Goal: Task Accomplishment & Management: Use online tool/utility

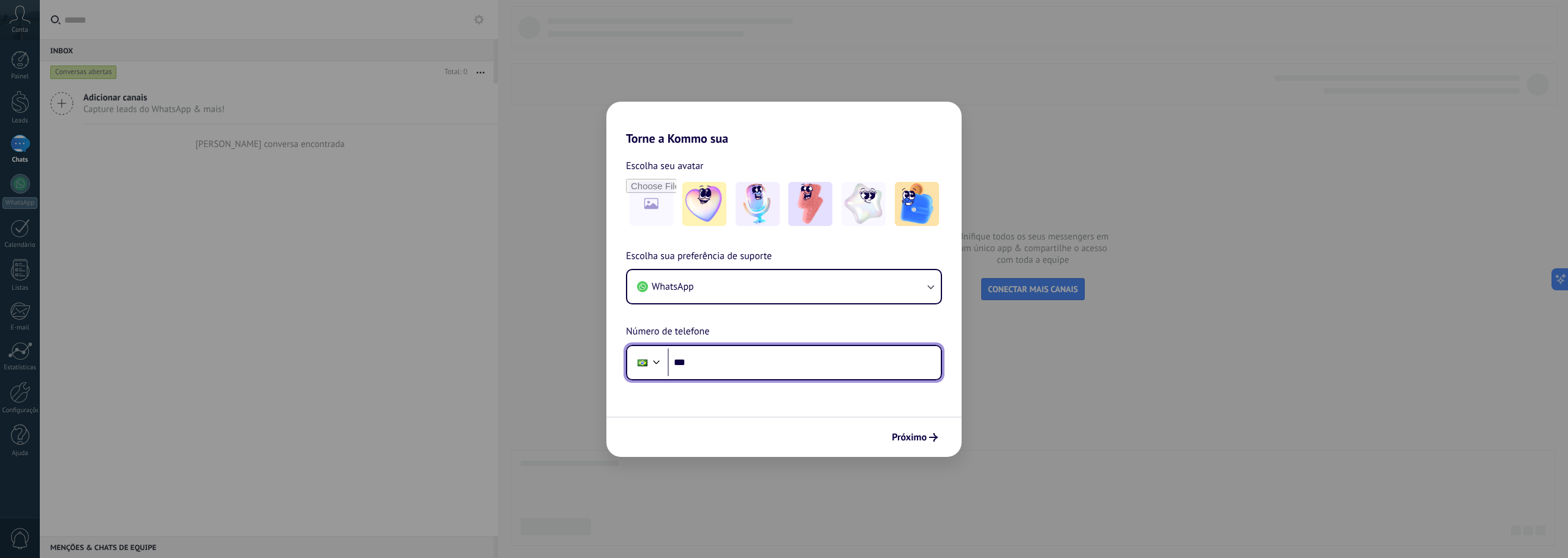
click at [816, 370] on input "***" at bounding box center [804, 362] width 273 height 28
click at [915, 440] on span "Próximo" at bounding box center [909, 437] width 35 height 8
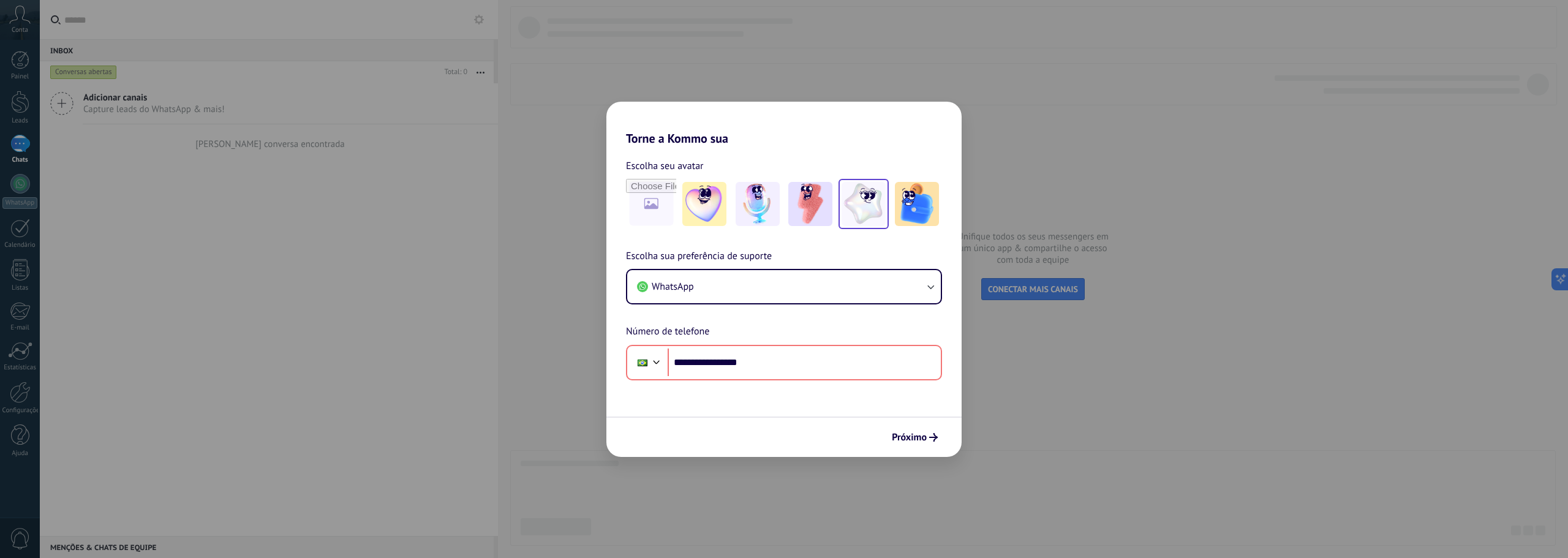
click at [854, 209] on img at bounding box center [864, 204] width 44 height 44
click at [926, 434] on span "Próximo" at bounding box center [909, 437] width 35 height 8
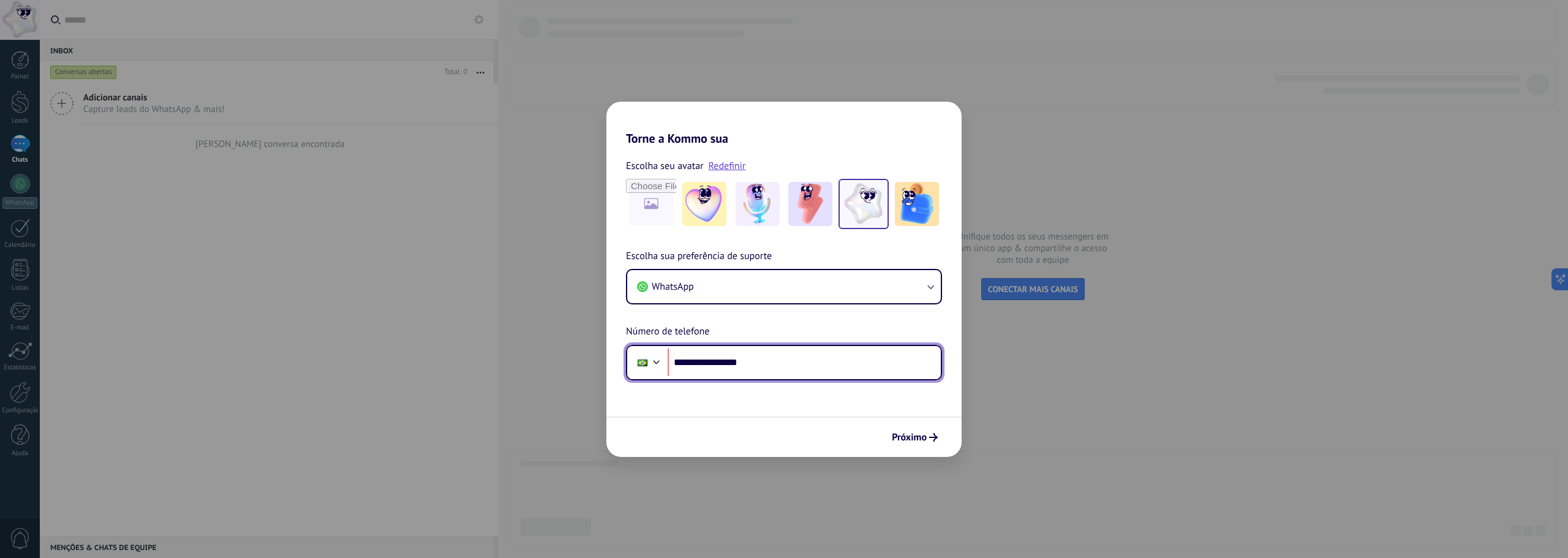
click at [716, 368] on input "**********" at bounding box center [804, 362] width 273 height 28
type input "**********"
click at [910, 434] on span "Próximo" at bounding box center [909, 437] width 35 height 8
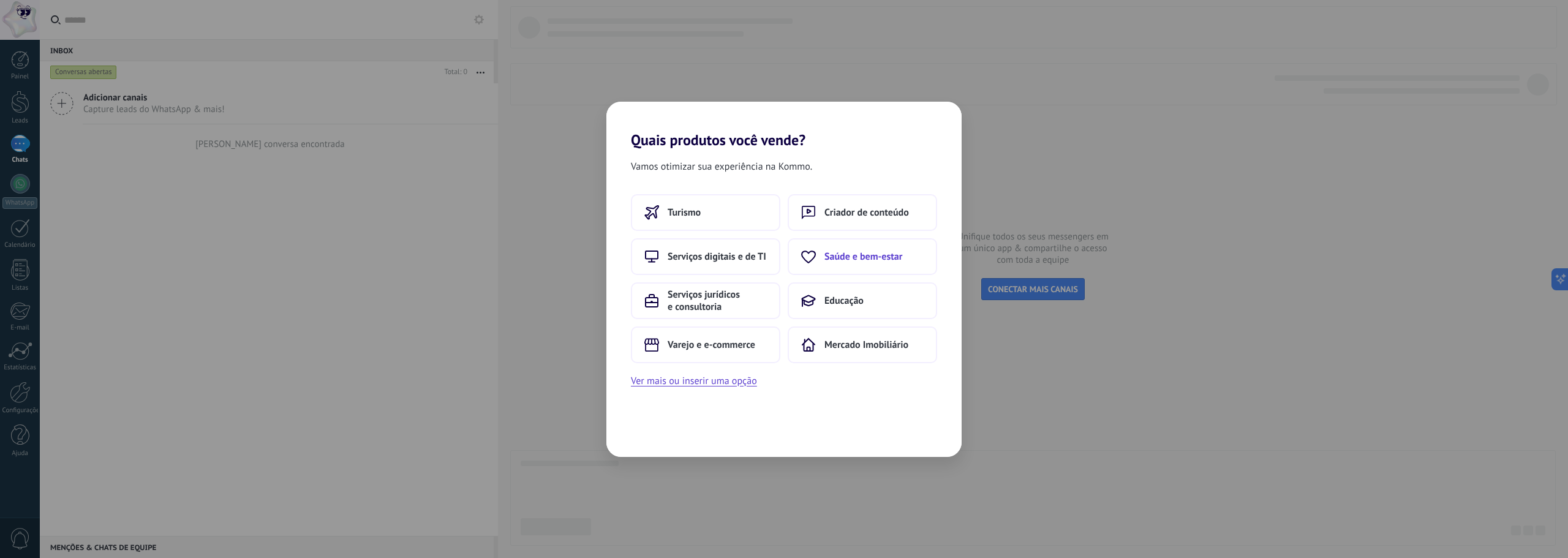
click at [877, 260] on span "Saúde e bem-estar" at bounding box center [863, 257] width 77 height 13
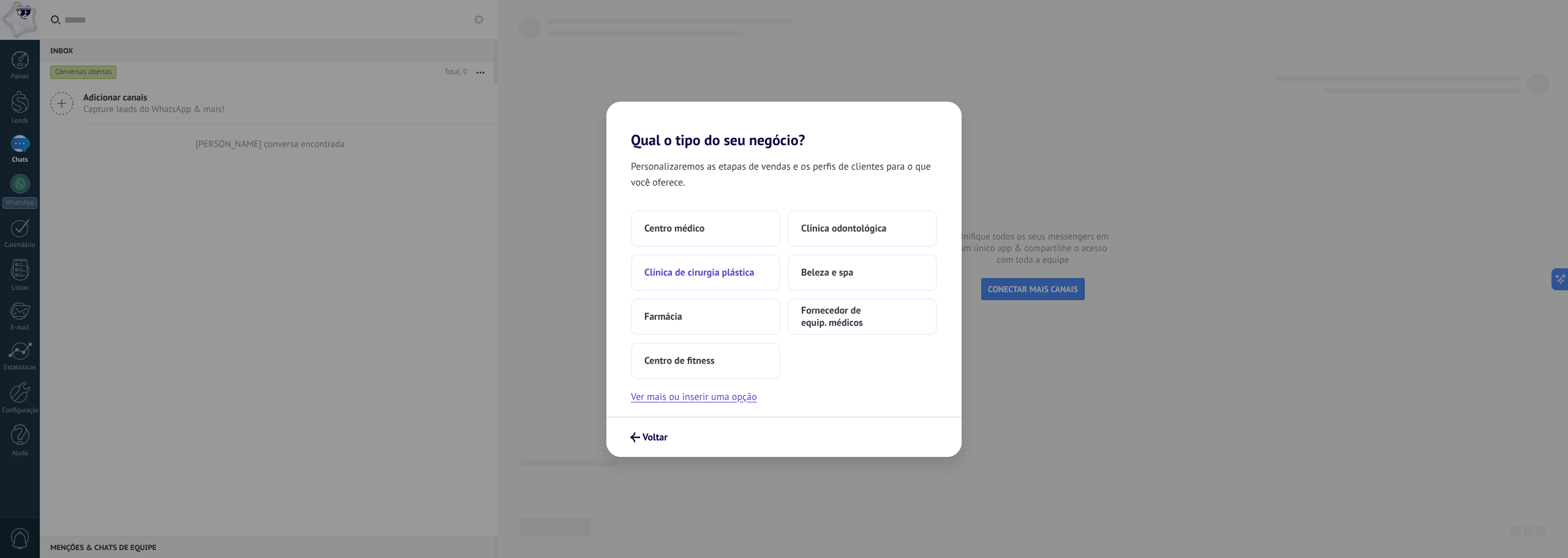
click at [729, 265] on button "Clínica de cirurgia plástica" at bounding box center [706, 272] width 149 height 37
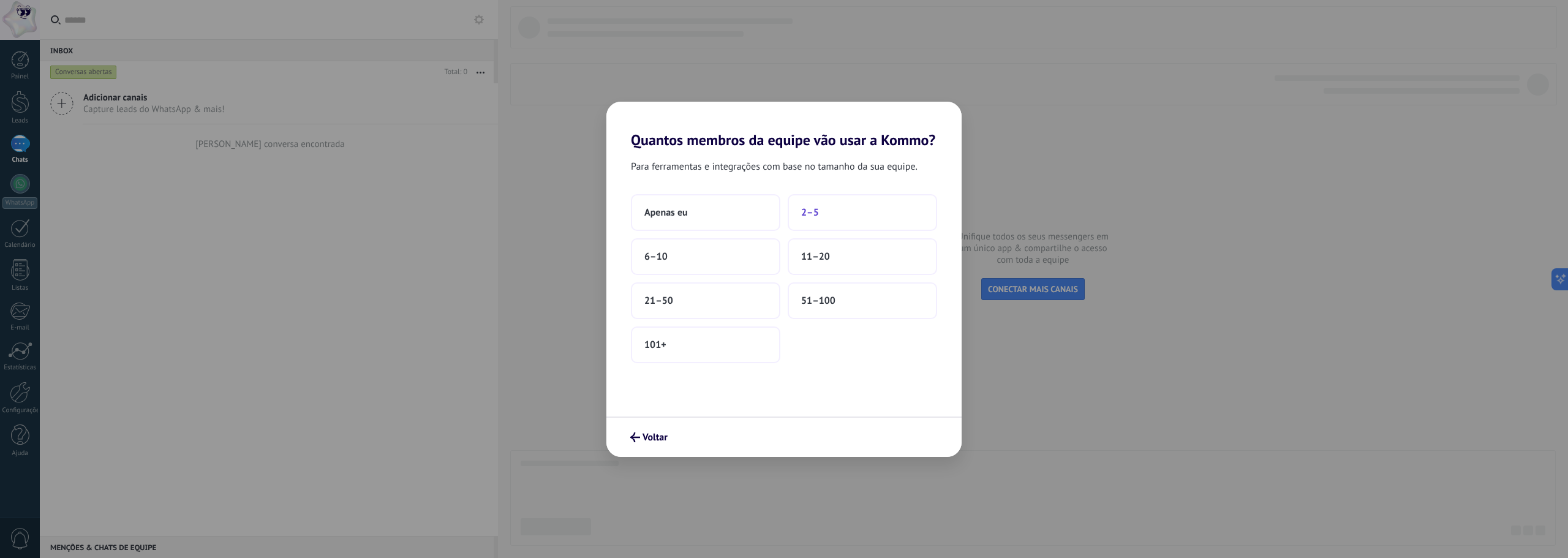
click at [831, 215] on button "2–5" at bounding box center [862, 212] width 149 height 37
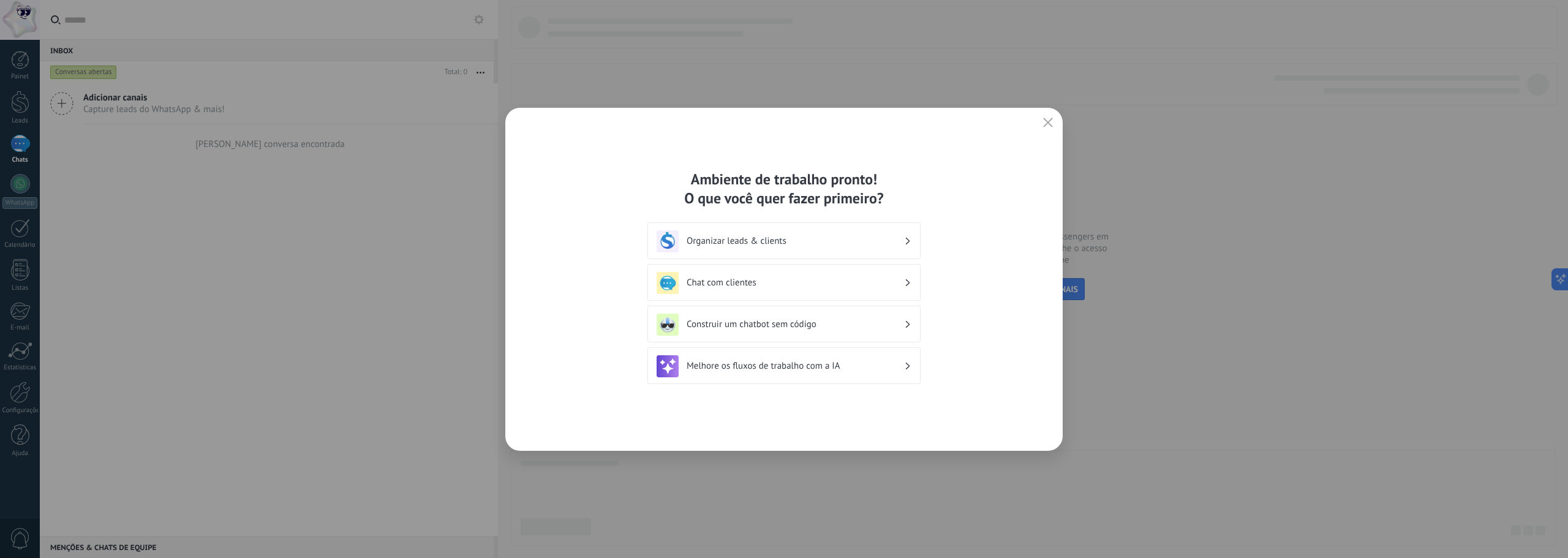
click at [841, 283] on h3 "Chat com clientes" at bounding box center [795, 283] width 217 height 12
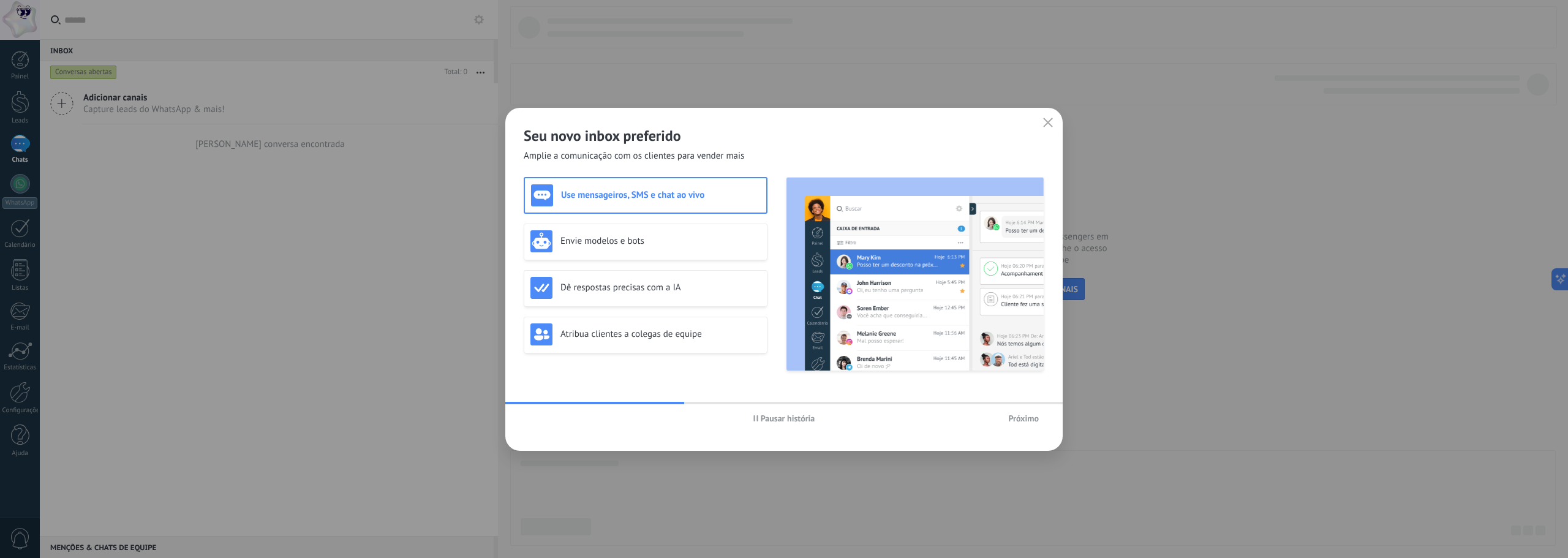
click at [1019, 418] on span "Próximo" at bounding box center [1023, 418] width 31 height 8
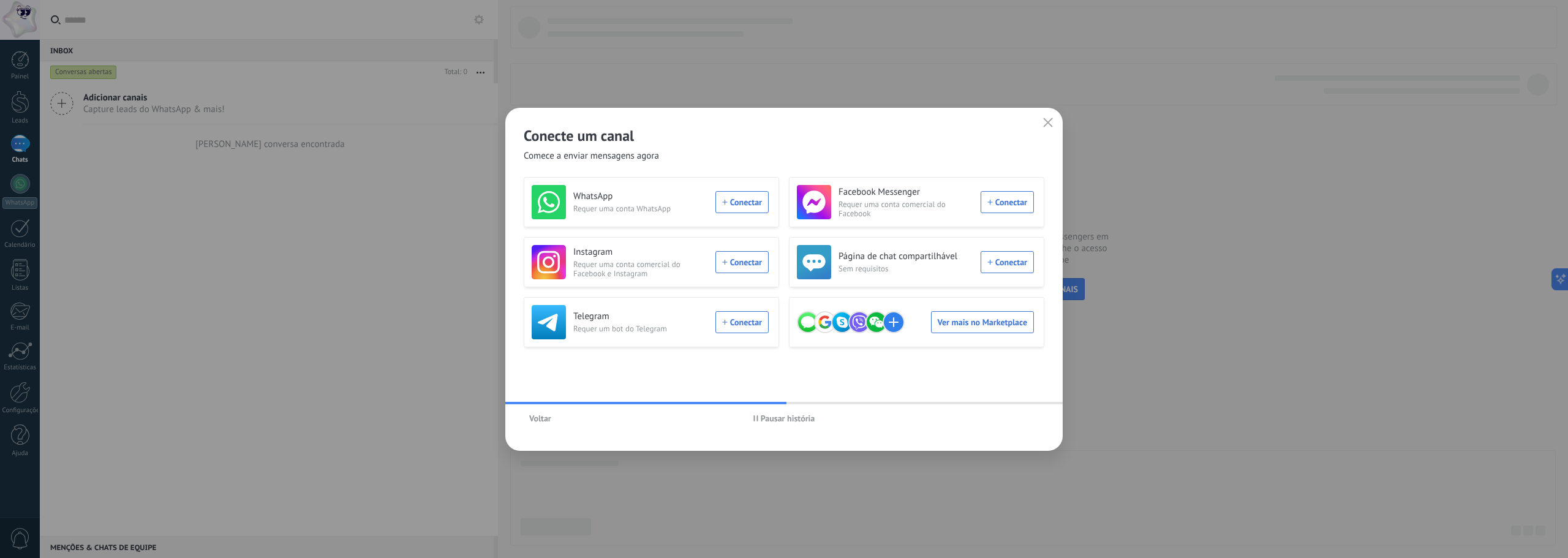
click at [802, 419] on span "Pausar história" at bounding box center [788, 418] width 54 height 8
click at [1043, 121] on icon "button" at bounding box center [1048, 122] width 10 height 10
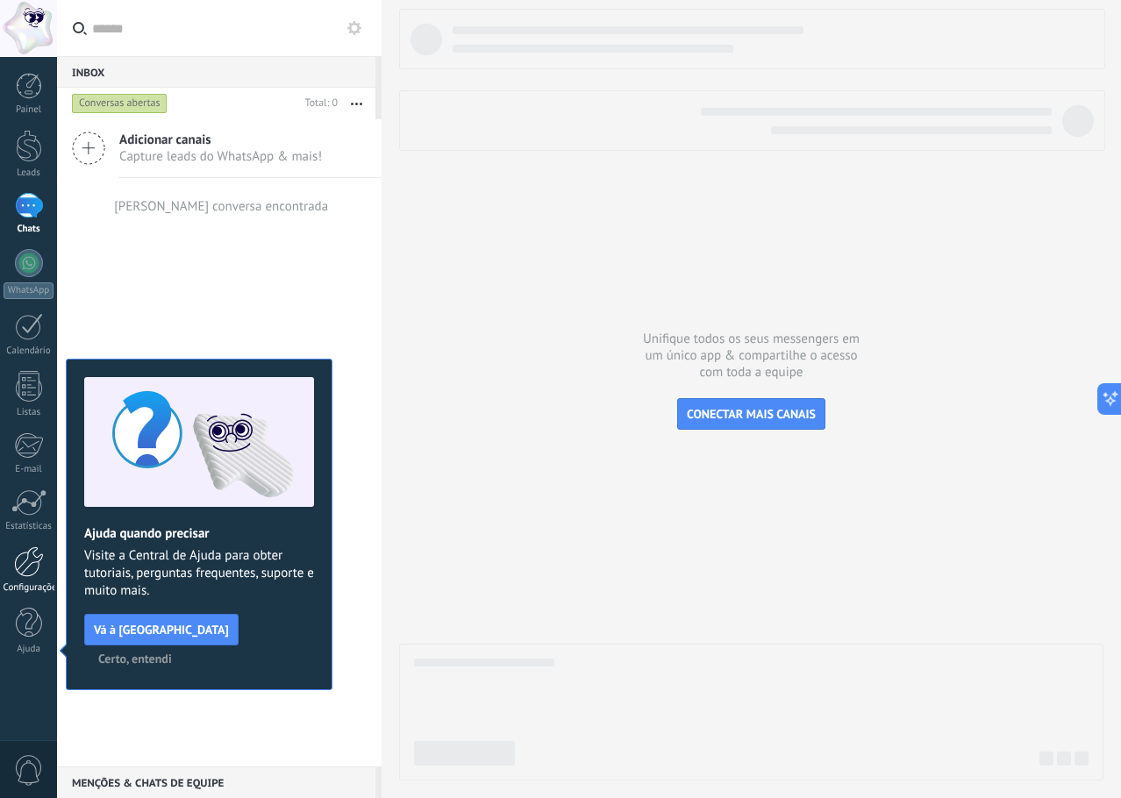
click at [28, 567] on div at bounding box center [29, 562] width 30 height 31
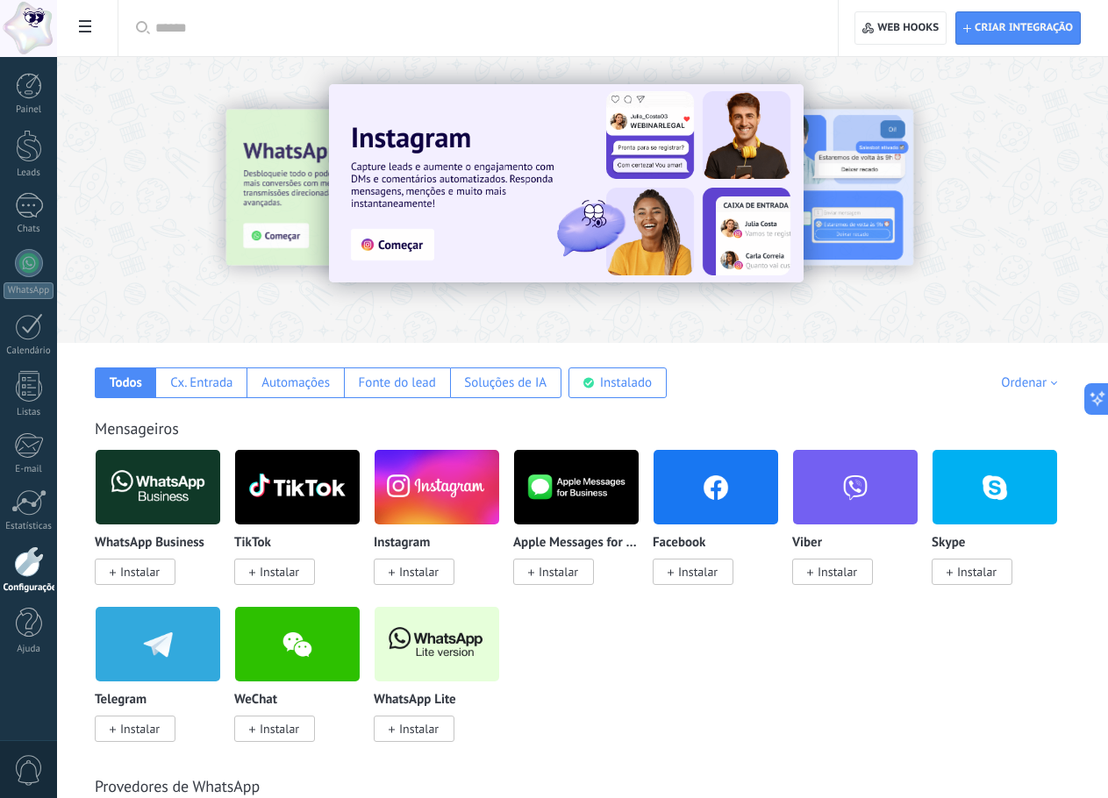
click at [32, 562] on div at bounding box center [29, 562] width 30 height 31
click at [95, 24] on span at bounding box center [85, 28] width 30 height 34
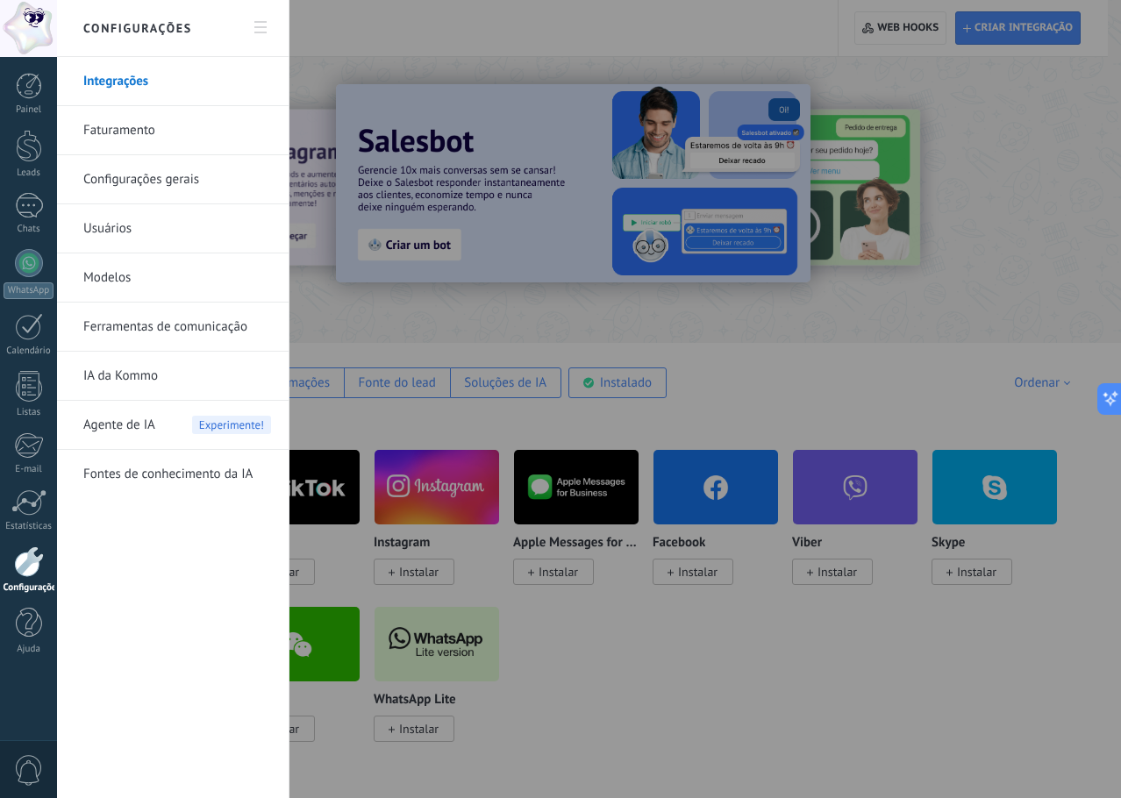
click at [189, 314] on link "Ferramentas de comunicação" at bounding box center [177, 327] width 188 height 49
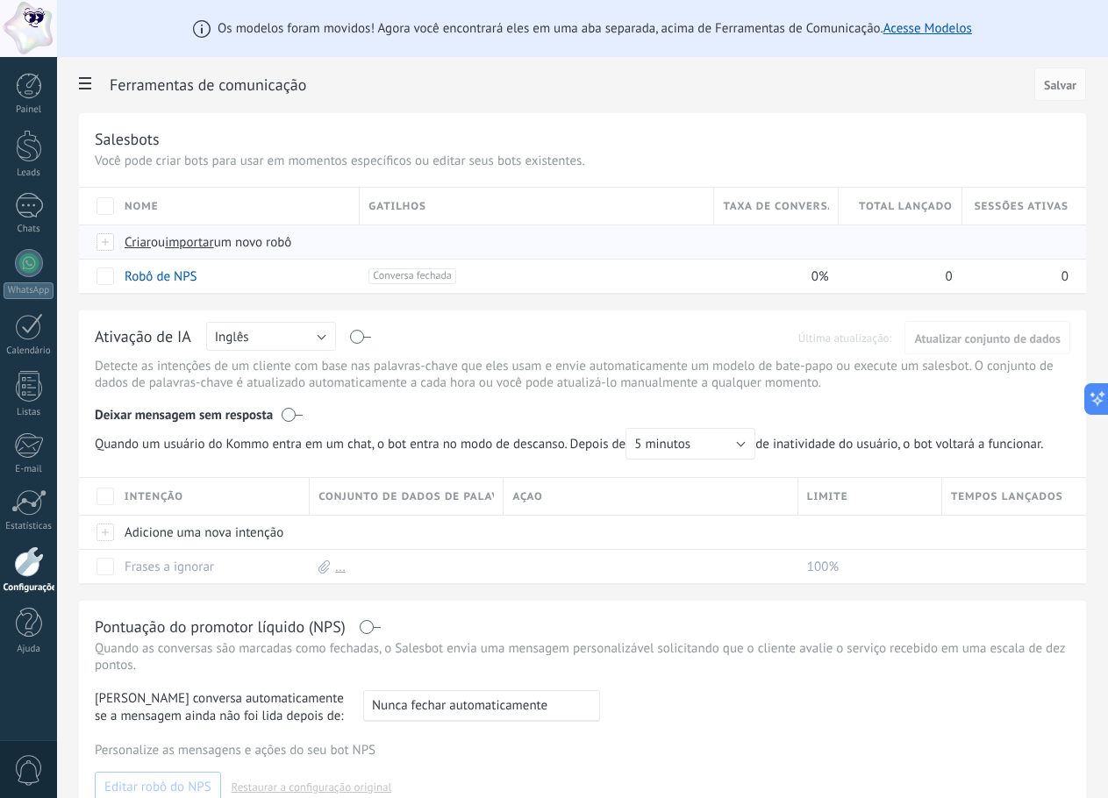
click at [138, 241] on span "Criar" at bounding box center [138, 242] width 26 height 17
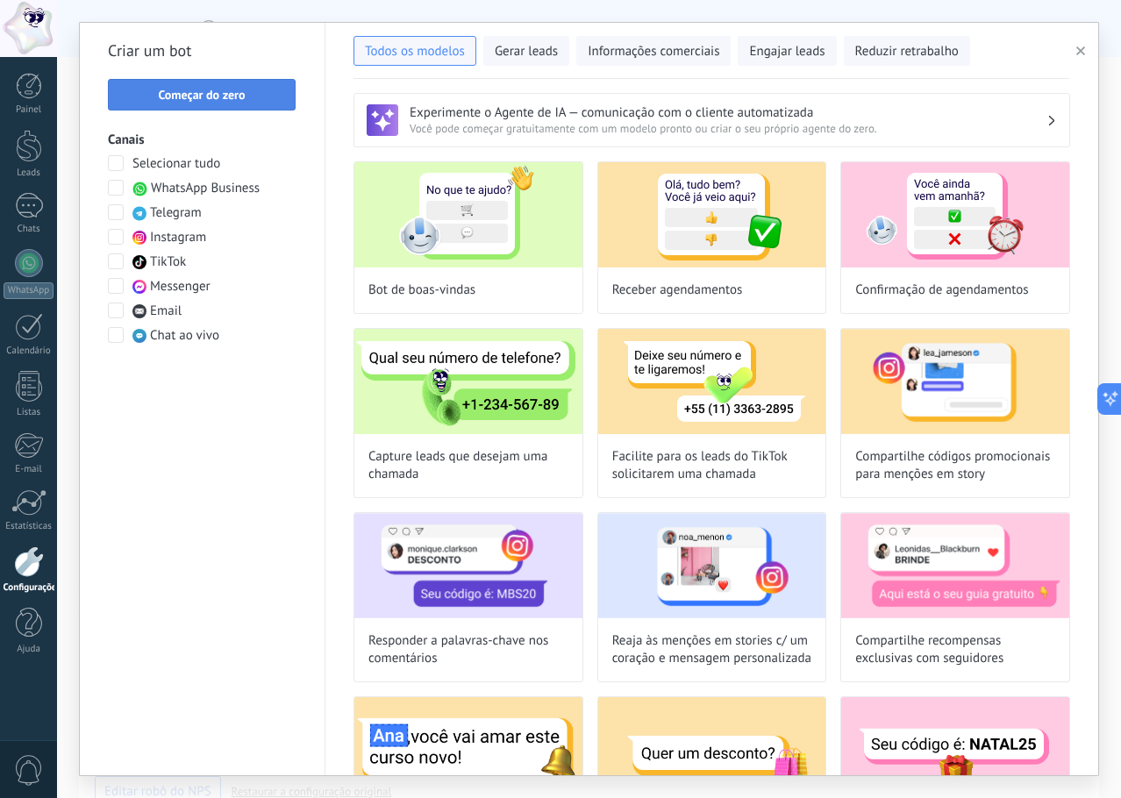
click at [238, 97] on span "Começar do zero" at bounding box center [201, 95] width 87 height 12
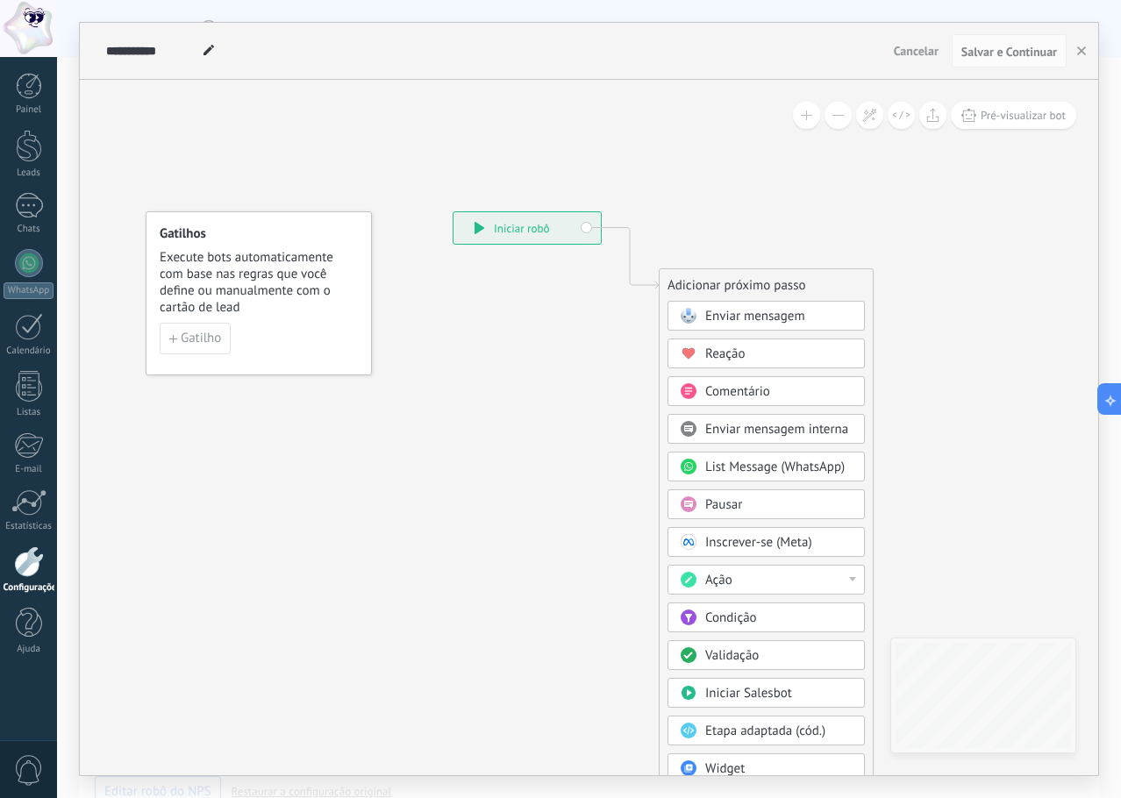
click at [737, 316] on span "Enviar mensagem" at bounding box center [755, 316] width 100 height 17
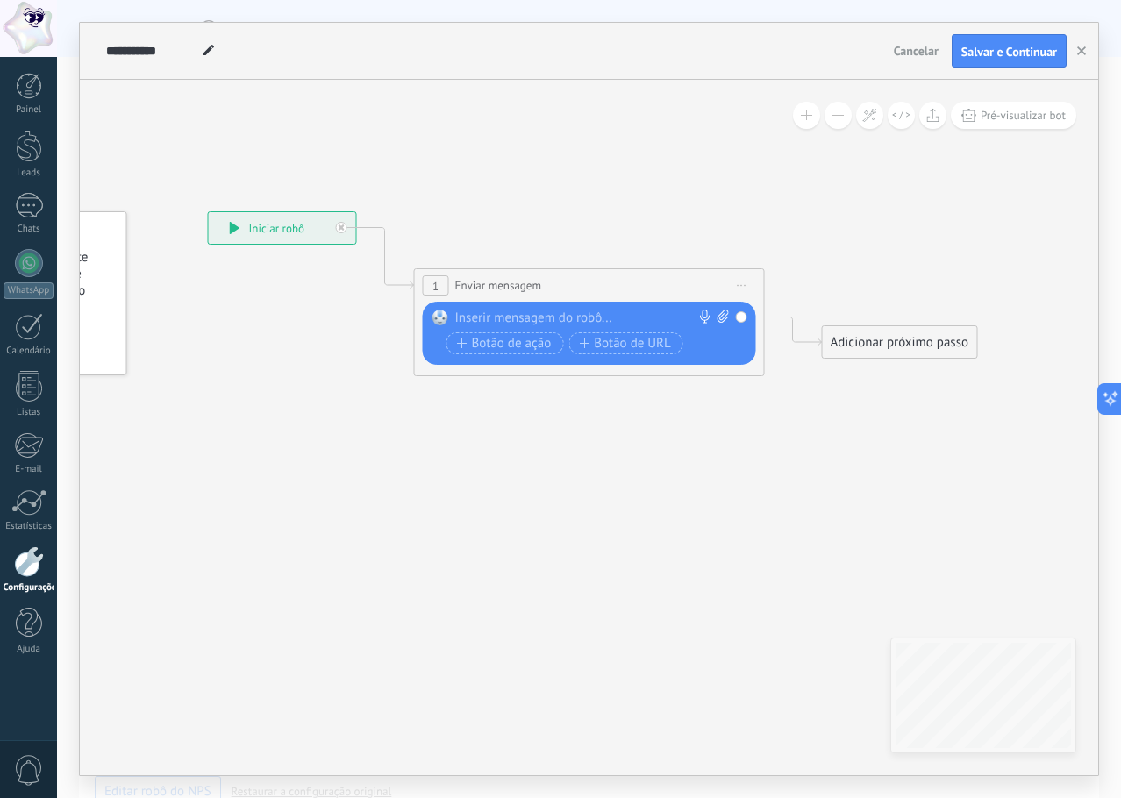
click at [528, 318] on div at bounding box center [585, 319] width 261 height 18
paste div
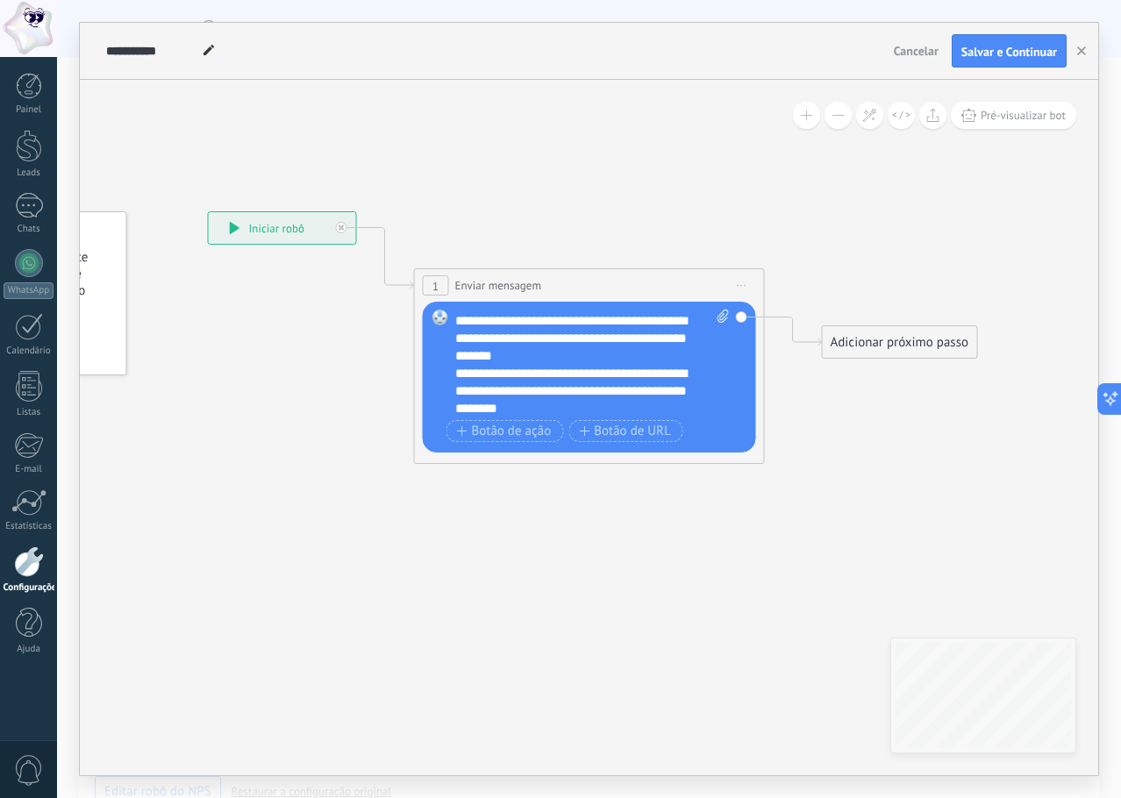
scroll to position [18, 0]
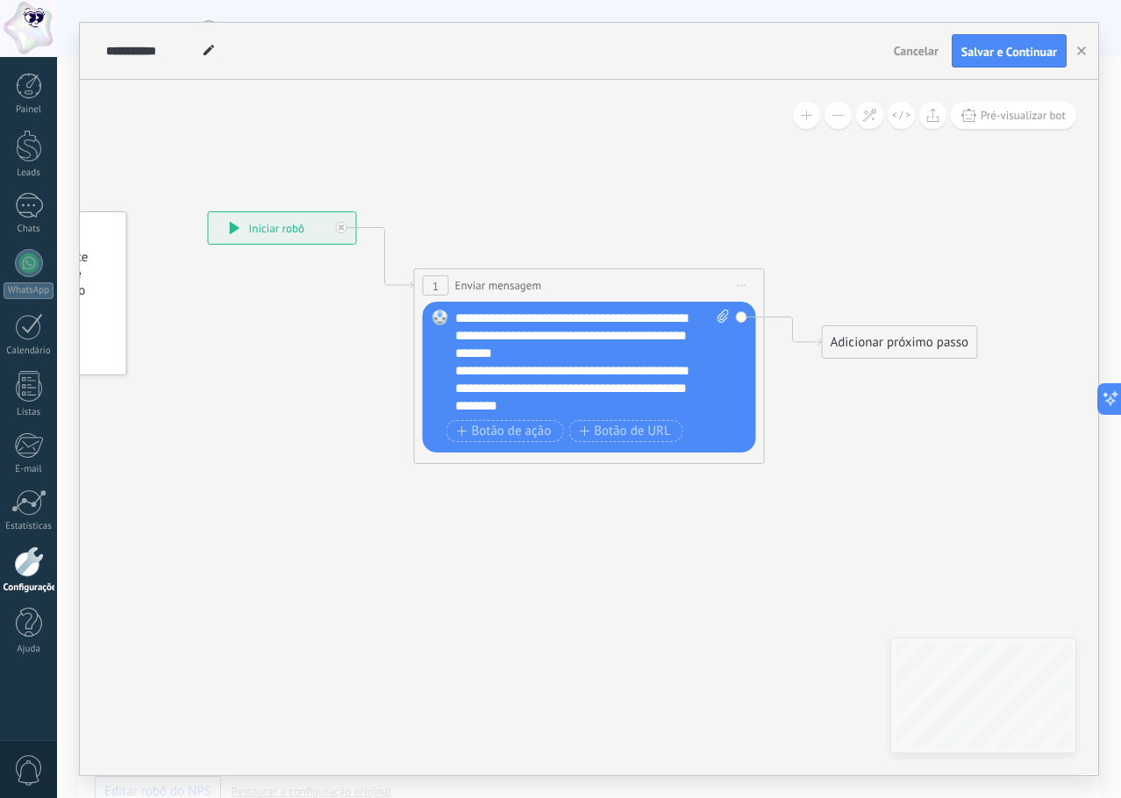
click at [876, 336] on div "Adicionar próximo passo" at bounding box center [900, 342] width 154 height 29
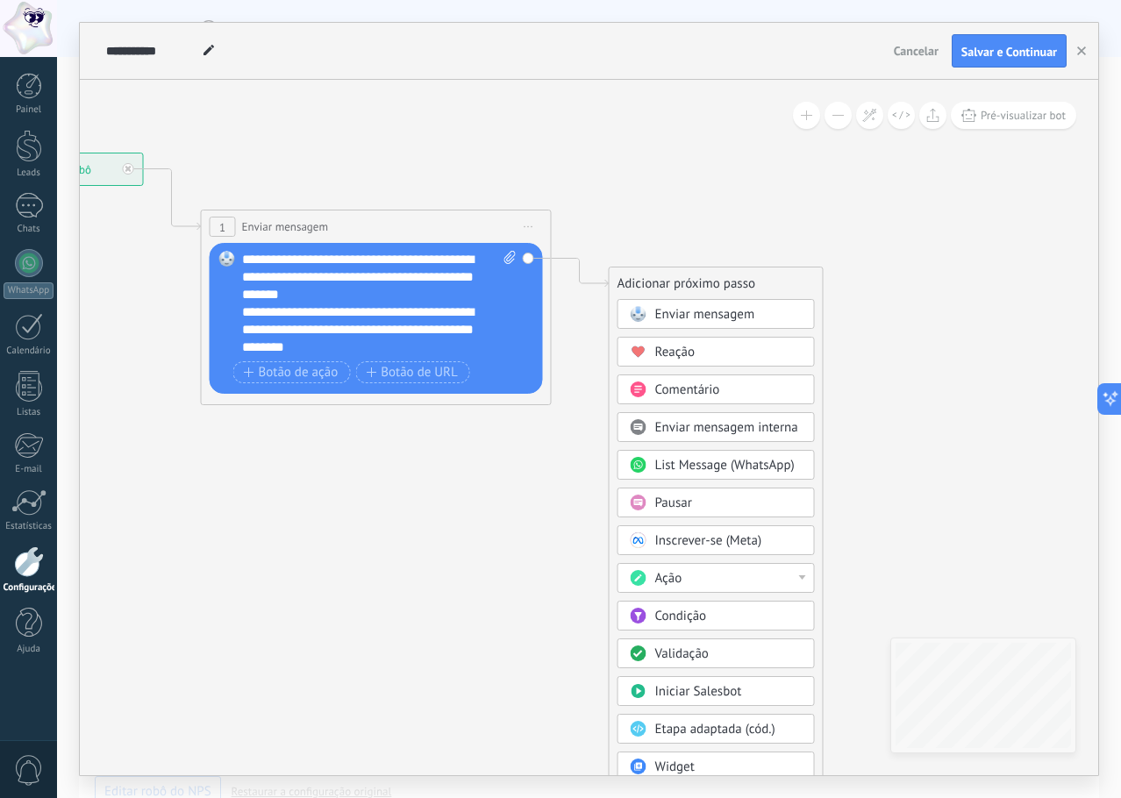
drag, startPoint x: 776, startPoint y: 533, endPoint x: 562, endPoint y: 473, distance: 222.2
click at [562, 473] on icon at bounding box center [349, 235] width 1587 height 1042
click at [710, 497] on div "Pausar" at bounding box center [728, 503] width 147 height 18
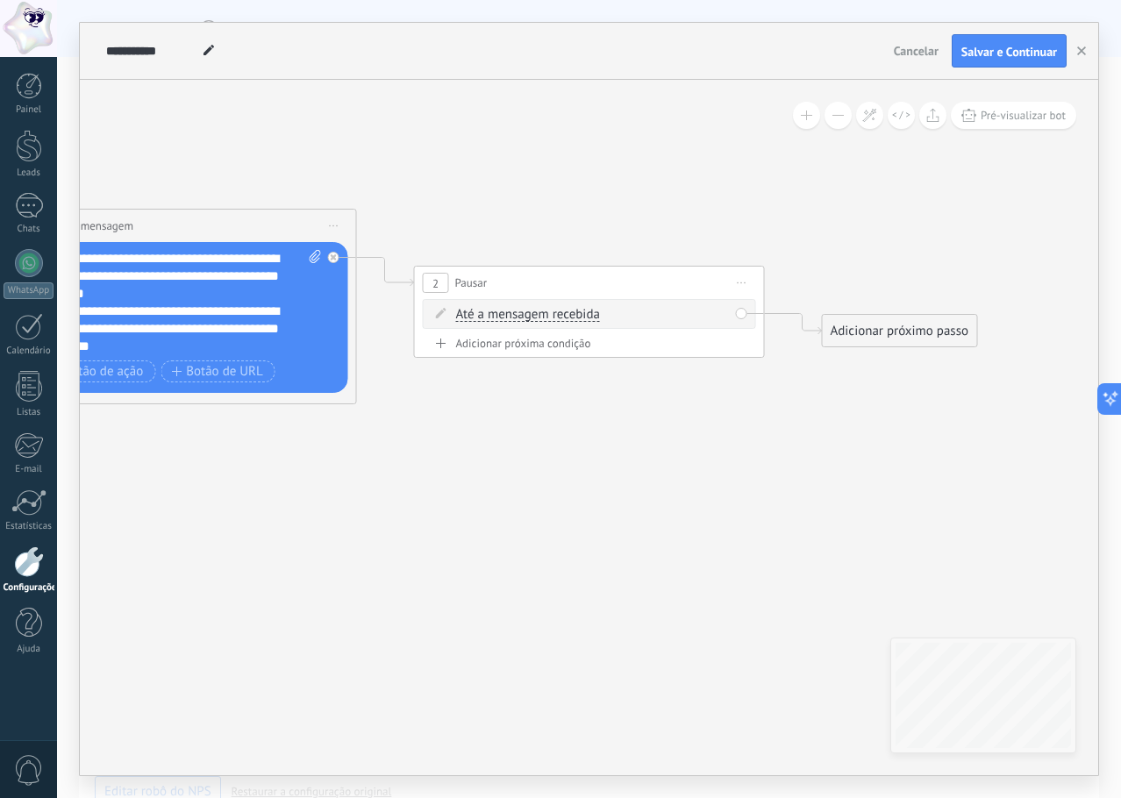
click at [555, 315] on span "Até a mensagem recebida" at bounding box center [528, 315] width 144 height 14
click at [555, 315] on button "Até a mensagem recebida" at bounding box center [556, 315] width 219 height 32
click at [533, 339] on span "Cronômetro" at bounding box center [543, 347] width 212 height 18
click at [581, 317] on input "*" at bounding box center [577, 316] width 8 height 14
click at [614, 311] on input "*" at bounding box center [610, 316] width 8 height 14
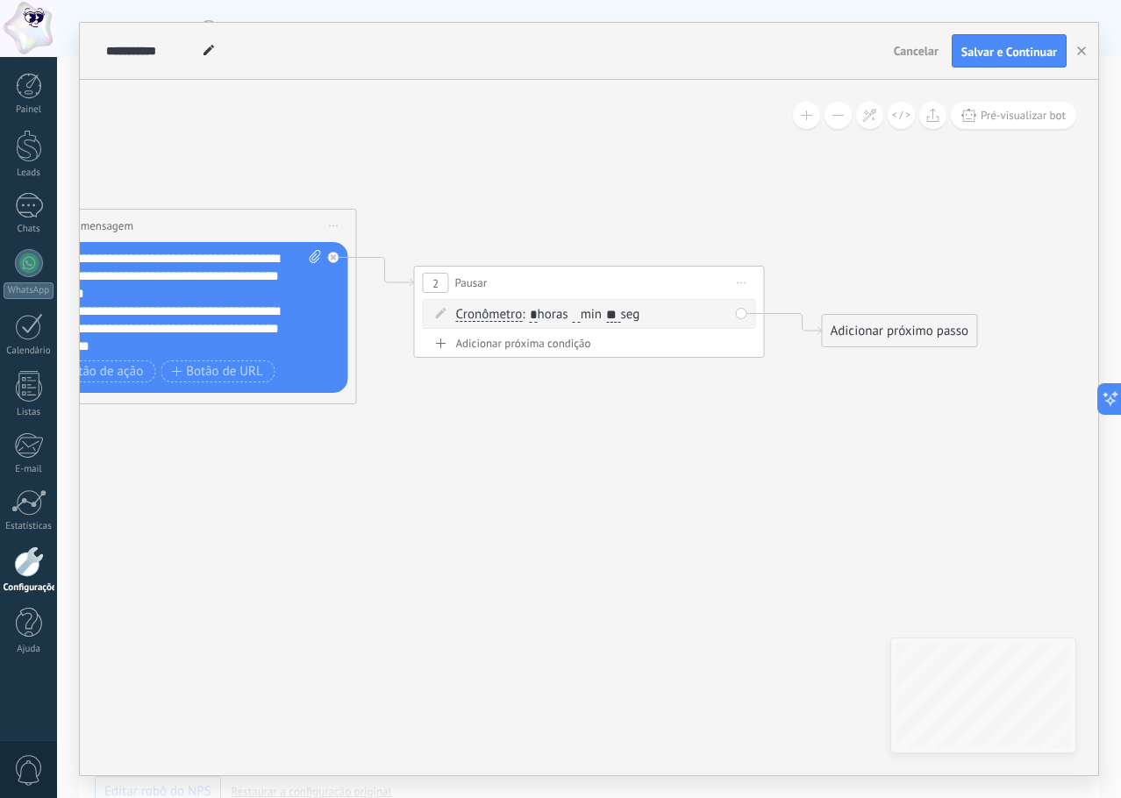
type input "*"
type input "**"
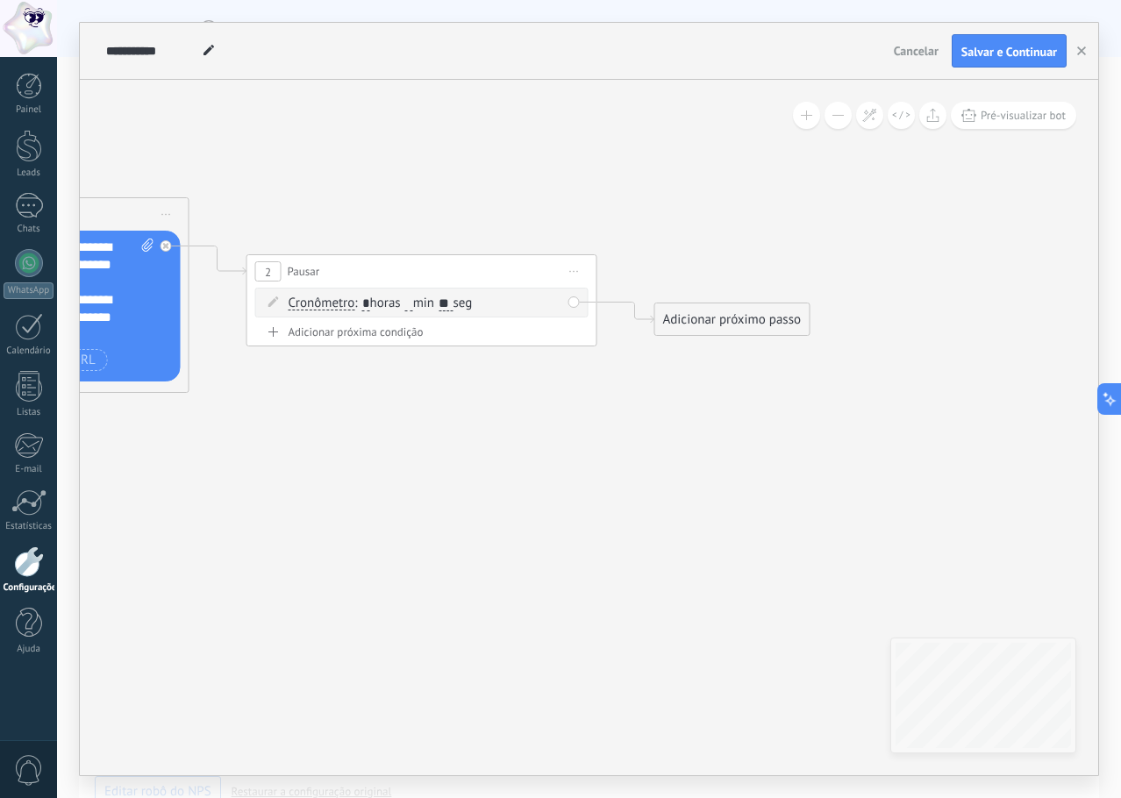
drag, startPoint x: 934, startPoint y: 393, endPoint x: 761, endPoint y: 383, distance: 174.0
click at [761, 383] on icon at bounding box center [191, 267] width 1995 height 1130
click at [735, 322] on div "Adicionar próximo passo" at bounding box center [725, 321] width 154 height 29
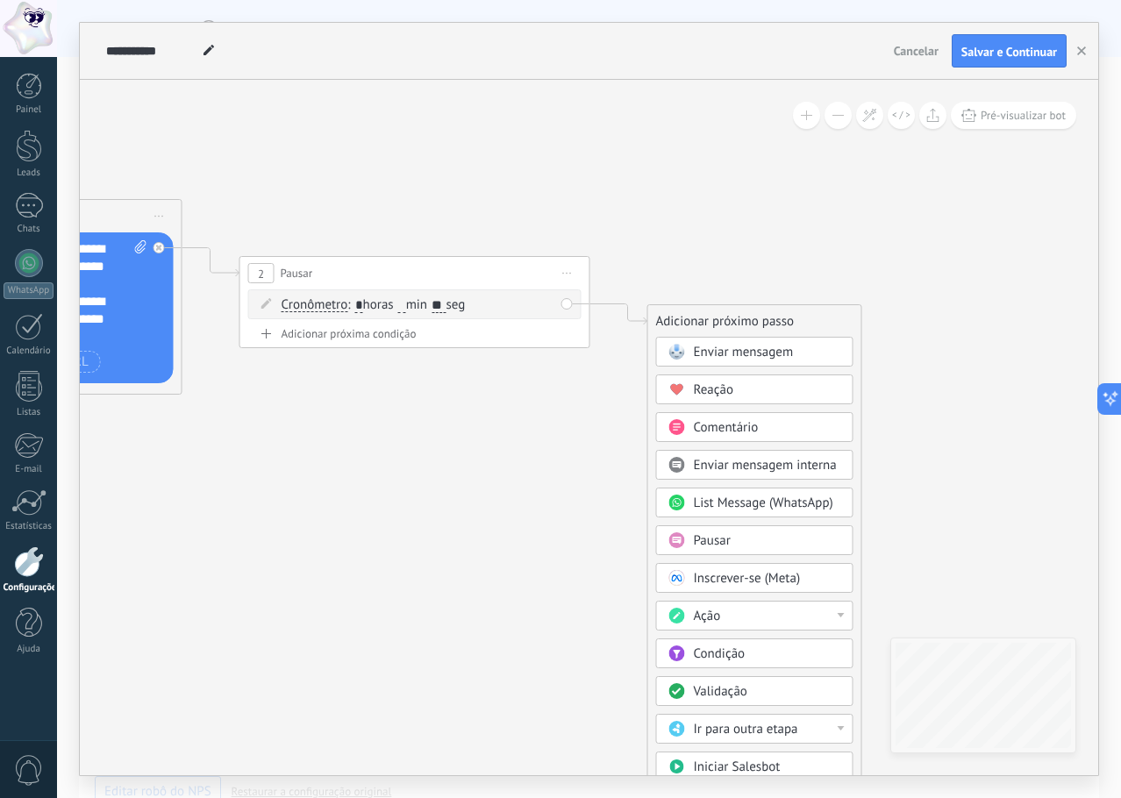
click at [779, 352] on span "Enviar mensagem" at bounding box center [744, 352] width 100 height 17
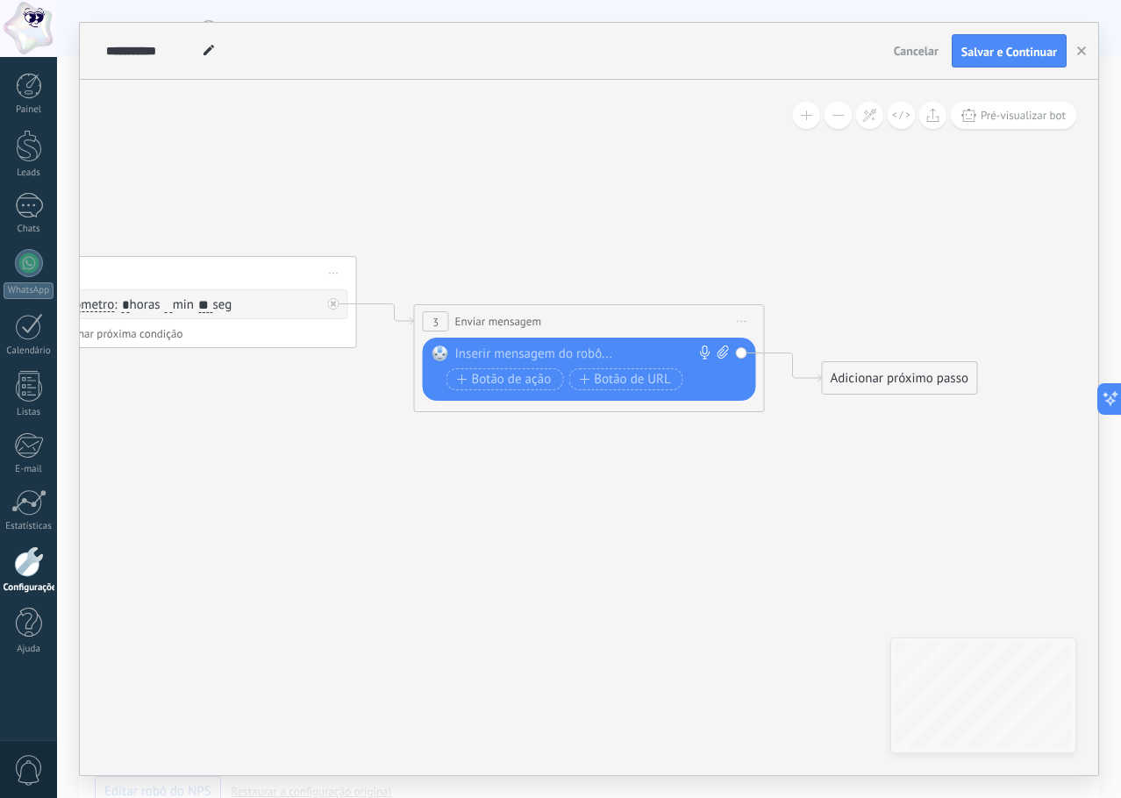
click at [582, 351] on div at bounding box center [585, 355] width 261 height 18
paste div
click at [525, 377] on span "Botão de ação" at bounding box center [504, 380] width 95 height 14
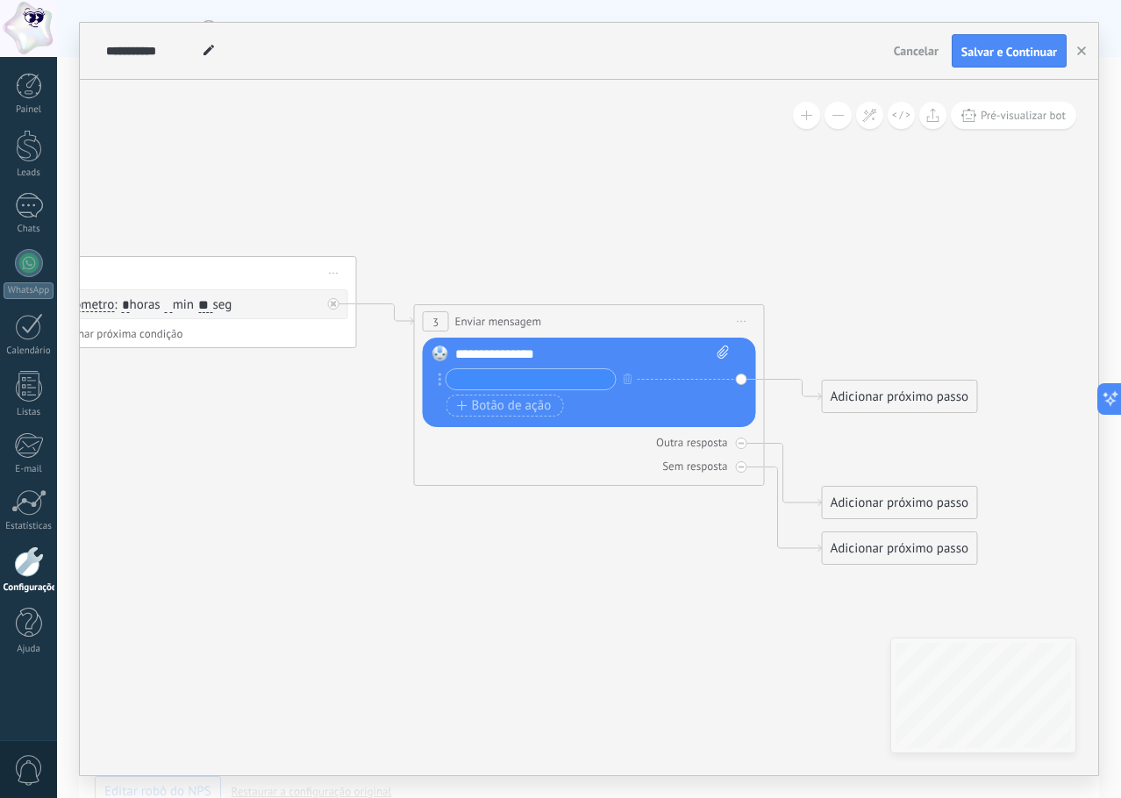
click at [497, 380] on input "text" at bounding box center [531, 379] width 169 height 20
paste input "**********"
type input "**********"
click at [513, 404] on span "Botão de ação" at bounding box center [504, 406] width 95 height 14
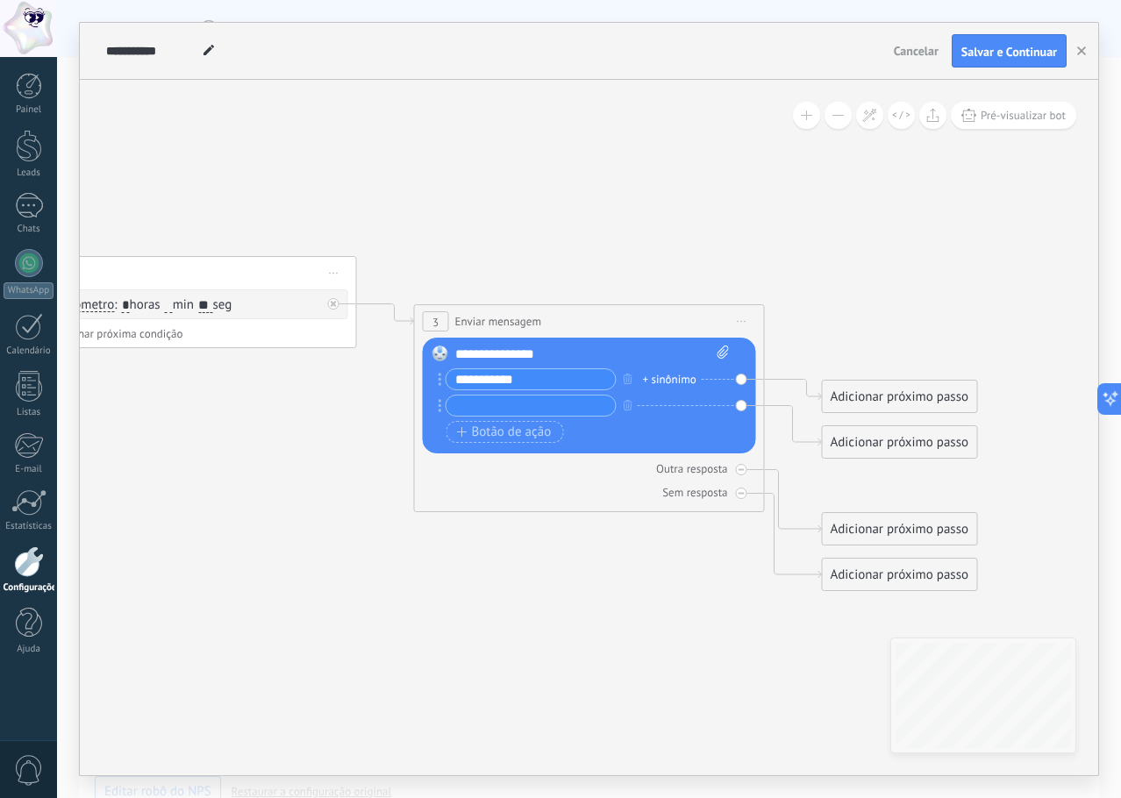
click at [525, 405] on input "text" at bounding box center [531, 406] width 169 height 20
type input "**********"
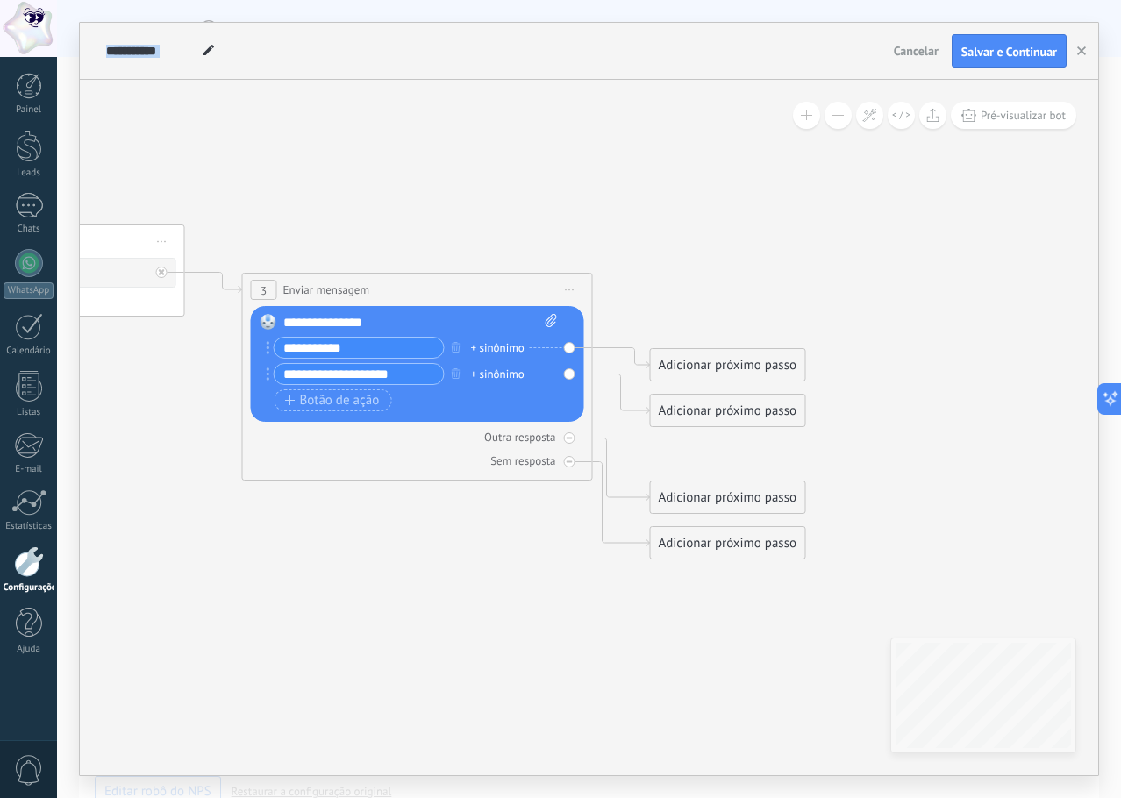
drag, startPoint x: 668, startPoint y: 561, endPoint x: 441, endPoint y: 523, distance: 229.5
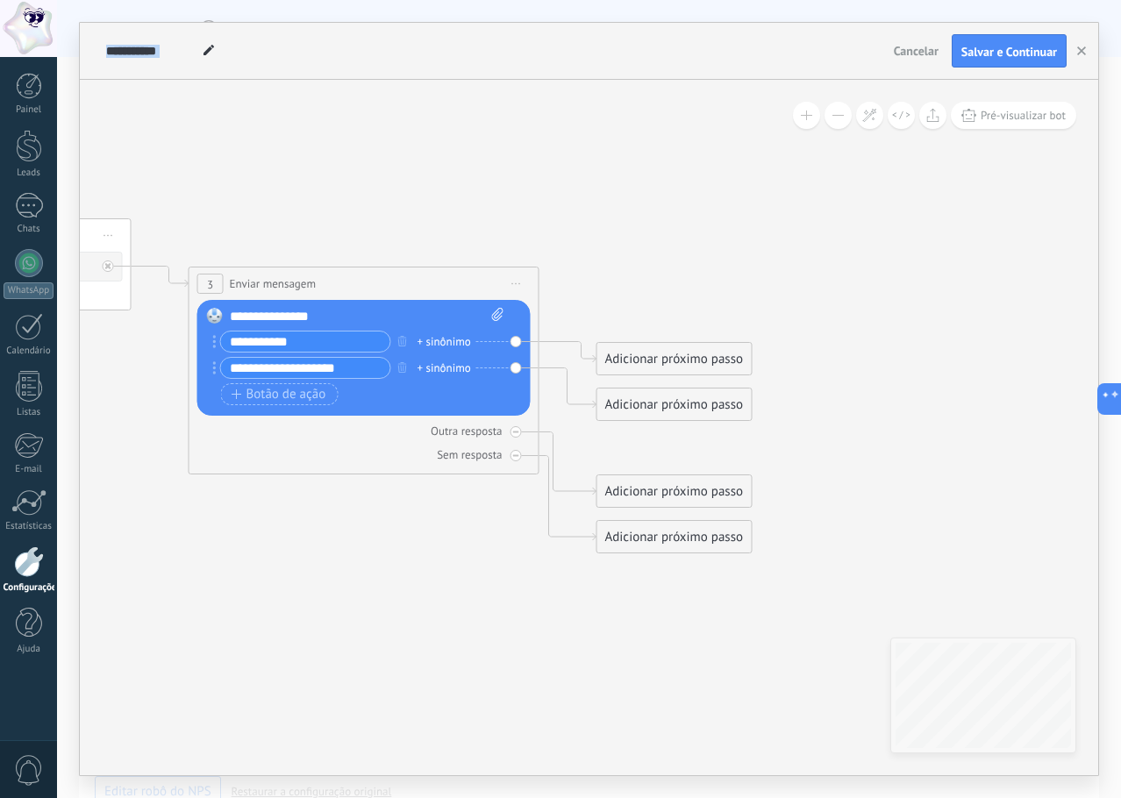
click at [664, 408] on div "Adicionar próximo passo" at bounding box center [675, 404] width 154 height 29
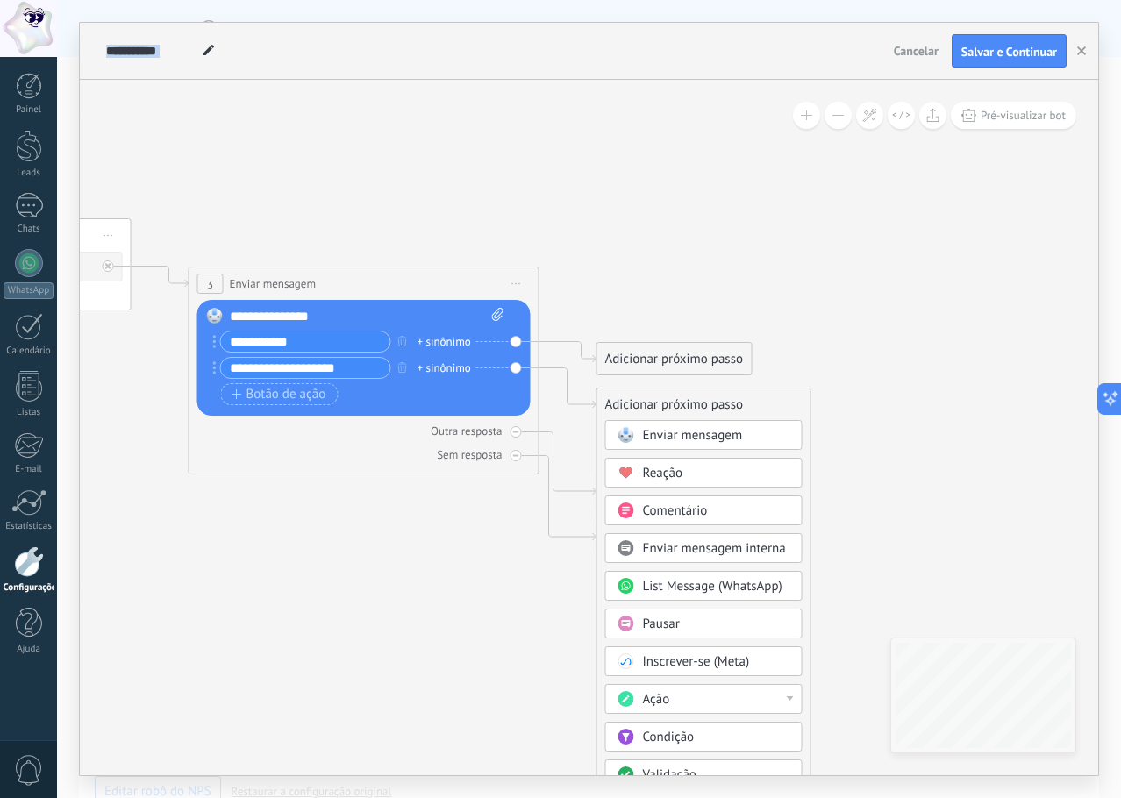
click at [695, 436] on span "Enviar mensagem" at bounding box center [693, 435] width 100 height 17
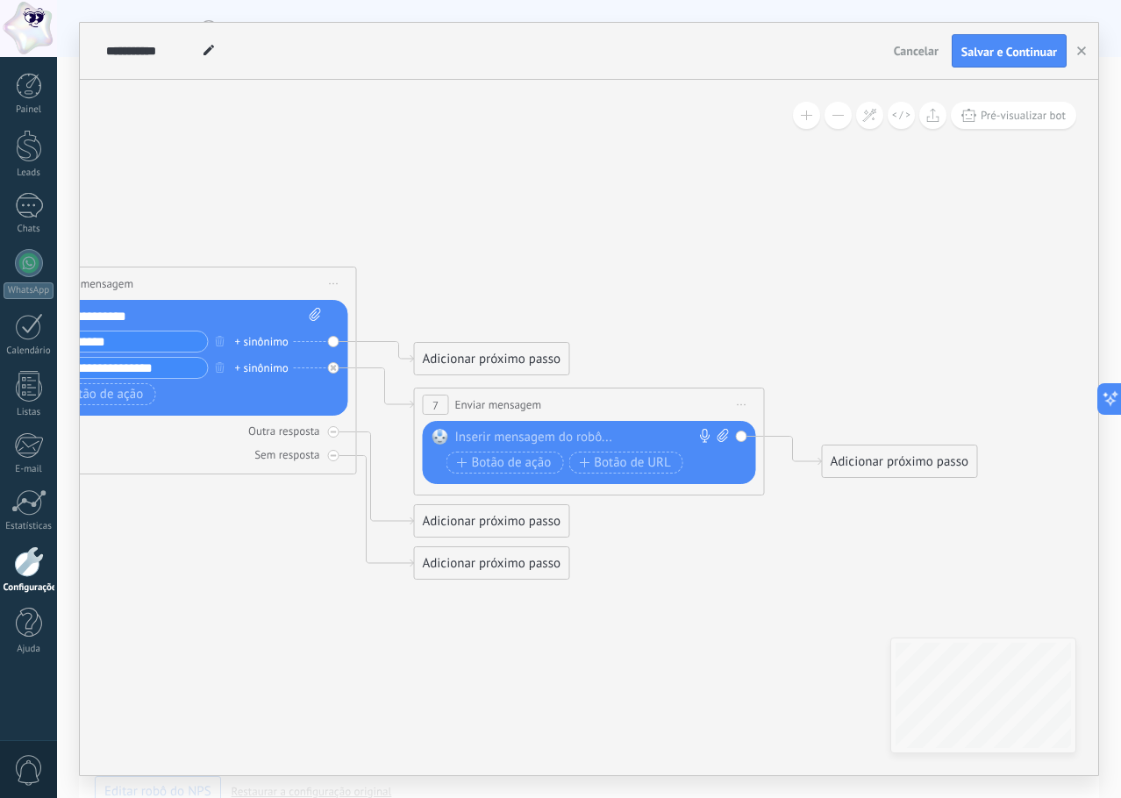
click at [612, 431] on div at bounding box center [585, 438] width 261 height 18
paste div
click at [506, 461] on span "Botão de ação" at bounding box center [504, 463] width 95 height 14
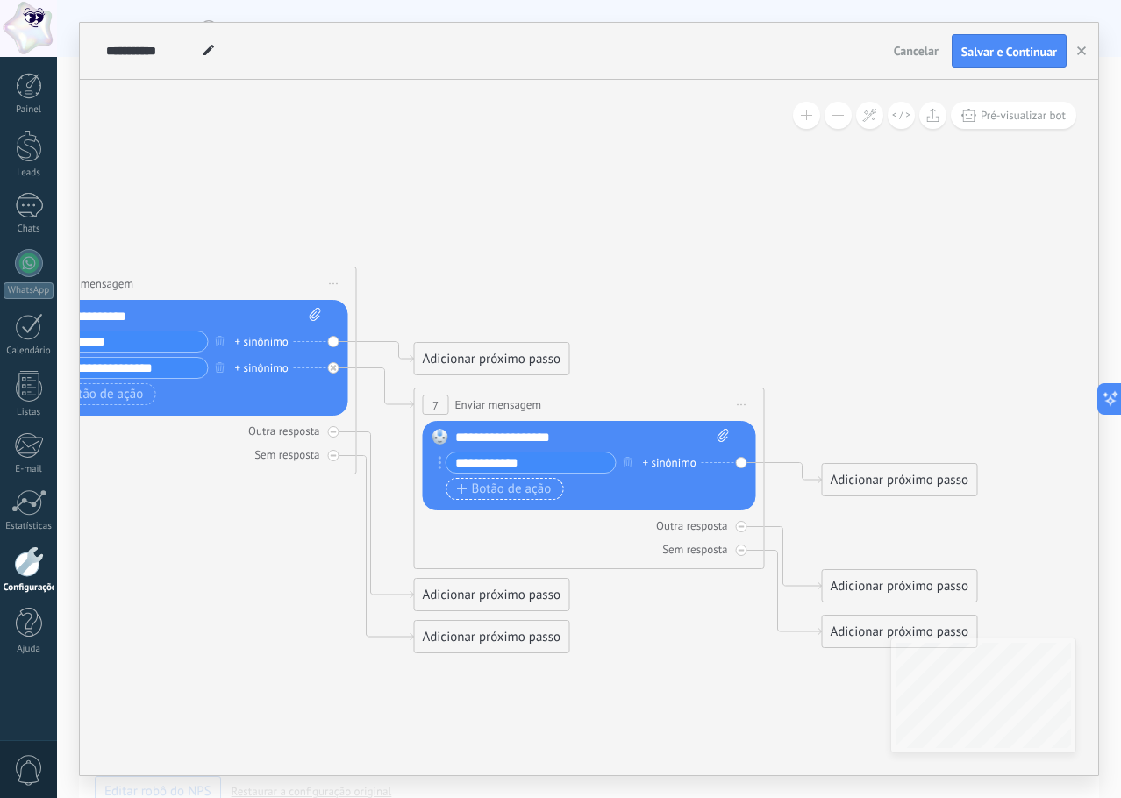
type input "**********"
click at [507, 489] on span "Botão de ação" at bounding box center [504, 490] width 95 height 14
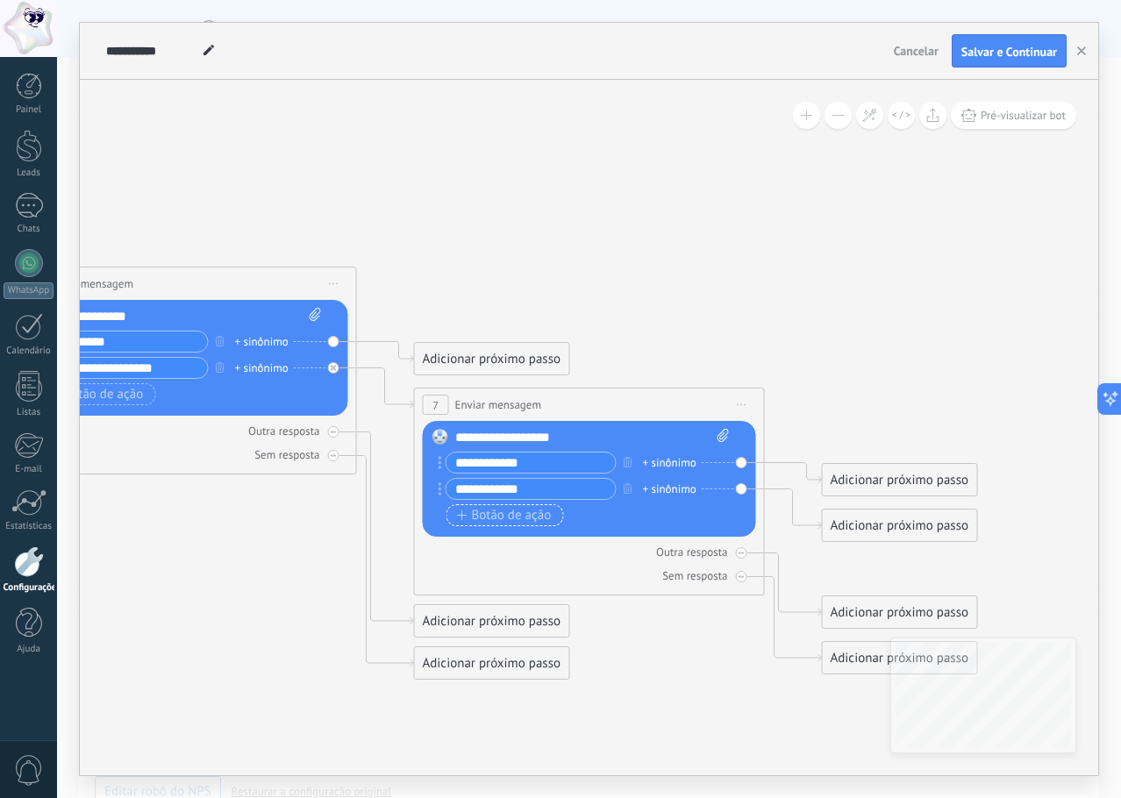
type input "**********"
click at [512, 519] on span "Botão de ação" at bounding box center [504, 516] width 95 height 14
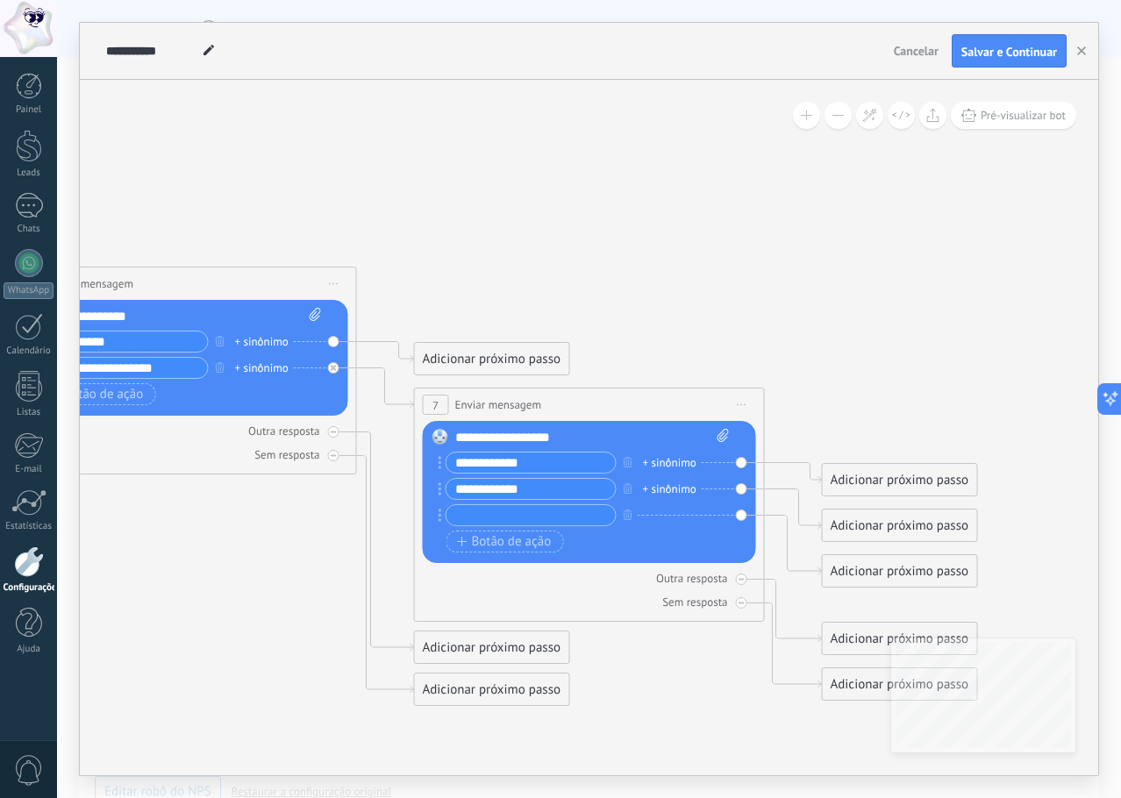
click at [497, 514] on input "text" at bounding box center [531, 515] width 169 height 20
type input "**********"
click at [537, 357] on div "Adicionar próximo passo" at bounding box center [492, 359] width 154 height 29
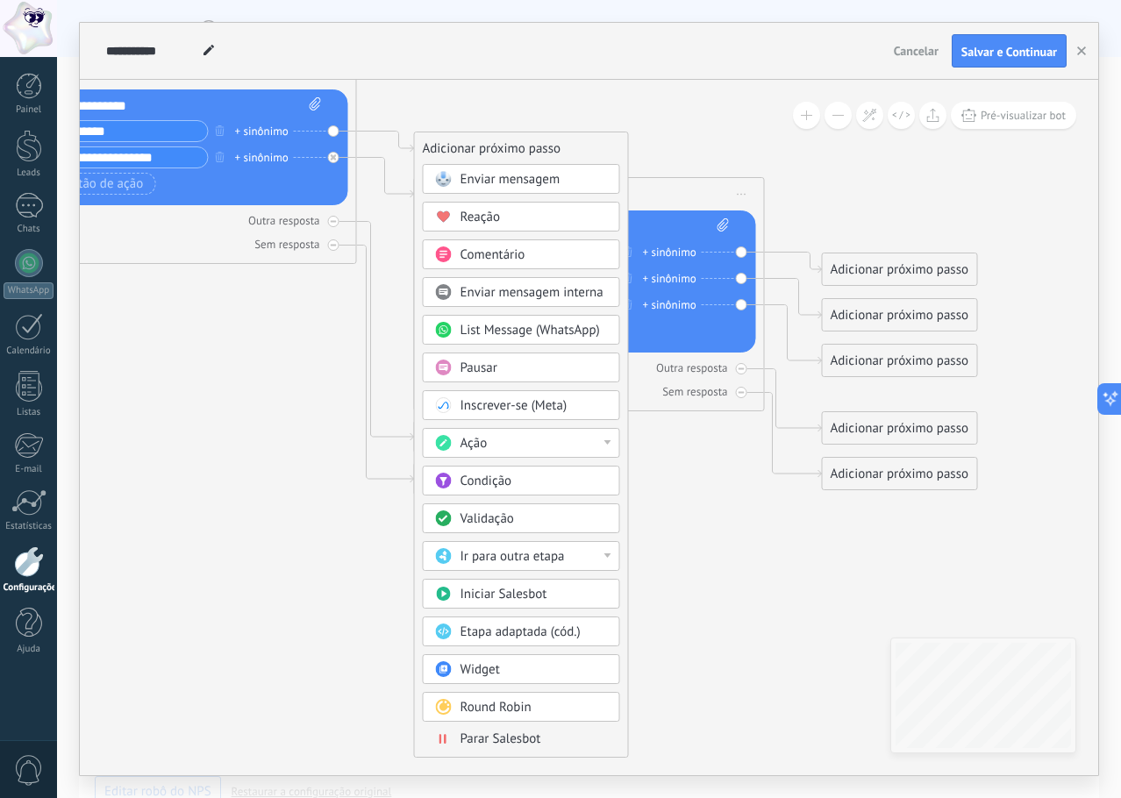
click at [529, 705] on span "Round Robin" at bounding box center [496, 707] width 71 height 17
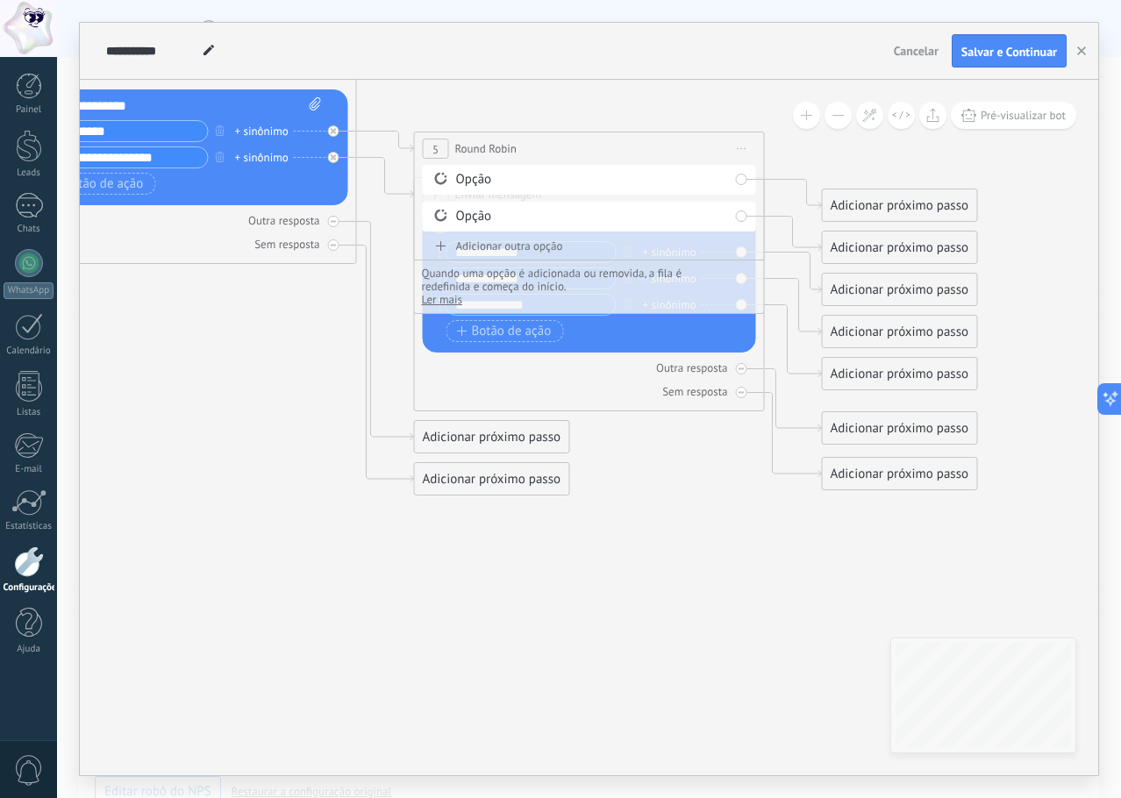
click at [676, 180] on div "Opção" at bounding box center [592, 180] width 273 height 18
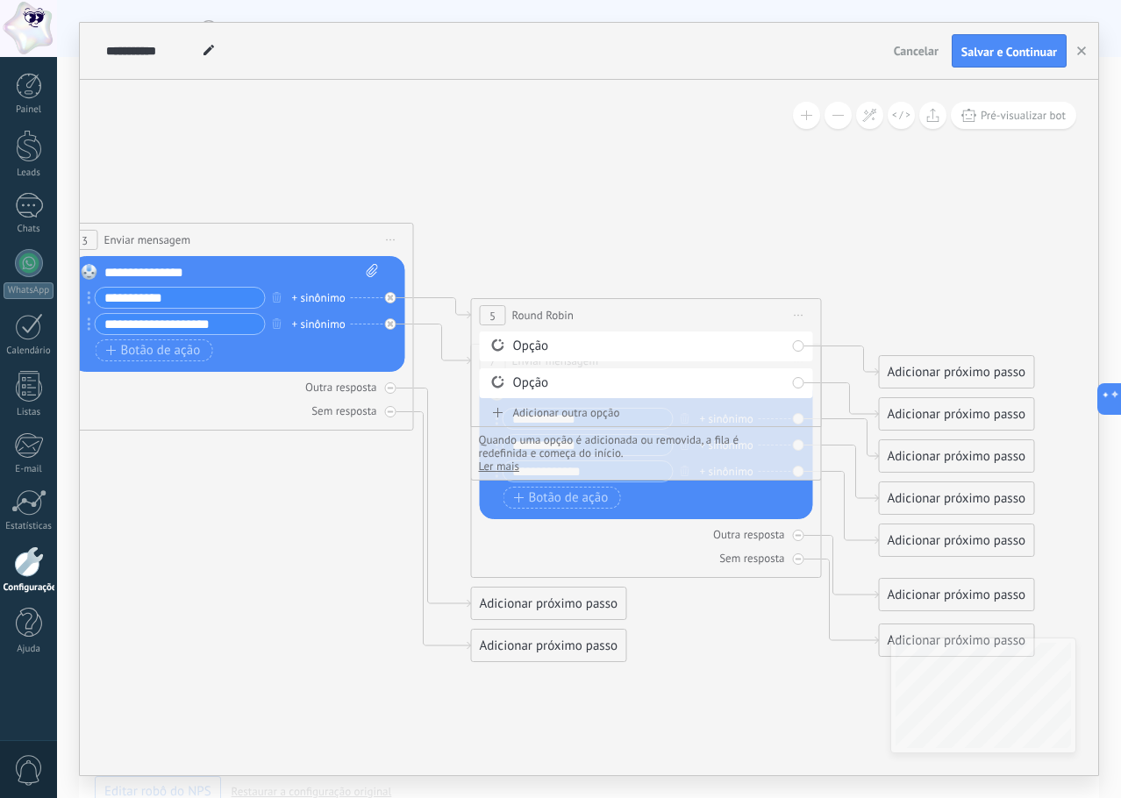
drag, startPoint x: 669, startPoint y: 101, endPoint x: 720, endPoint y: 266, distance: 172.9
click at [720, 266] on icon at bounding box center [7, 361] width 2811 height 1479
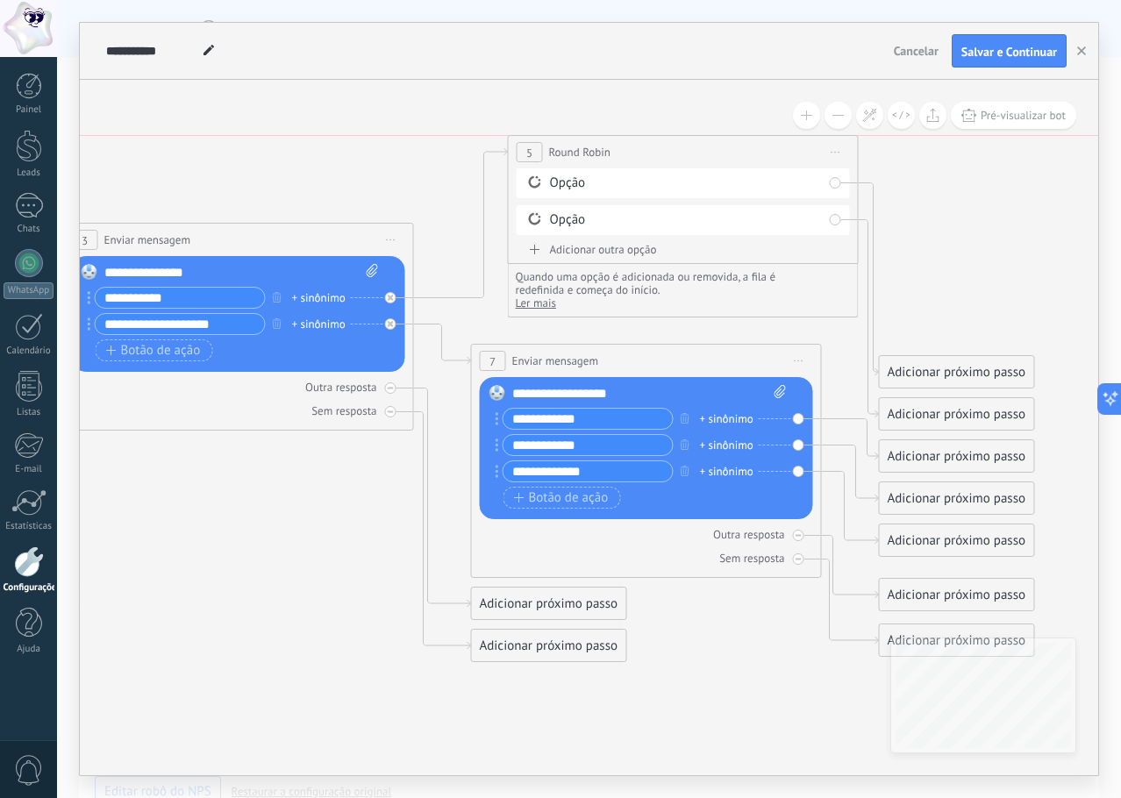
drag, startPoint x: 641, startPoint y: 316, endPoint x: 678, endPoint y: 156, distance: 163.9
click at [678, 156] on div "**********" at bounding box center [683, 152] width 349 height 32
click at [633, 182] on div "Opção" at bounding box center [686, 184] width 273 height 18
click at [838, 153] on icon at bounding box center [836, 153] width 9 height 2
click at [885, 262] on div "Excluir" at bounding box center [929, 267] width 201 height 30
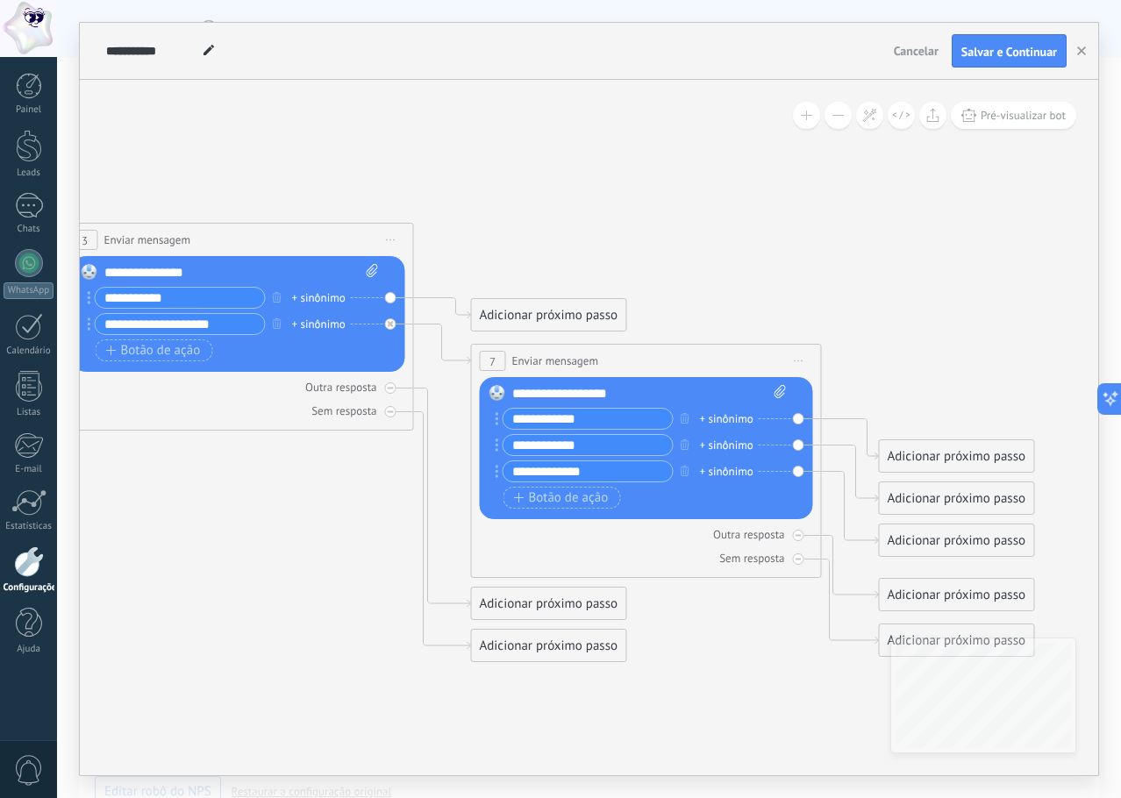
click at [563, 311] on div "Adicionar próximo passo" at bounding box center [549, 315] width 154 height 29
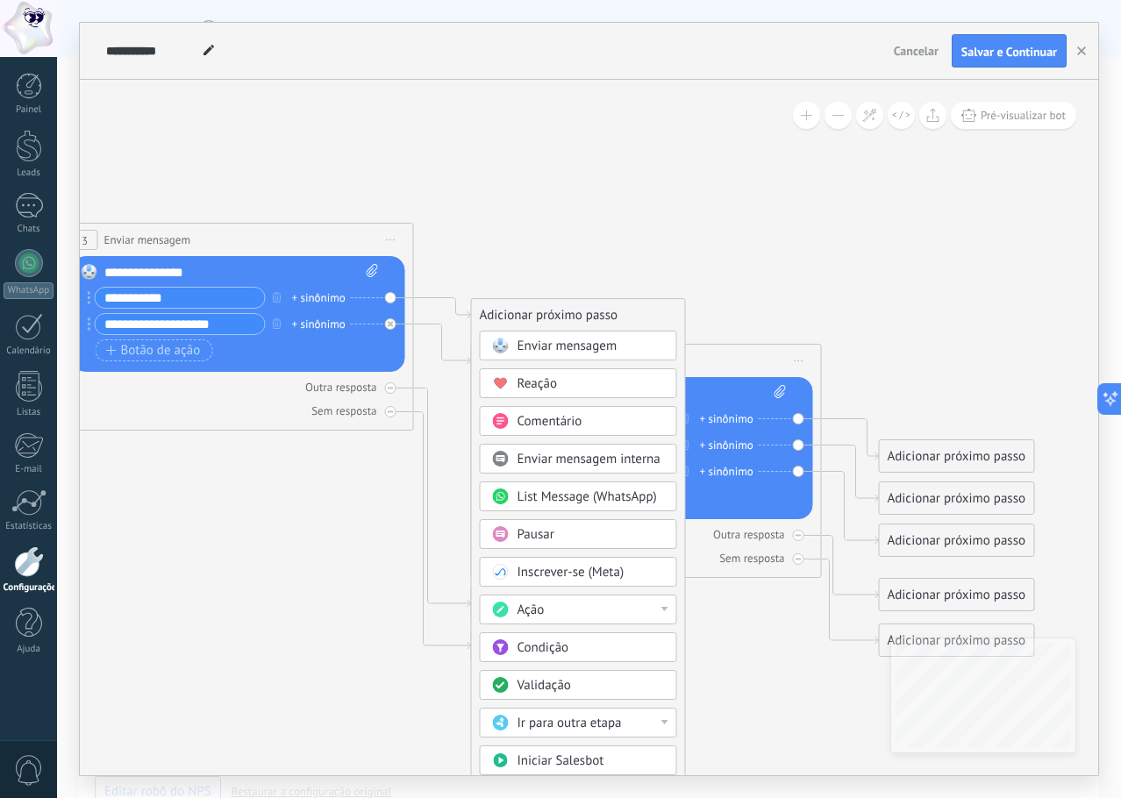
click at [663, 604] on div "Ação" at bounding box center [591, 611] width 147 height 18
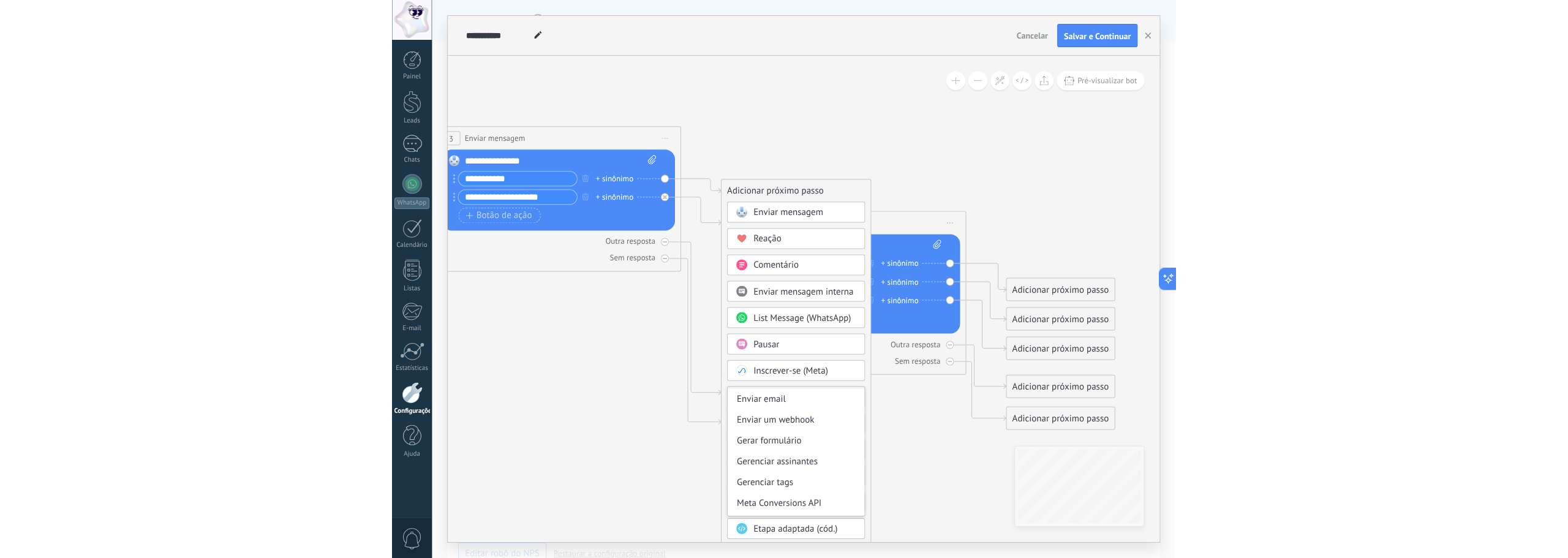
scroll to position [163, 0]
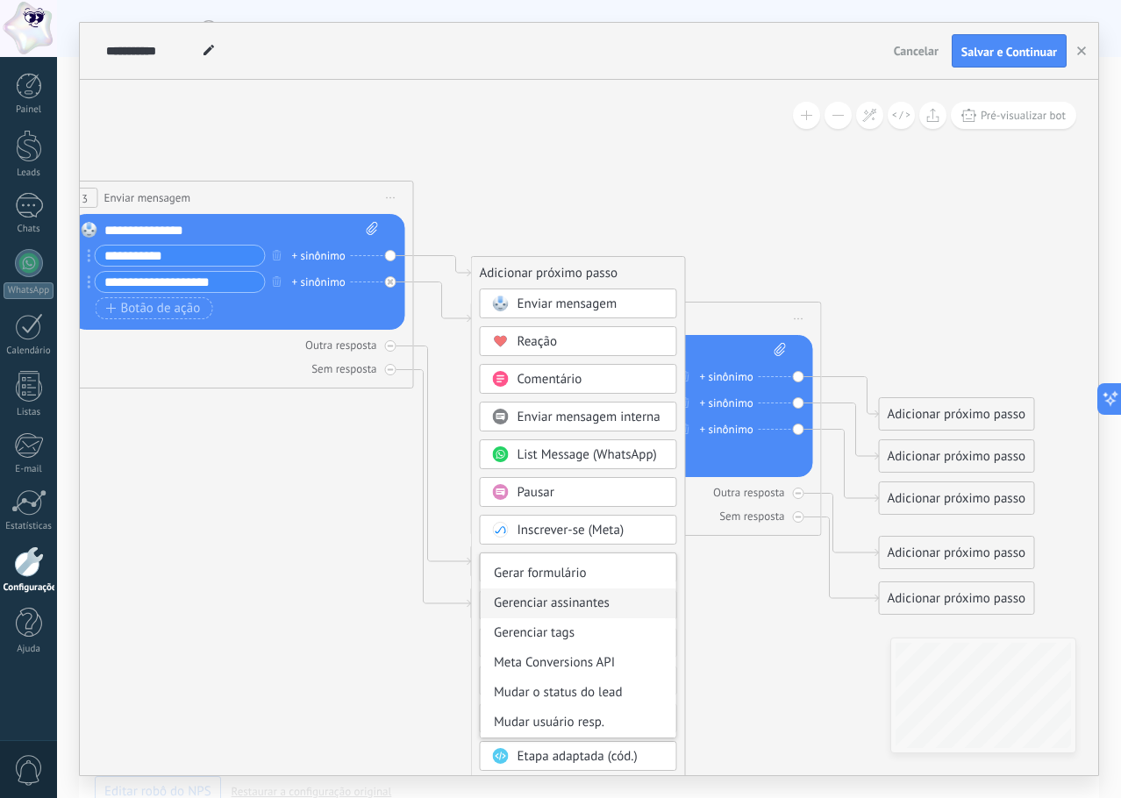
click at [598, 609] on div "Gerenciar assinantes" at bounding box center [579, 604] width 196 height 30
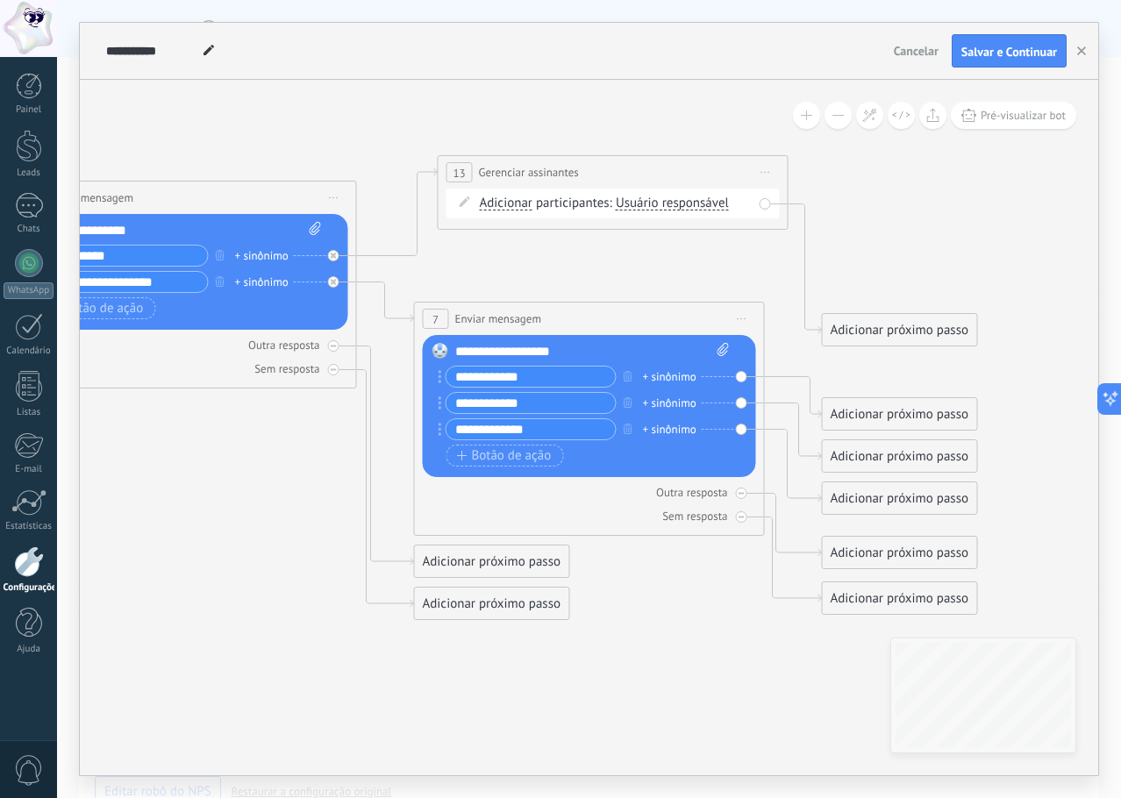
drag, startPoint x: 654, startPoint y: 266, endPoint x: 677, endPoint y: 165, distance: 103.6
click at [677, 165] on div "**********" at bounding box center [613, 172] width 349 height 32
click at [705, 204] on span "Usuário responsável" at bounding box center [672, 204] width 113 height 14
click at [705, 204] on button "Usuário responsável" at bounding box center [716, 204] width 219 height 32
click at [698, 268] on span "[PERSON_NAME]" at bounding box center [703, 266] width 212 height 18
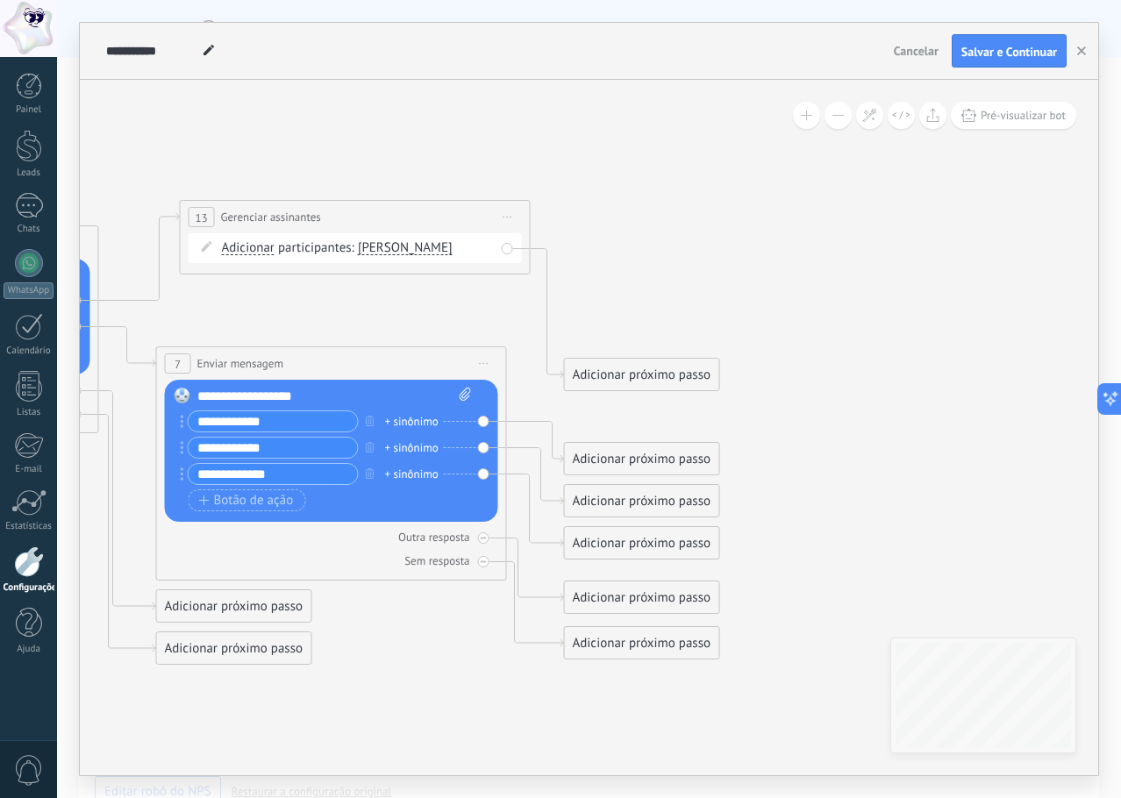
drag, startPoint x: 666, startPoint y: 265, endPoint x: 377, endPoint y: 319, distance: 293.7
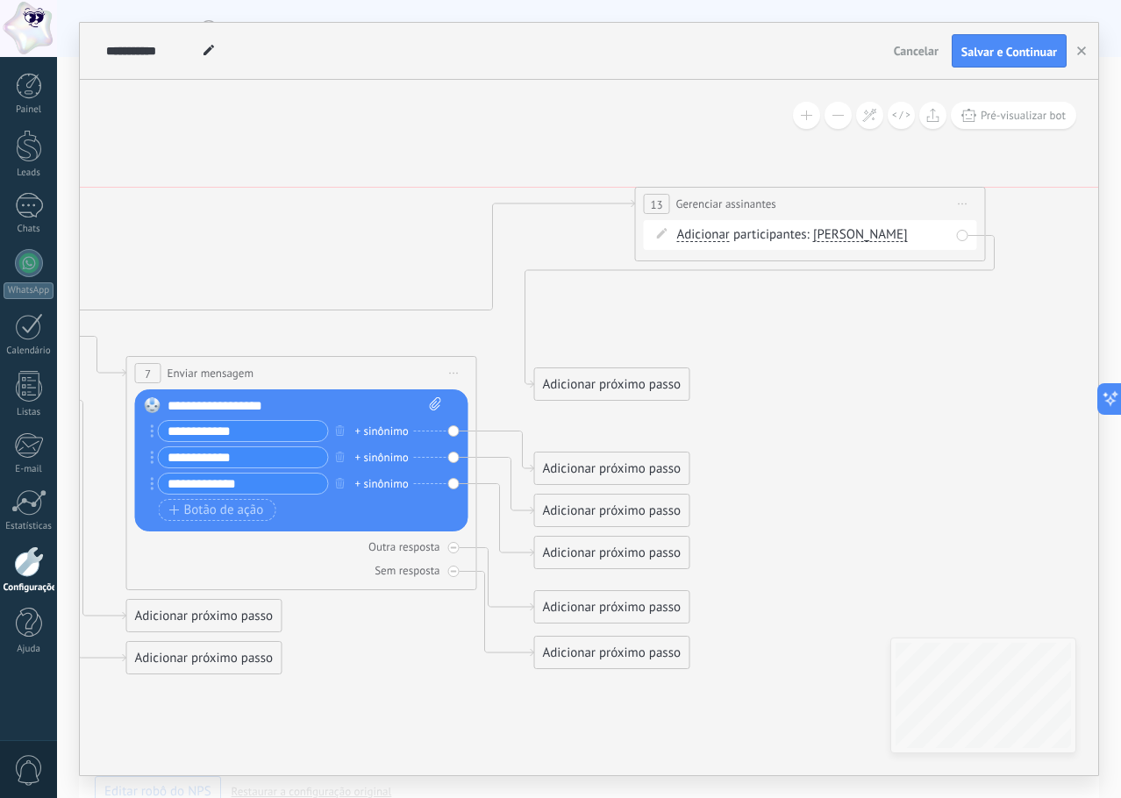
drag, startPoint x: 411, startPoint y: 223, endPoint x: 892, endPoint y: 203, distance: 482.1
click at [894, 203] on div "**********" at bounding box center [810, 204] width 349 height 32
drag, startPoint x: 651, startPoint y: 384, endPoint x: 929, endPoint y: 417, distance: 280.0
click at [1036, 447] on div "Adicionar próximo passo" at bounding box center [997, 447] width 154 height 29
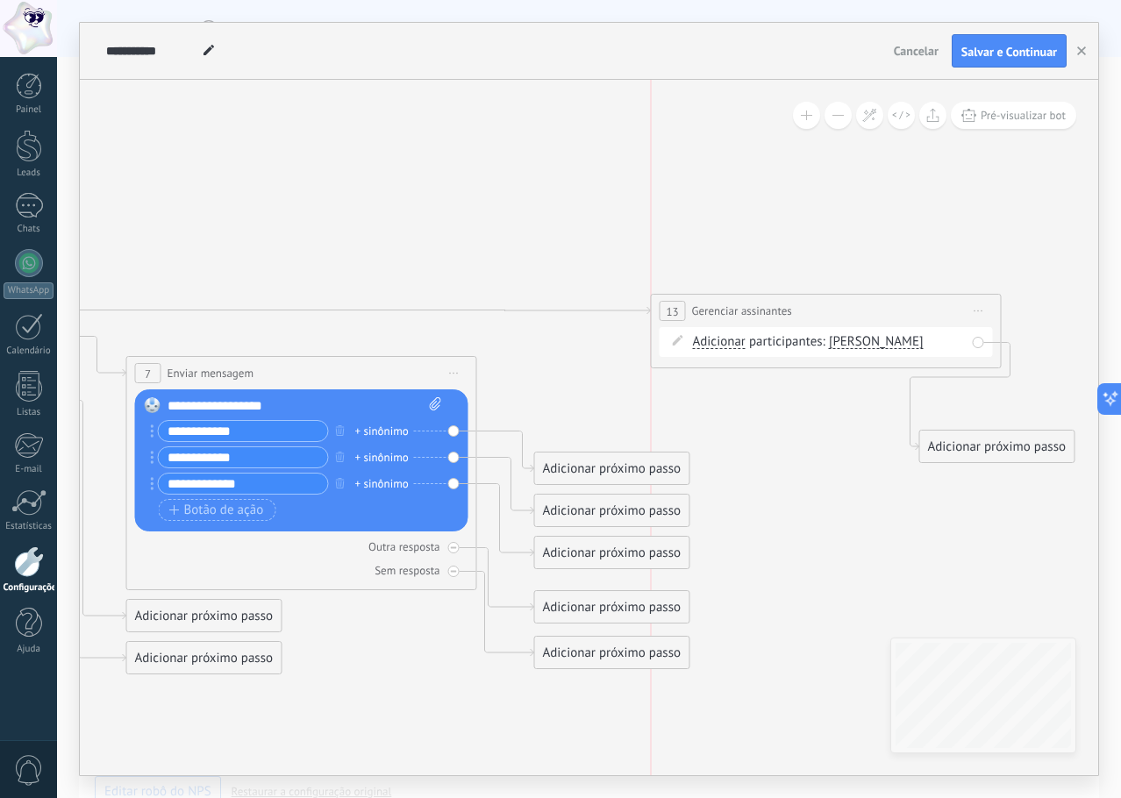
drag, startPoint x: 812, startPoint y: 207, endPoint x: 829, endPoint y: 314, distance: 108.3
click at [829, 314] on div "**********" at bounding box center [826, 311] width 349 height 32
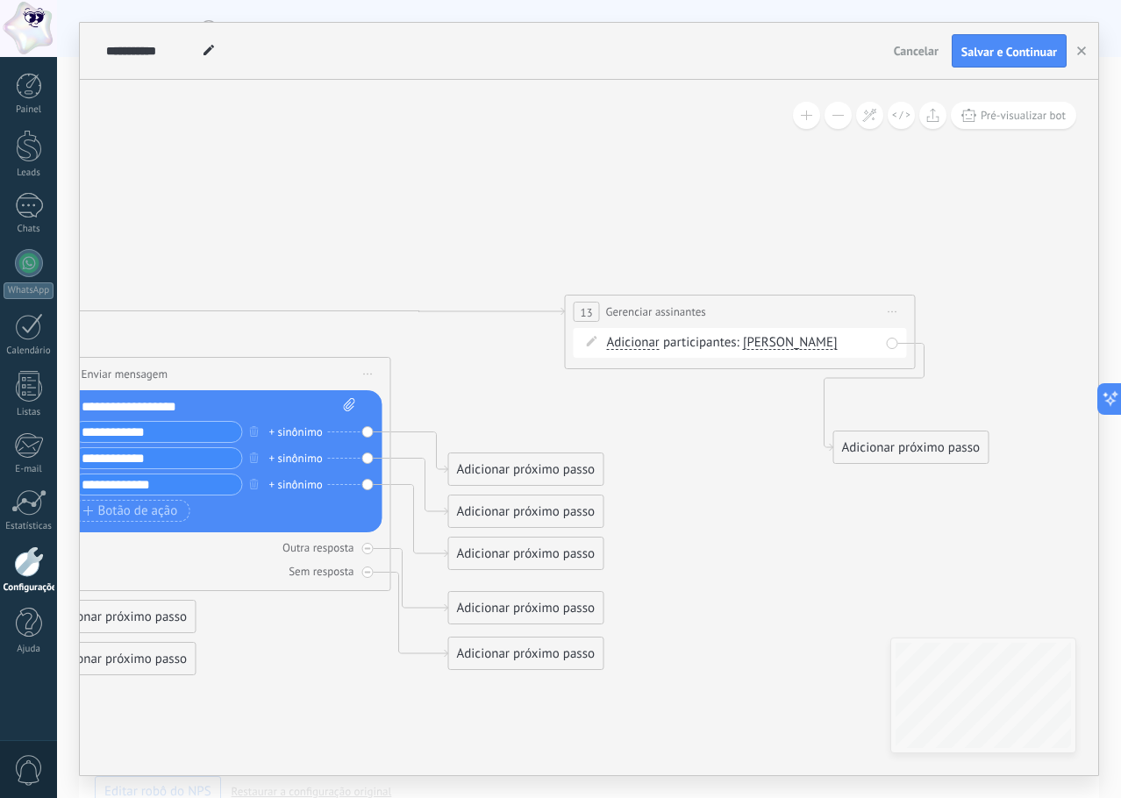
drag, startPoint x: 802, startPoint y: 500, endPoint x: 787, endPoint y: 500, distance: 14.9
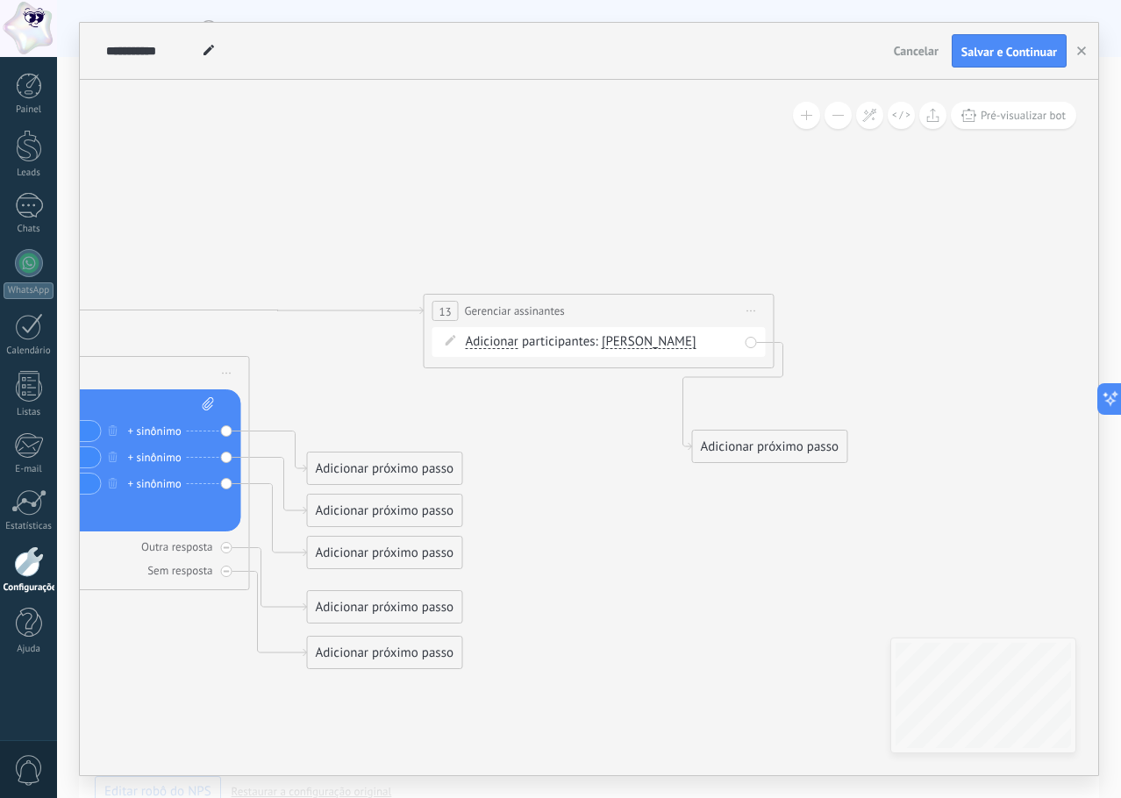
drag, startPoint x: 820, startPoint y: 504, endPoint x: 692, endPoint y: 504, distance: 128.1
drag, startPoint x: 776, startPoint y: 445, endPoint x: 954, endPoint y: 340, distance: 206.5
click at [954, 340] on div "Adicionar próximo passo" at bounding box center [946, 342] width 154 height 29
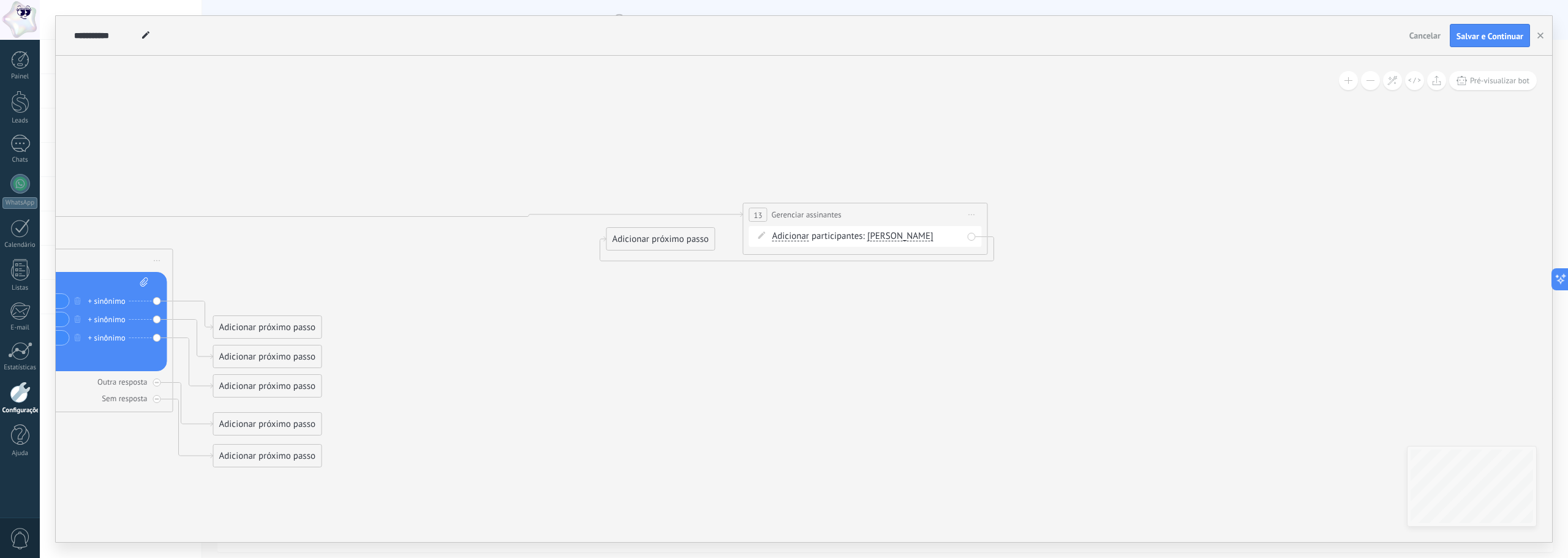
drag, startPoint x: 461, startPoint y: 212, endPoint x: 910, endPoint y: 210, distance: 449.0
click at [910, 210] on div "**********" at bounding box center [865, 214] width 244 height 22
drag, startPoint x: 687, startPoint y: 237, endPoint x: 1149, endPoint y: 232, distance: 462.0
click at [1149, 232] on div "Adicionar próximo passo" at bounding box center [1123, 227] width 108 height 20
click at [580, 213] on icon at bounding box center [316, 214] width 855 height 5
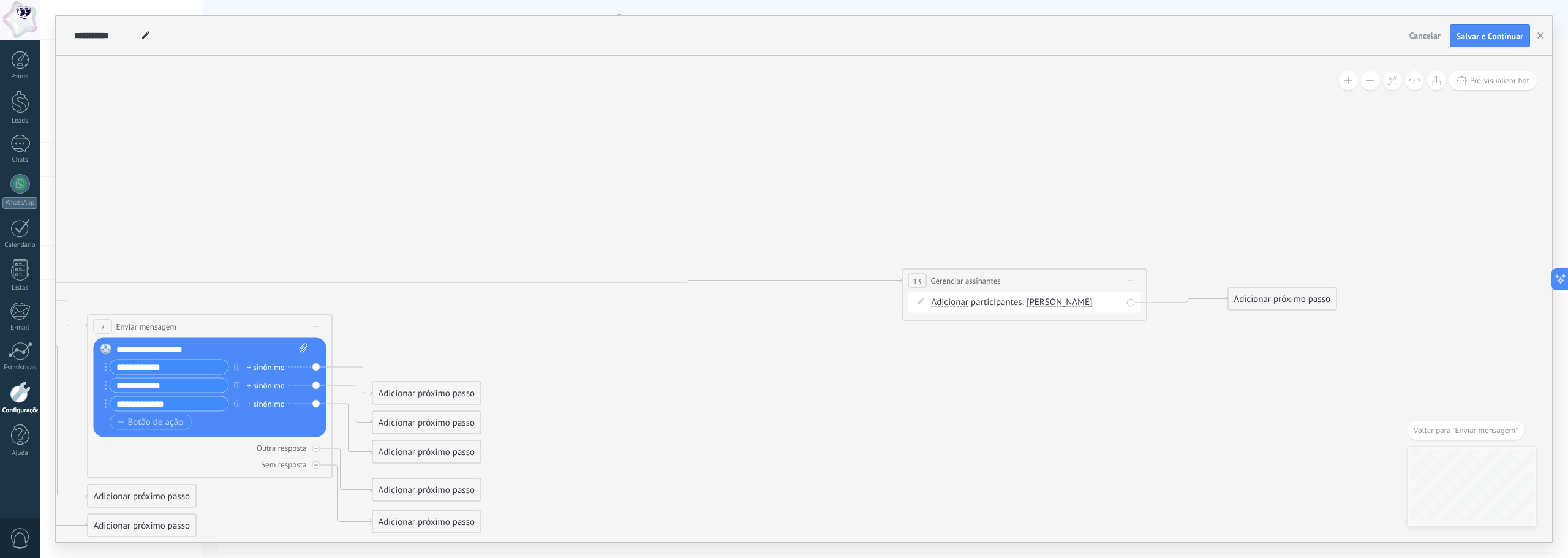
drag, startPoint x: 405, startPoint y: 210, endPoint x: 623, endPoint y: 205, distance: 218.1
click at [627, 205] on icon at bounding box center [192, 327] width 2818 height 1033
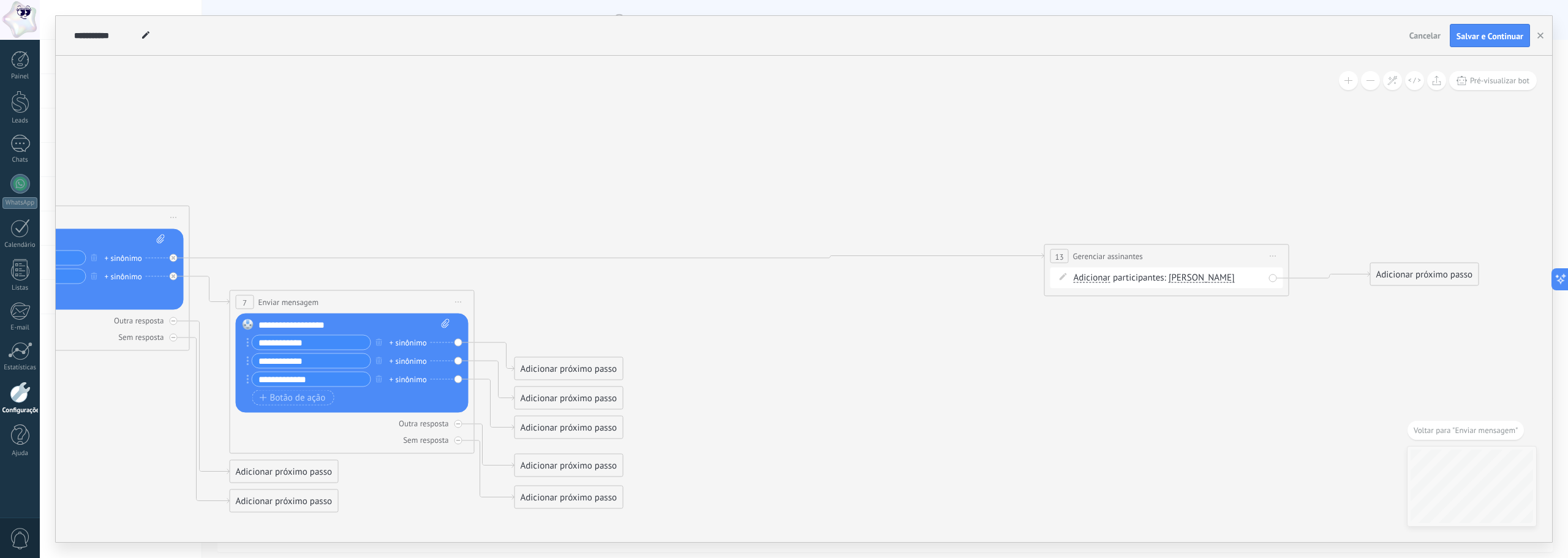
drag, startPoint x: 623, startPoint y: 179, endPoint x: 653, endPoint y: 175, distance: 30.3
click at [653, 175] on icon at bounding box center [334, 302] width 2818 height 1033
click at [727, 254] on icon at bounding box center [619, 255] width 855 height 5
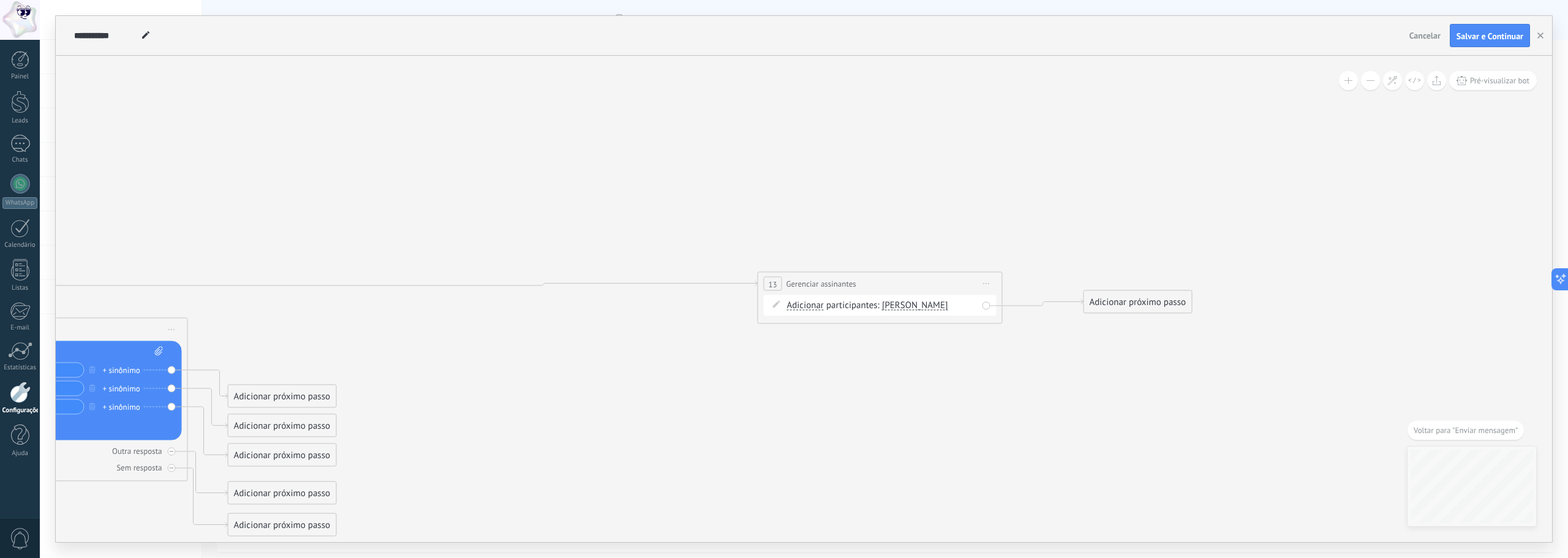
drag, startPoint x: 362, startPoint y: 212, endPoint x: 386, endPoint y: 208, distance: 24.3
click at [438, 212] on icon at bounding box center [47, 330] width 2818 height 1033
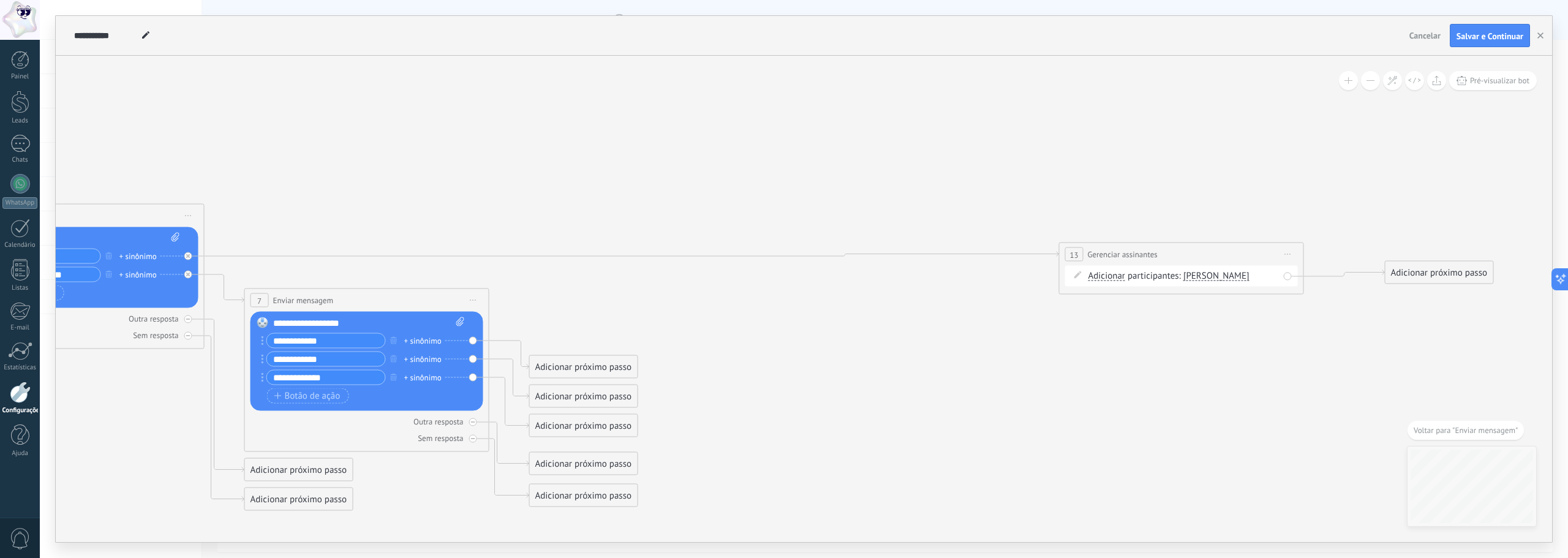
drag, startPoint x: 375, startPoint y: 207, endPoint x: 691, endPoint y: 174, distance: 317.7
click at [691, 174] on icon at bounding box center [348, 300] width 2818 height 1033
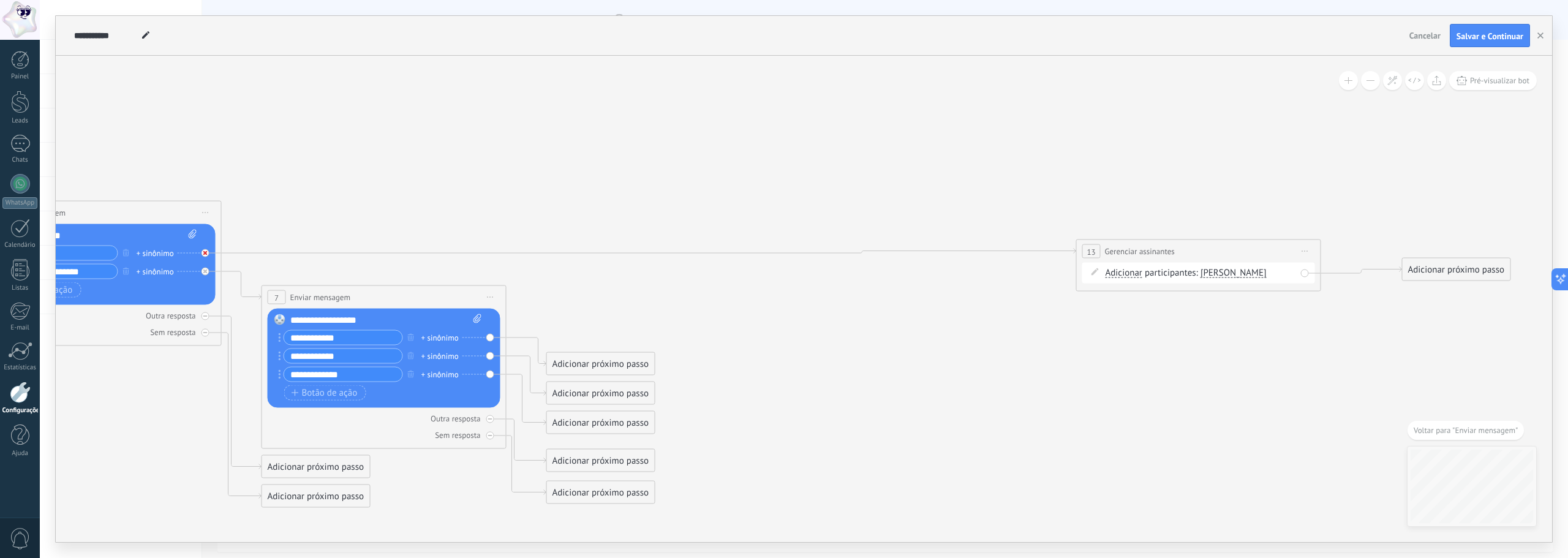
click at [0, 0] on icon at bounding box center [0, 0] width 0 height 0
click at [327, 263] on div "Adicionar próximo passo" at bounding box center [316, 265] width 108 height 20
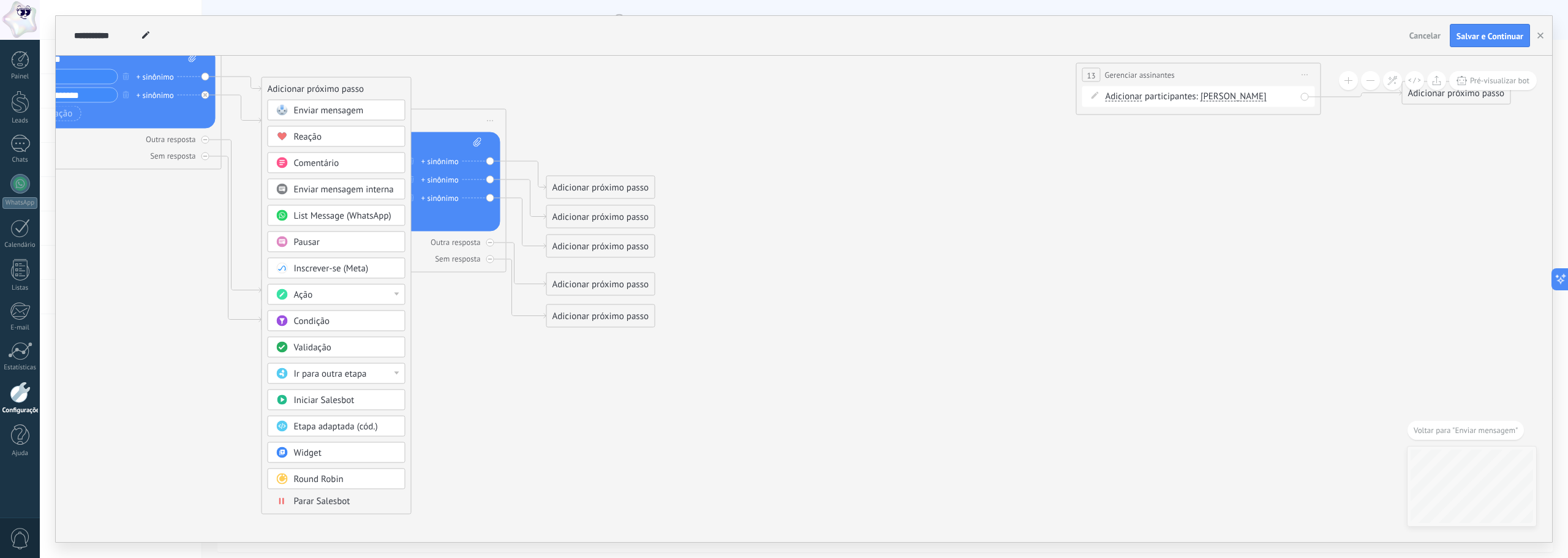
click at [362, 476] on div "Round Robin" at bounding box center [345, 480] width 103 height 13
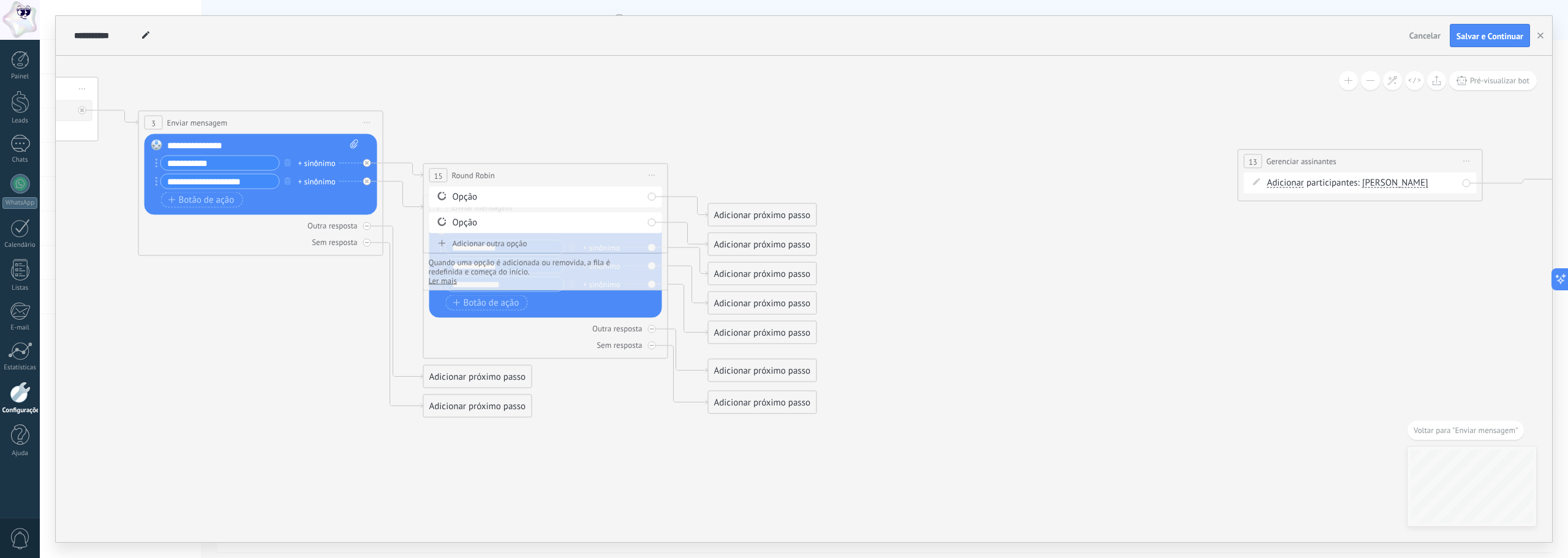
drag, startPoint x: 498, startPoint y: 309, endPoint x: 195, endPoint y: 427, distance: 325.2
click at [195, 427] on icon at bounding box center [527, 207] width 2818 height 1033
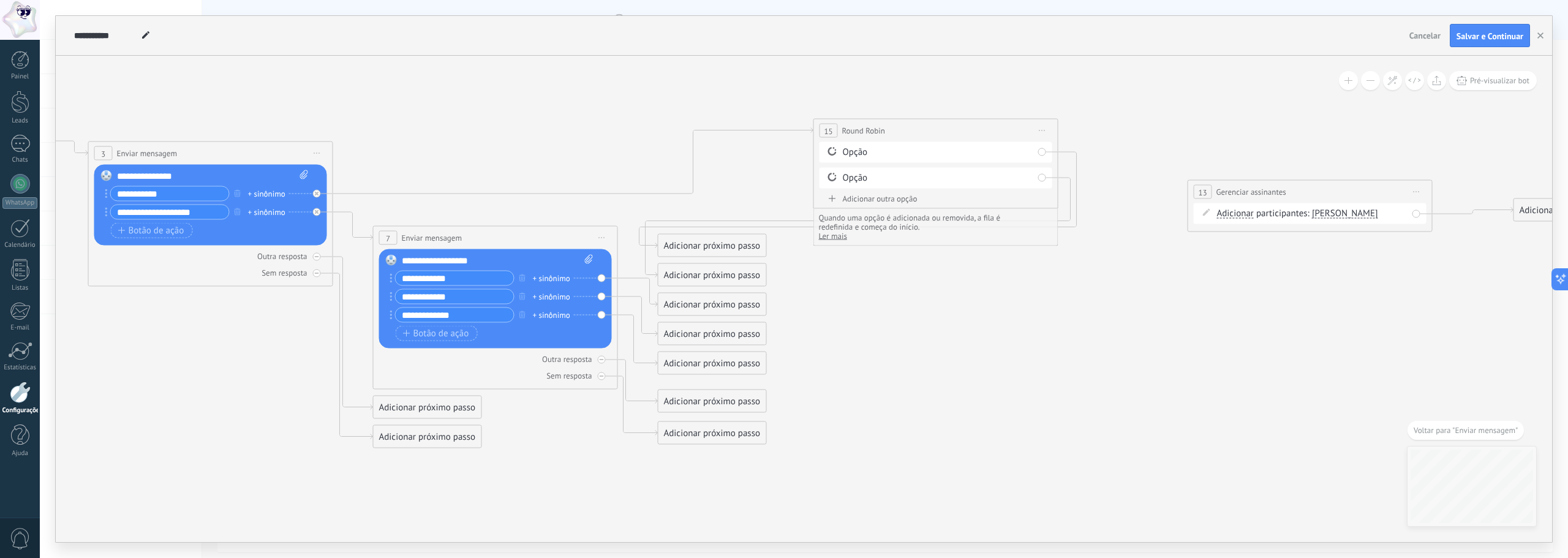
drag, startPoint x: 561, startPoint y: 182, endPoint x: 950, endPoint y: 130, distance: 392.5
click at [950, 130] on div "**********" at bounding box center [935, 131] width 244 height 22
drag, startPoint x: 747, startPoint y: 244, endPoint x: 1149, endPoint y: 247, distance: 402.0
click at [1149, 247] on div "Adicionar próximo passo" at bounding box center [1115, 246] width 108 height 20
drag, startPoint x: 742, startPoint y: 278, endPoint x: 1275, endPoint y: 371, distance: 541.1
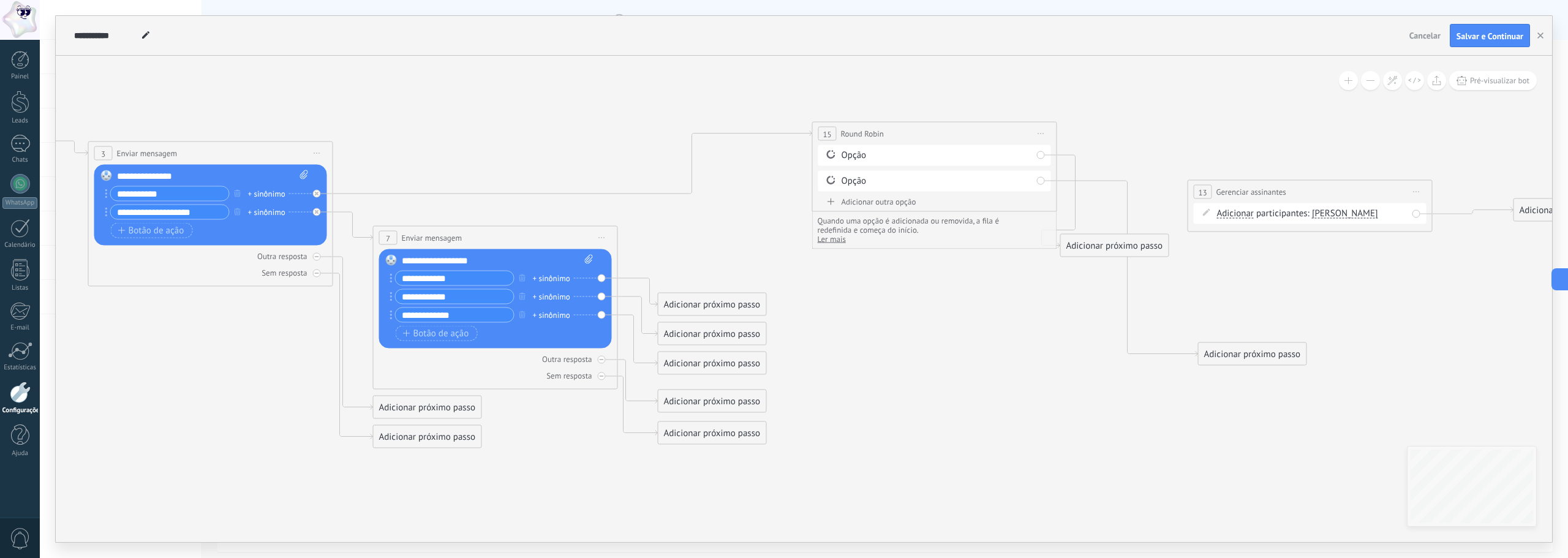
click at [1275, 365] on div "Adicionar próximo passo" at bounding box center [1252, 354] width 108 height 20
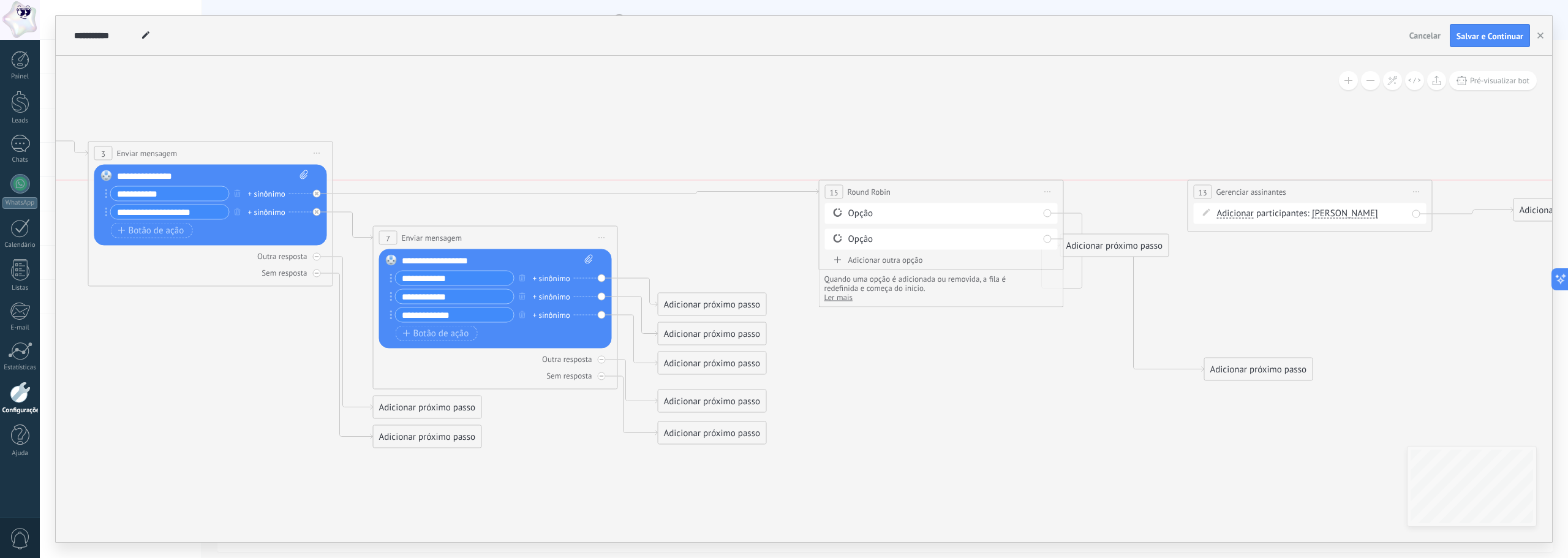
drag, startPoint x: 922, startPoint y: 133, endPoint x: 928, endPoint y: 198, distance: 65.3
click at [928, 198] on div "**********" at bounding box center [941, 192] width 244 height 22
drag, startPoint x: 1123, startPoint y: 287, endPoint x: 1267, endPoint y: 199, distance: 168.8
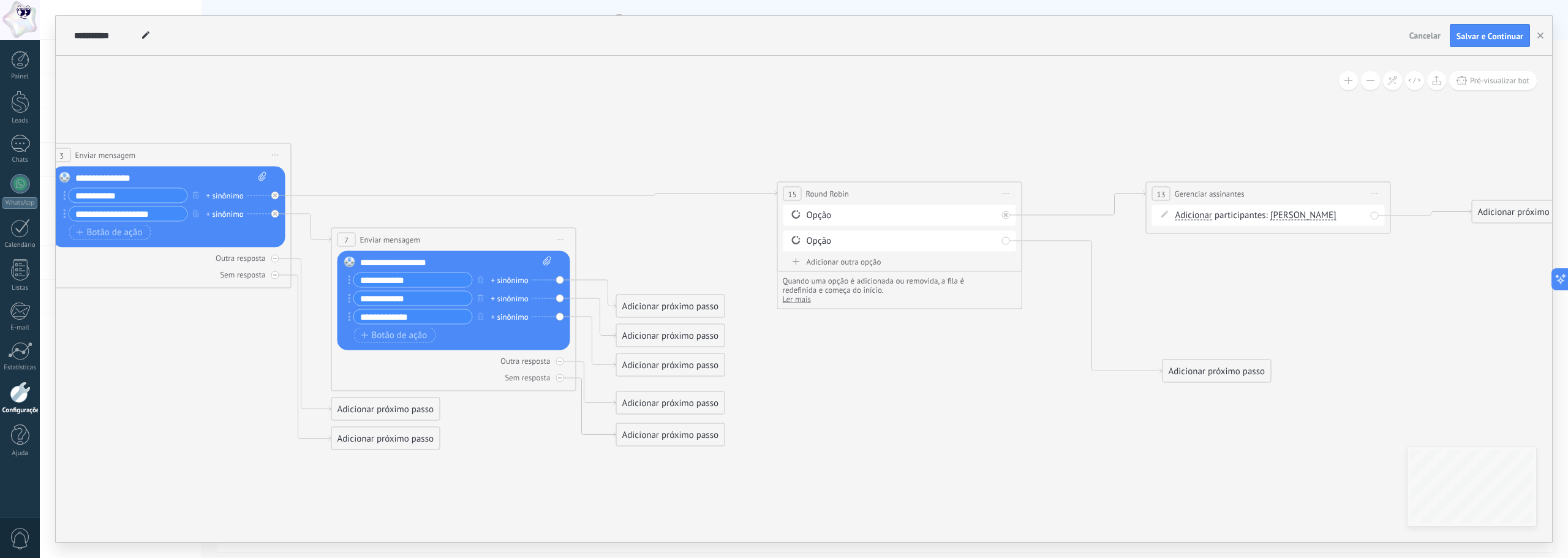
drag, startPoint x: 1352, startPoint y: 274, endPoint x: 1285, endPoint y: 277, distance: 67.1
click at [1287, 277] on icon at bounding box center [436, 240] width 2818 height 1033
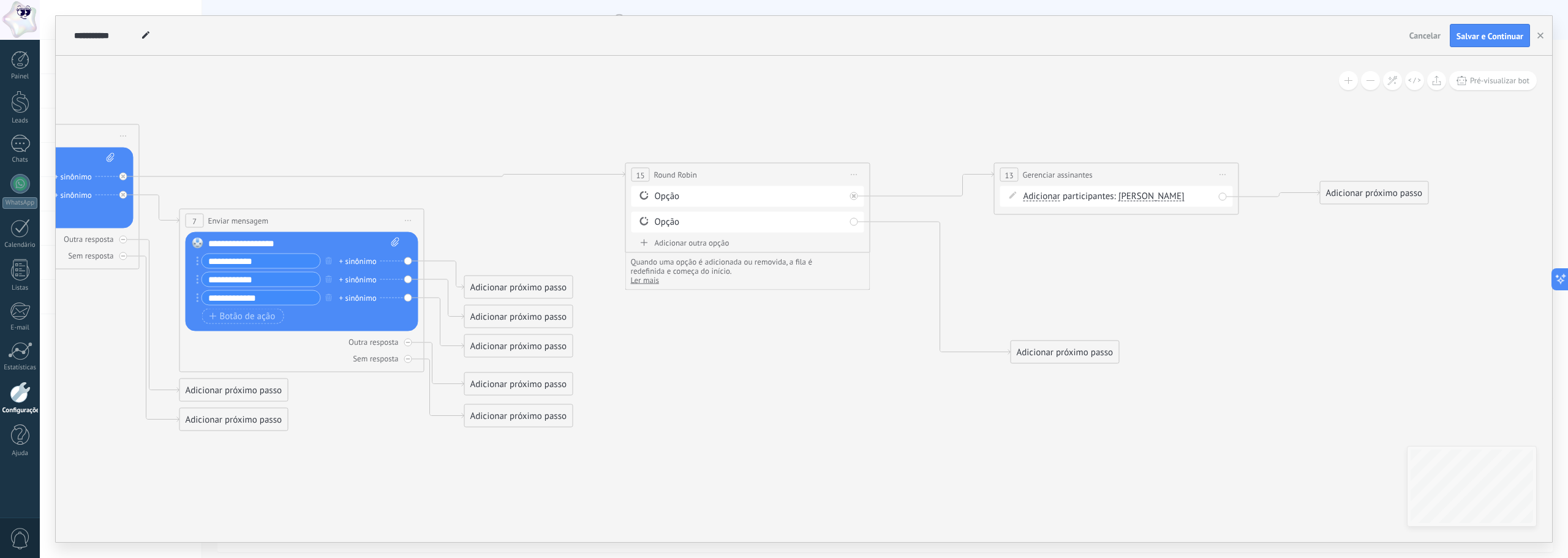
drag, startPoint x: 1319, startPoint y: 279, endPoint x: 1182, endPoint y: 257, distance: 138.8
click at [1182, 257] on icon at bounding box center [283, 221] width 2818 height 1033
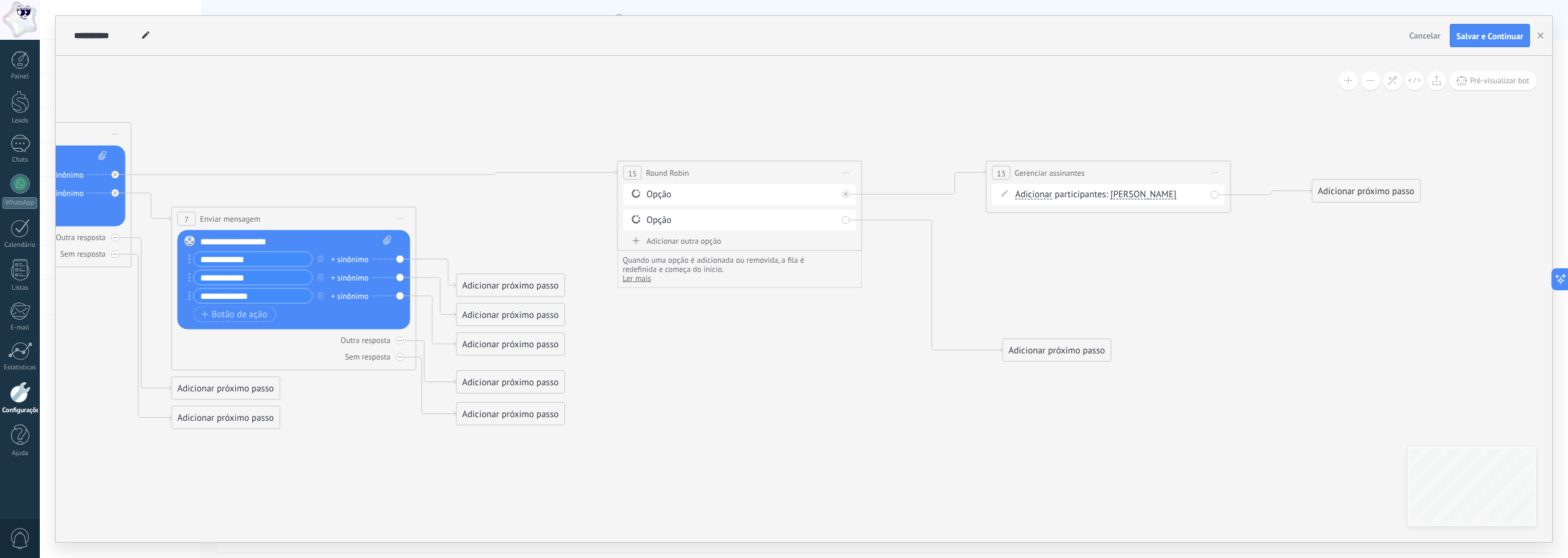
click at [1214, 173] on span "Iniciar pré-visualização aqui [GEOGRAPHIC_DATA] Duplicar Excluir" at bounding box center [1215, 172] width 20 height 17
click at [1257, 233] on div "Duplicar" at bounding box center [1280, 233] width 140 height 21
drag, startPoint x: 1148, startPoint y: 262, endPoint x: 1148, endPoint y: 240, distance: 22.0
click at [1148, 240] on div "**********" at bounding box center [1108, 244] width 244 height 22
drag, startPoint x: 1061, startPoint y: 353, endPoint x: 1088, endPoint y: 259, distance: 97.8
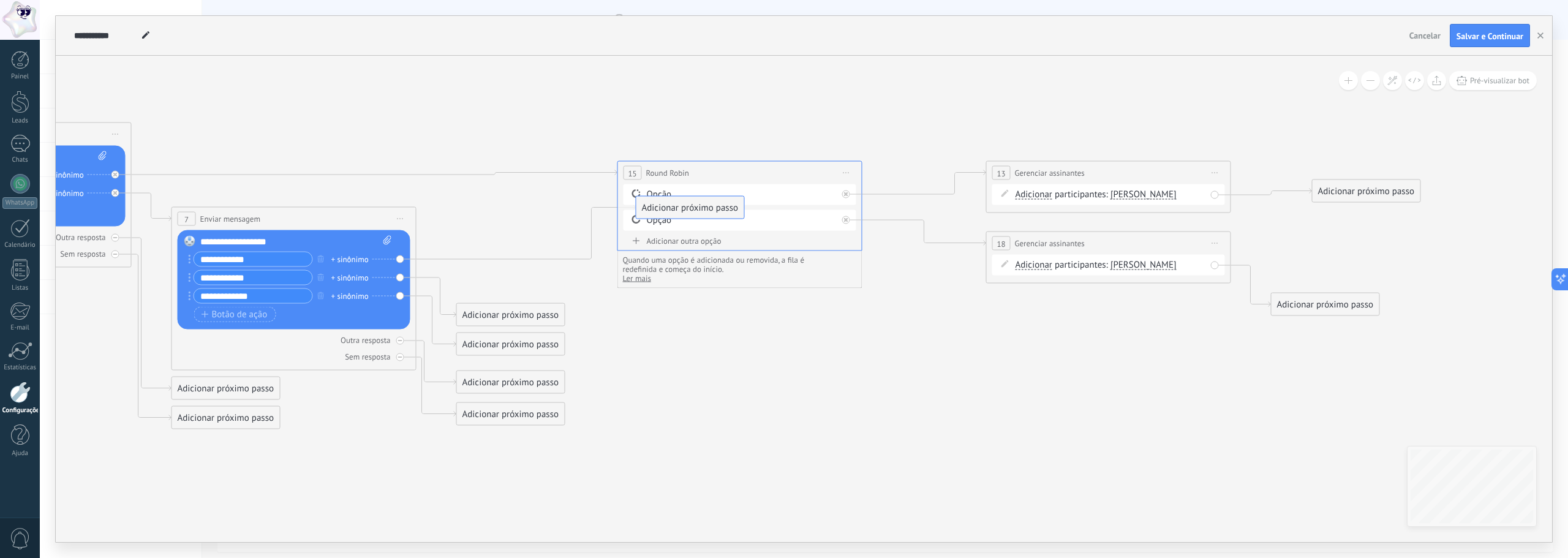
drag, startPoint x: 522, startPoint y: 282, endPoint x: 701, endPoint y: 204, distance: 195.3
drag, startPoint x: 531, startPoint y: 345, endPoint x: 728, endPoint y: 209, distance: 239.4
drag, startPoint x: 516, startPoint y: 316, endPoint x: 700, endPoint y: 227, distance: 204.4
drag, startPoint x: 525, startPoint y: 372, endPoint x: 680, endPoint y: 235, distance: 206.9
drag, startPoint x: 539, startPoint y: 402, endPoint x: 732, endPoint y: 223, distance: 263.2
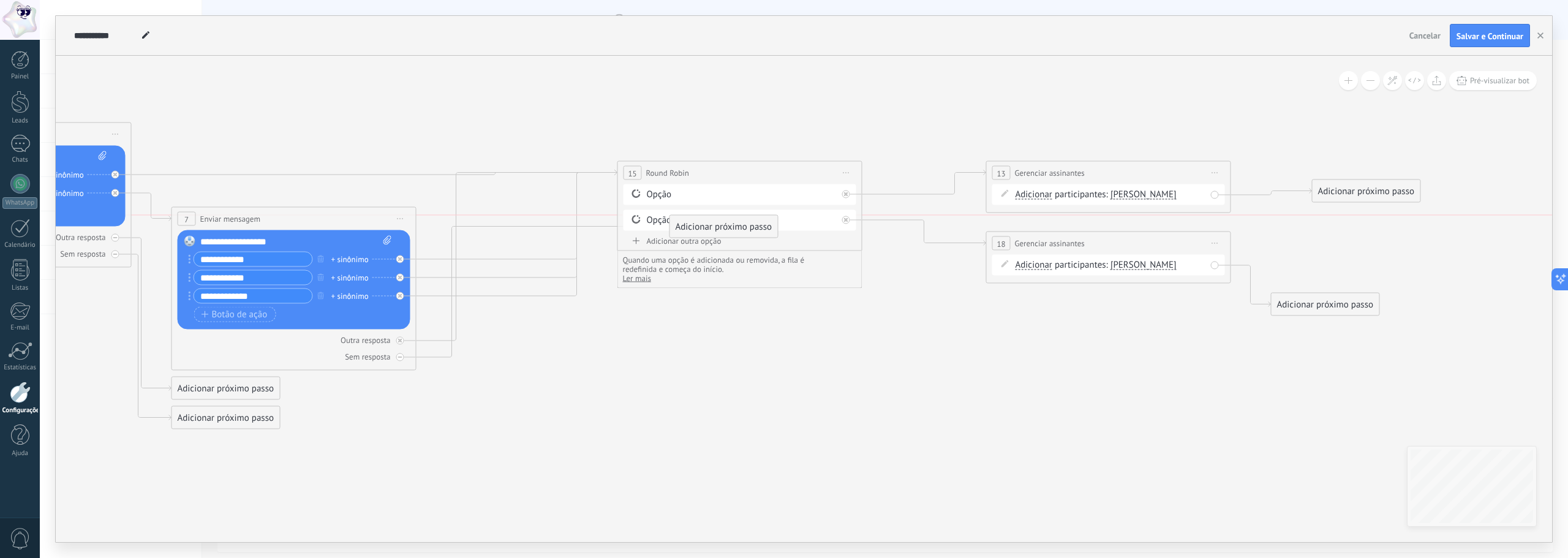
click at [732, 223] on div "Adicionar próximo passo" at bounding box center [724, 227] width 108 height 20
drag, startPoint x: 702, startPoint y: 267, endPoint x: 756, endPoint y: 170, distance: 111.0
click at [756, 170] on div "Adicionar próximo passo" at bounding box center [778, 172] width 108 height 20
drag, startPoint x: 750, startPoint y: 309, endPoint x: 697, endPoint y: 396, distance: 101.9
click at [697, 396] on div "Adicionar próximo passo" at bounding box center [718, 395] width 108 height 20
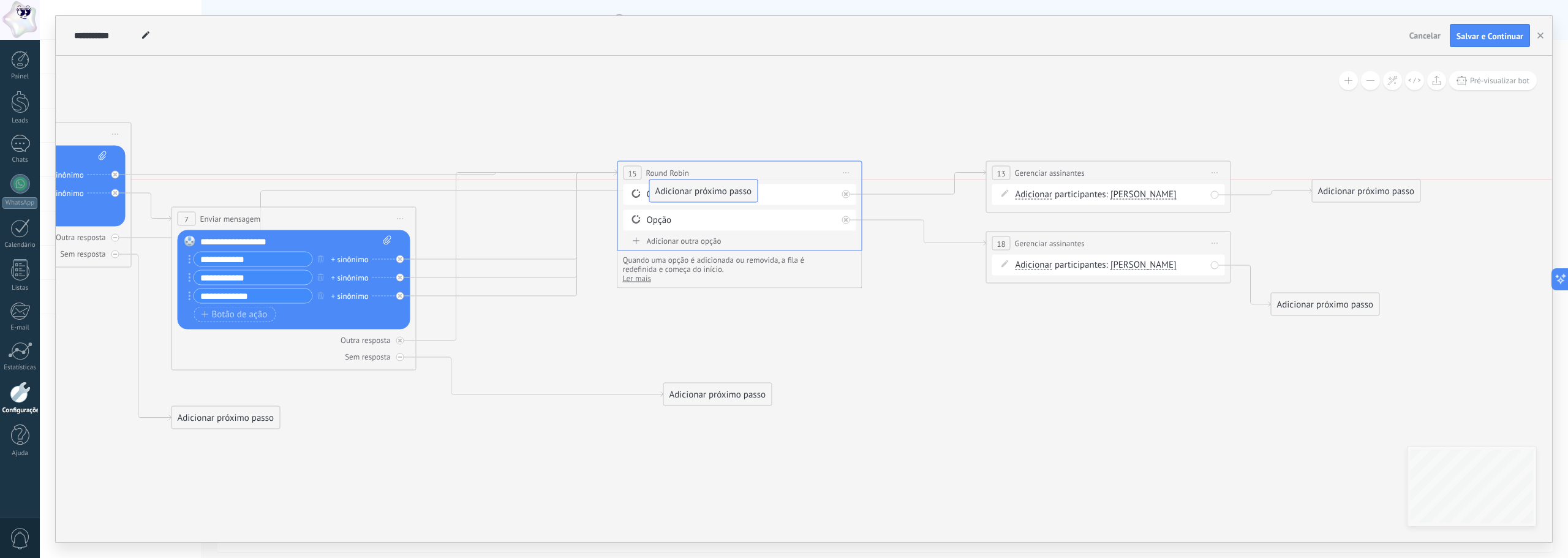
drag, startPoint x: 235, startPoint y: 390, endPoint x: 711, endPoint y: 193, distance: 515.2
drag, startPoint x: 214, startPoint y: 413, endPoint x: 720, endPoint y: 206, distance: 546.7
click at [720, 206] on div "Adicionar próximo passo" at bounding box center [731, 211] width 108 height 20
drag, startPoint x: 720, startPoint y: 270, endPoint x: 392, endPoint y: 457, distance: 377.6
click at [392, 457] on div "Adicionar próximo passo" at bounding box center [398, 457] width 108 height 20
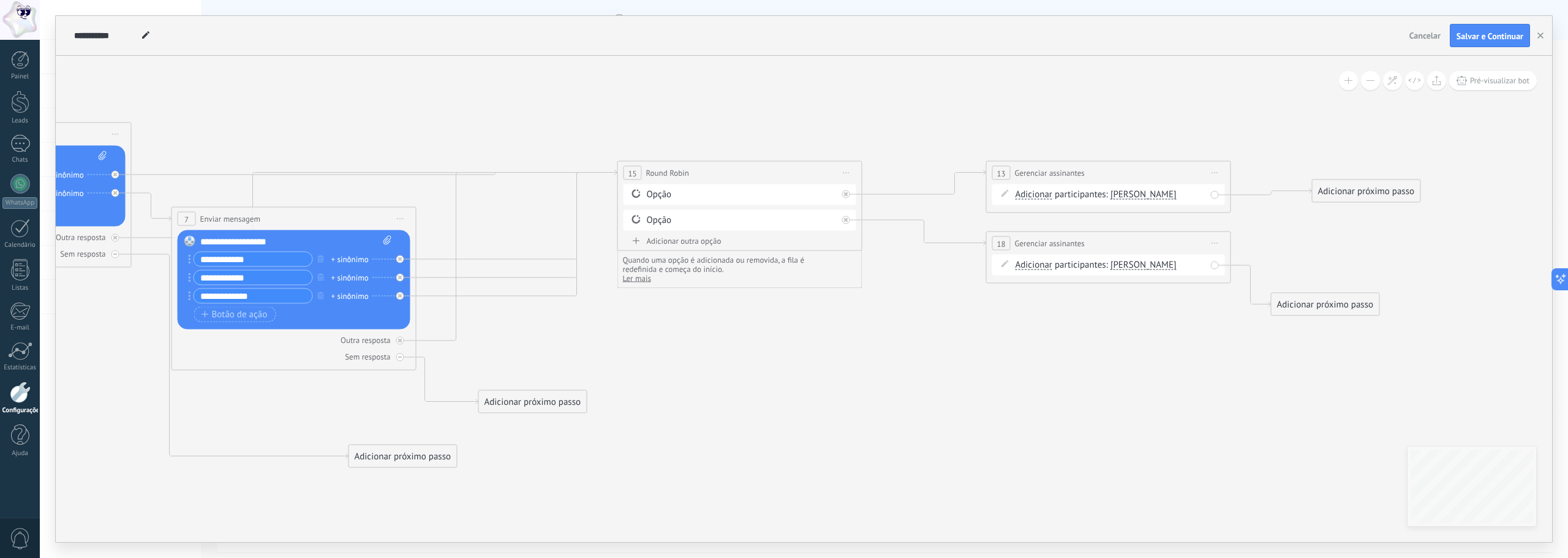
drag, startPoint x: 707, startPoint y: 394, endPoint x: 522, endPoint y: 402, distance: 185.2
click at [522, 402] on div "Adicionar próximo passo" at bounding box center [533, 402] width 108 height 20
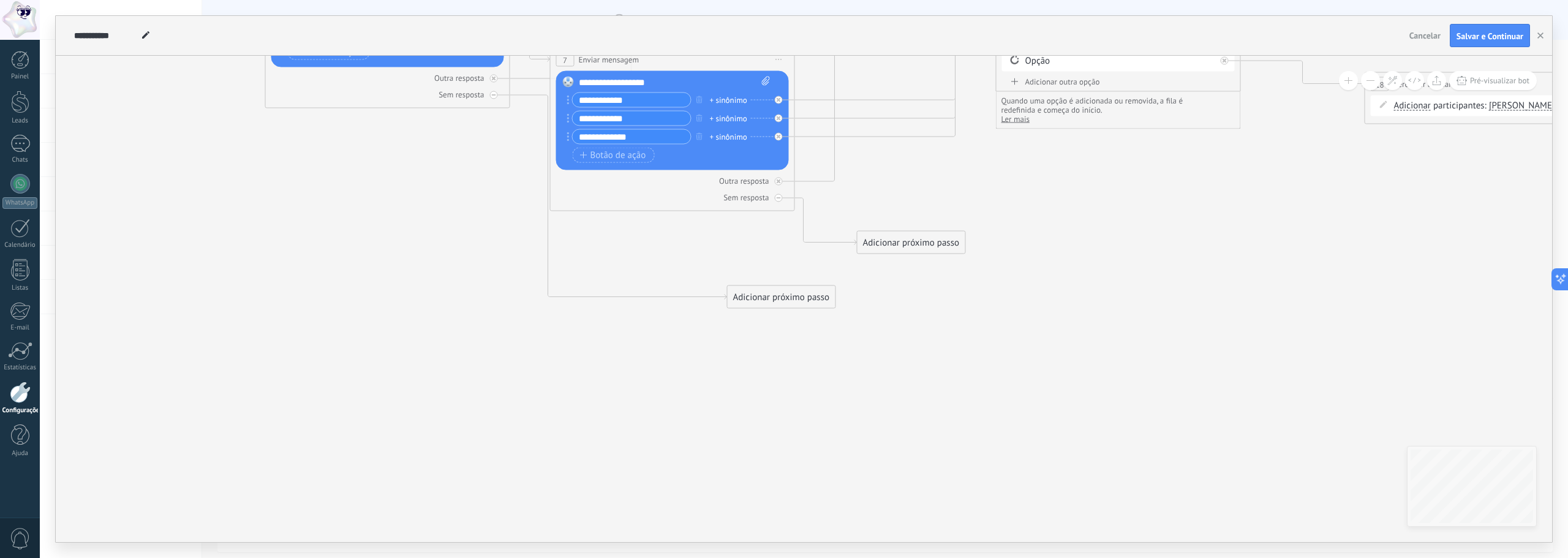
drag, startPoint x: 110, startPoint y: 421, endPoint x: 488, endPoint y: 262, distance: 410.1
click at [488, 262] on icon at bounding box center [654, 79] width 2818 height 1072
click at [797, 298] on div "Adicionar próximo passo" at bounding box center [781, 297] width 108 height 20
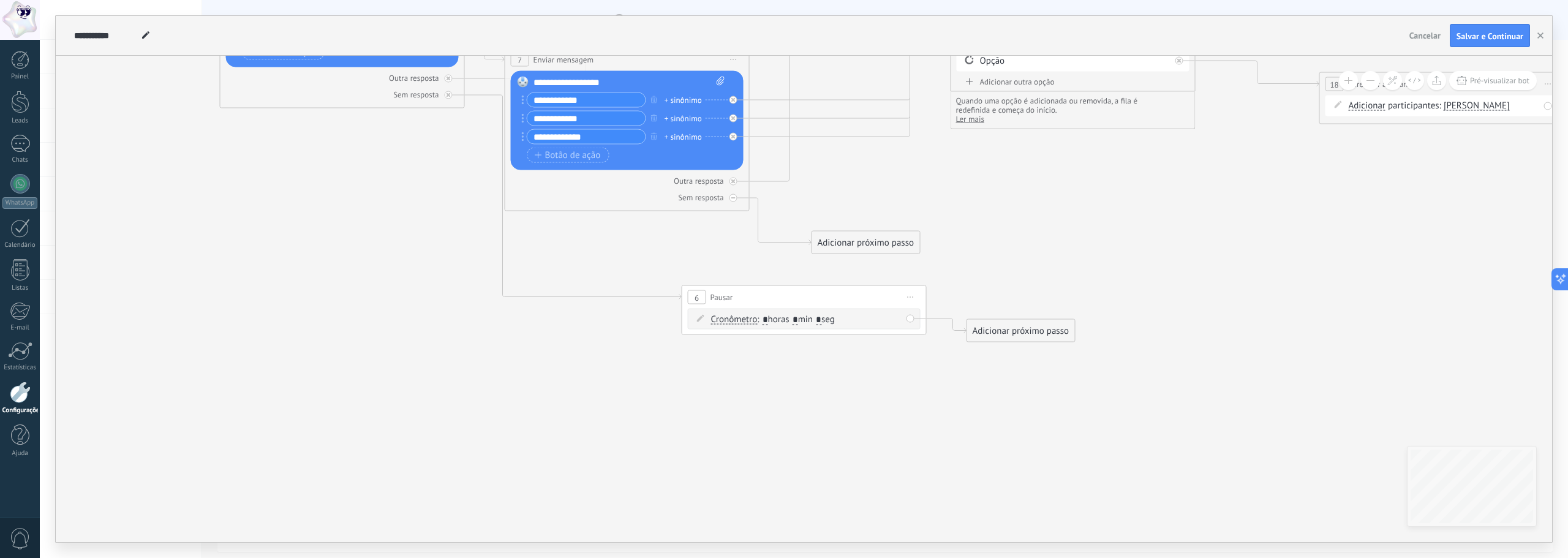
click at [798, 319] on input "*" at bounding box center [795, 320] width 6 height 10
type input "*"
click at [1021, 329] on div "Adicionar próximo passo" at bounding box center [1021, 331] width 108 height 20
click at [1033, 348] on span "Enviar mensagem" at bounding box center [1034, 353] width 70 height 12
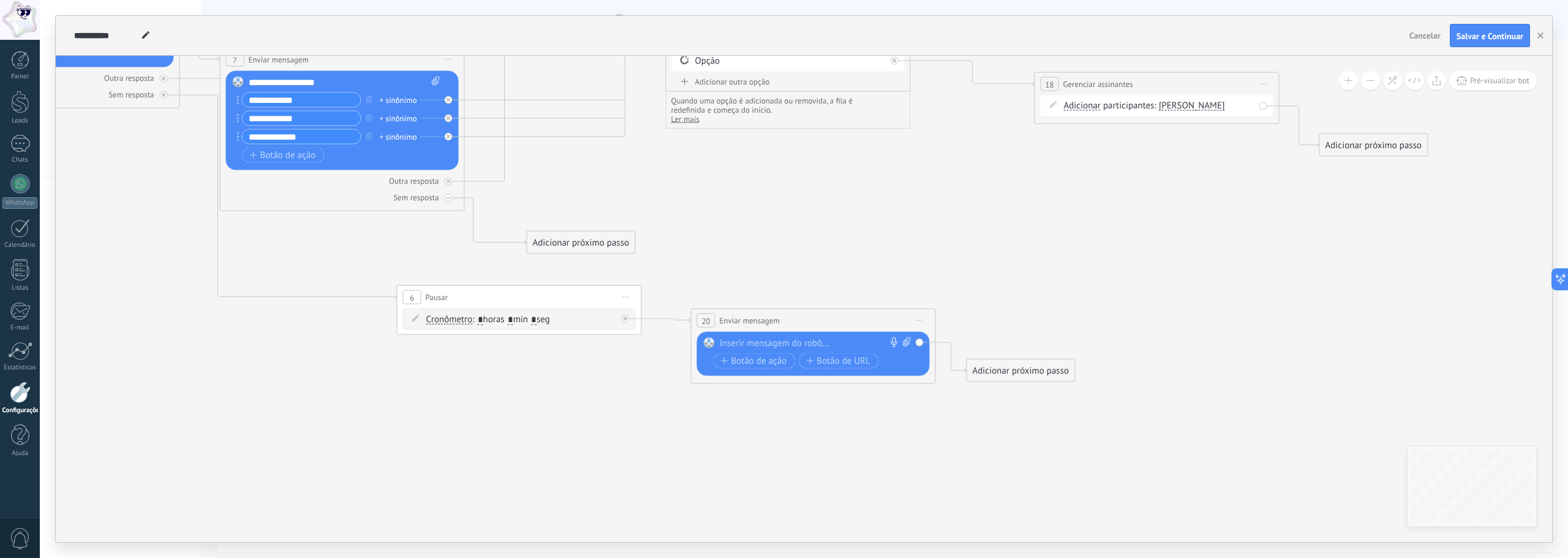
drag, startPoint x: 827, startPoint y: 325, endPoint x: 836, endPoint y: 317, distance: 12.0
click at [836, 317] on div "**********" at bounding box center [813, 321] width 244 height 22
click at [801, 343] on div at bounding box center [811, 344] width 182 height 13
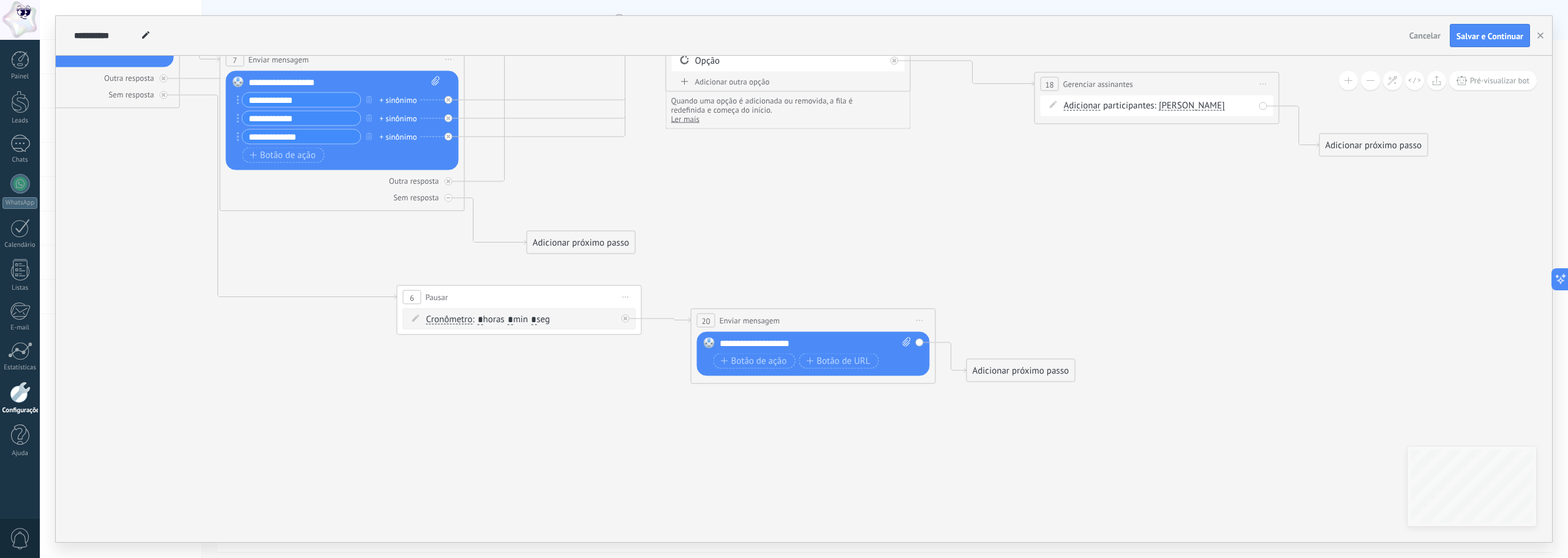
click at [1016, 369] on div "Adicionar próximo passo" at bounding box center [1021, 371] width 108 height 20
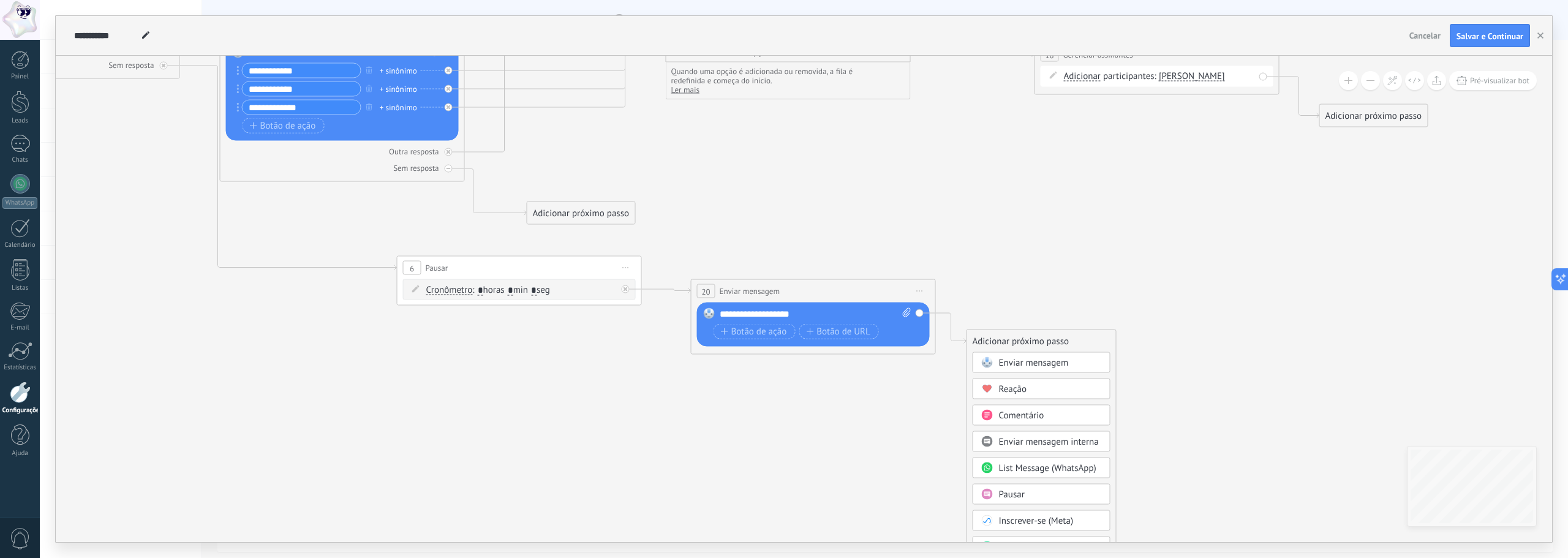
click at [1028, 492] on div "Pausar" at bounding box center [1050, 495] width 103 height 13
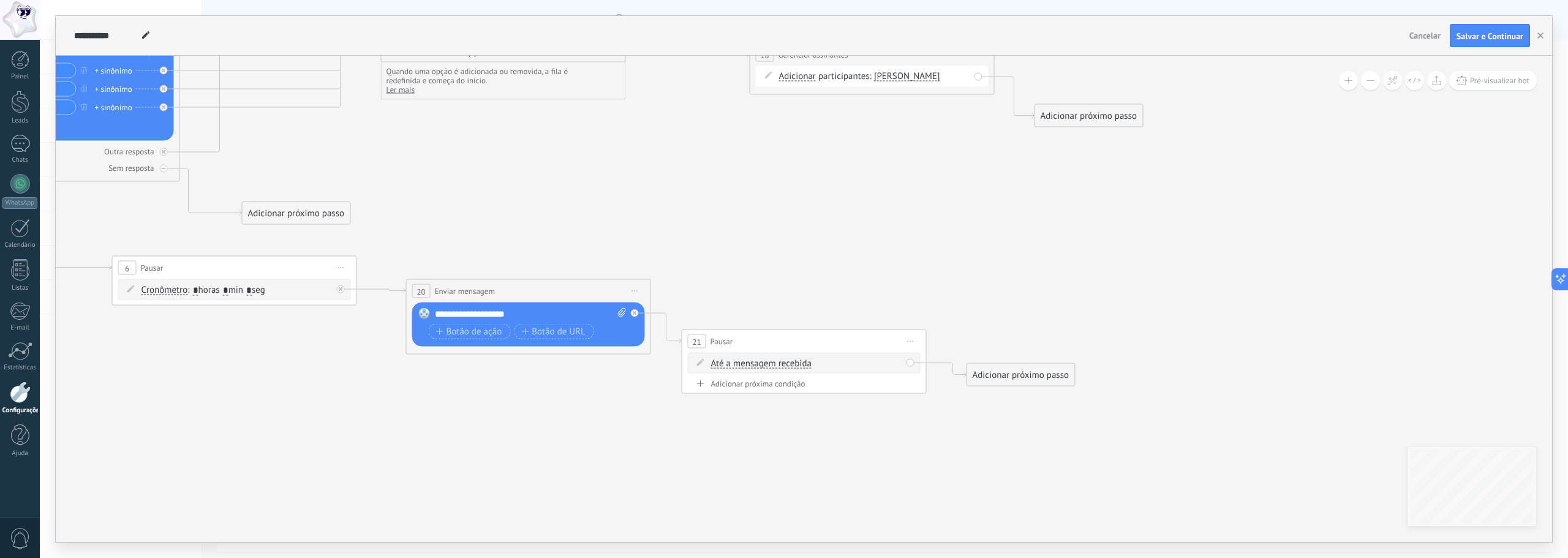
click at [783, 362] on span "Até a mensagem recebida" at bounding box center [762, 364] width 101 height 10
click at [783, 362] on button "Até a mensagem recebida" at bounding box center [781, 364] width 153 height 22
click at [825, 341] on div "21 Pausar ****** Iniciar pré-visualização aqui [GEOGRAPHIC_DATA] Duplicar Exclu…" at bounding box center [804, 342] width 244 height 22
drag, startPoint x: 825, startPoint y: 341, endPoint x: 850, endPoint y: 320, distance: 32.6
click at [850, 320] on div "21 Pausar ****** Iniciar pré-visualização aqui [GEOGRAPHIC_DATA] Duplicar Exclu…" at bounding box center [829, 321] width 244 height 22
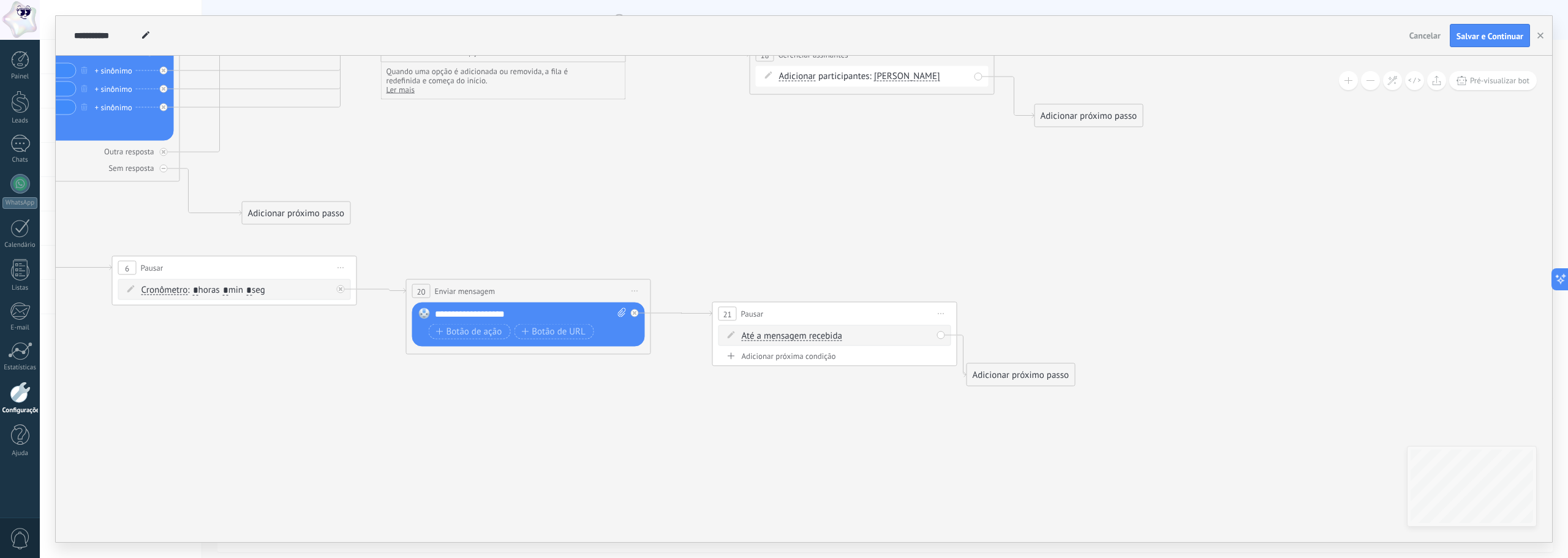
drag, startPoint x: 850, startPoint y: 324, endPoint x: 856, endPoint y: 317, distance: 9.2
click at [856, 317] on div "21 Pausar ****** Iniciar pré-visualização aqui [GEOGRAPHIC_DATA] Duplicar Exclu…" at bounding box center [834, 314] width 244 height 22
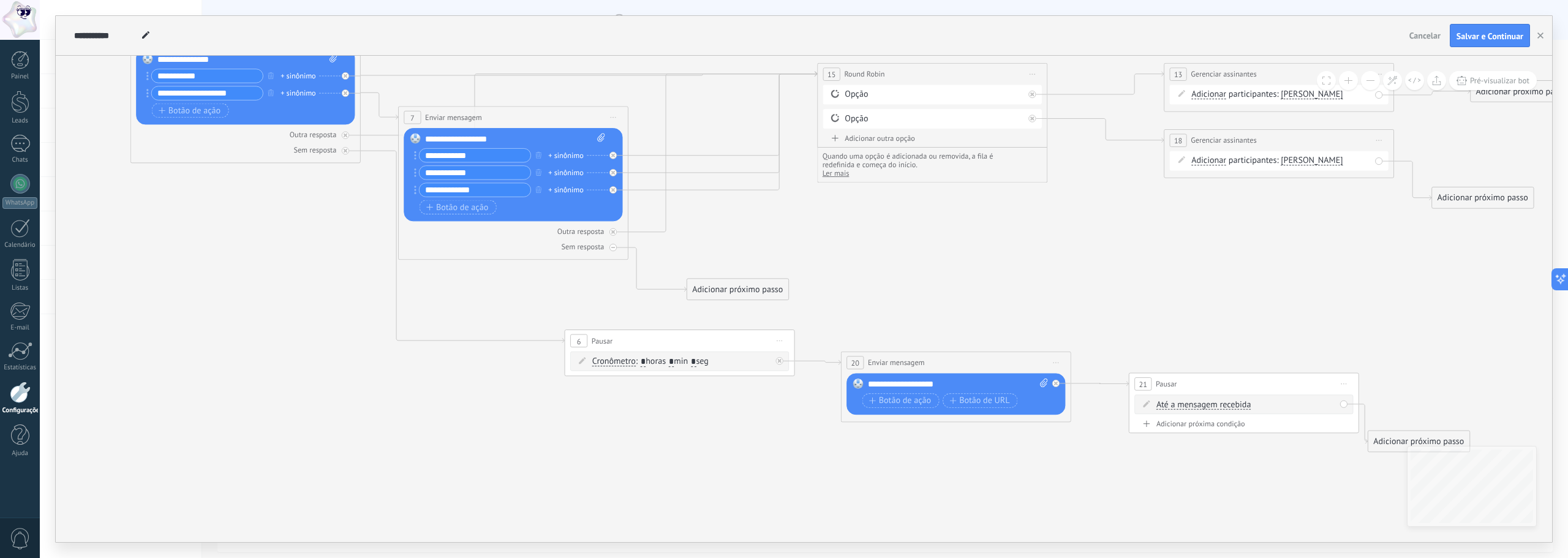
drag, startPoint x: 336, startPoint y: 386, endPoint x: 765, endPoint y: 452, distance: 434.0
click at [765, 452] on icon at bounding box center [496, 186] width 2649 height 1108
drag, startPoint x: 674, startPoint y: 340, endPoint x: 187, endPoint y: 206, distance: 505.1
click at [187, 206] on div "6 Pausar ****** Iniciar pré-visualização aqui [GEOGRAPHIC_DATA] Duplicar Excluir" at bounding box center [192, 207] width 229 height 22
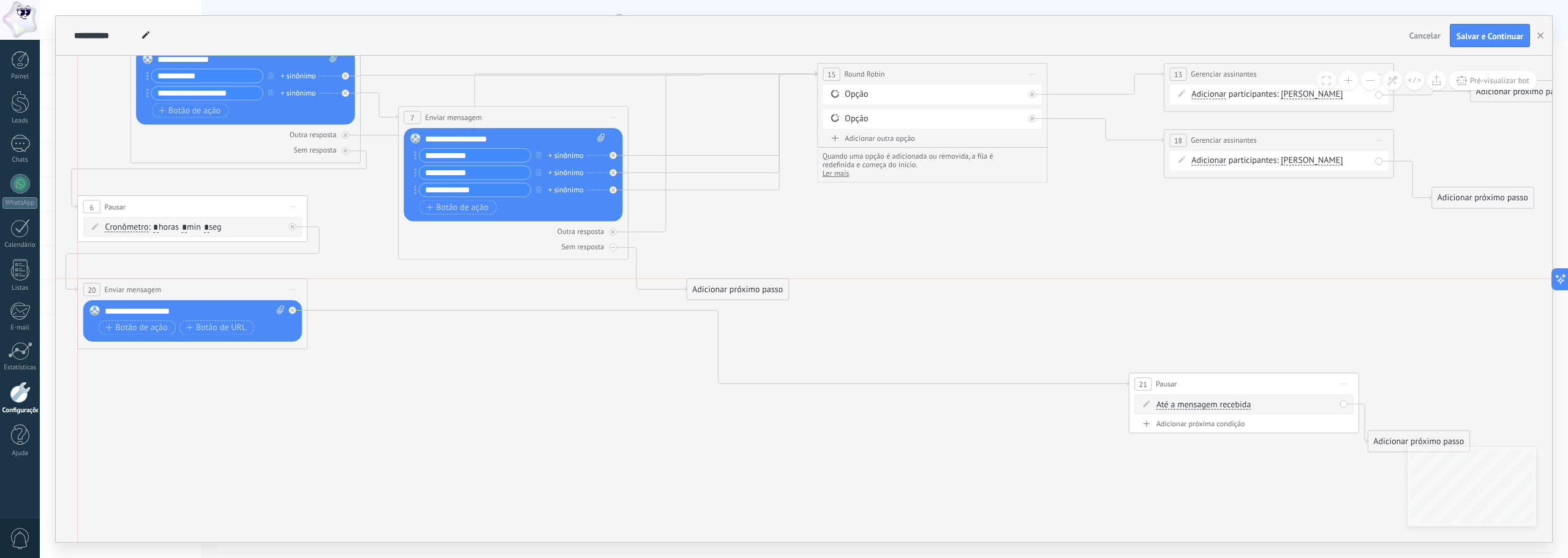
drag, startPoint x: 901, startPoint y: 374, endPoint x: 191, endPoint y: 288, distance: 715.2
click at [191, 288] on div "**********" at bounding box center [192, 289] width 229 height 22
drag, startPoint x: 1236, startPoint y: 386, endPoint x: 473, endPoint y: 312, distance: 766.6
click at [473, 312] on div "21 Pausar ****** Iniciar pré-visualização aqui [GEOGRAPHIC_DATA] Duplicar Exclu…" at bounding box center [480, 309] width 229 height 22
drag, startPoint x: 1413, startPoint y: 441, endPoint x: 215, endPoint y: 87, distance: 1249.2
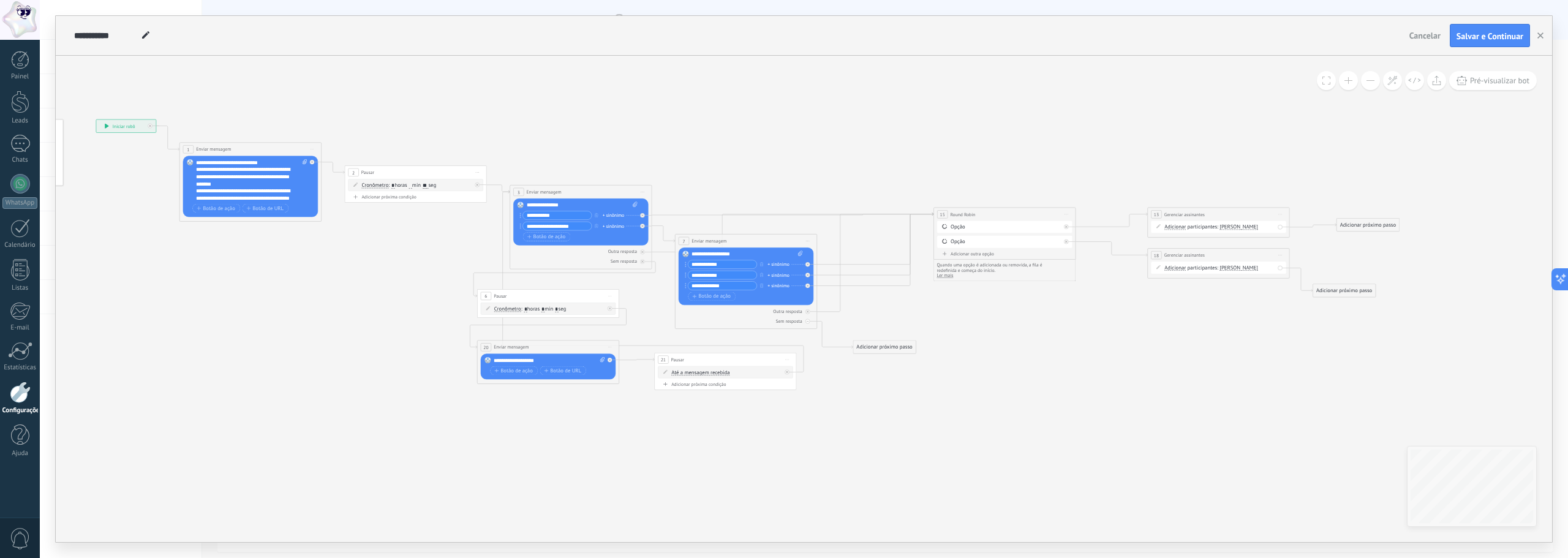
drag, startPoint x: 979, startPoint y: 286, endPoint x: 1037, endPoint y: 343, distance: 81.3
click at [1037, 343] on icon at bounding box center [736, 255] width 1635 height 626
click at [128, 127] on div "**********" at bounding box center [126, 126] width 59 height 13
click at [149, 126] on icon at bounding box center [150, 126] width 3 height 3
drag, startPoint x: 133, startPoint y: 127, endPoint x: 131, endPoint y: 279, distance: 152.0
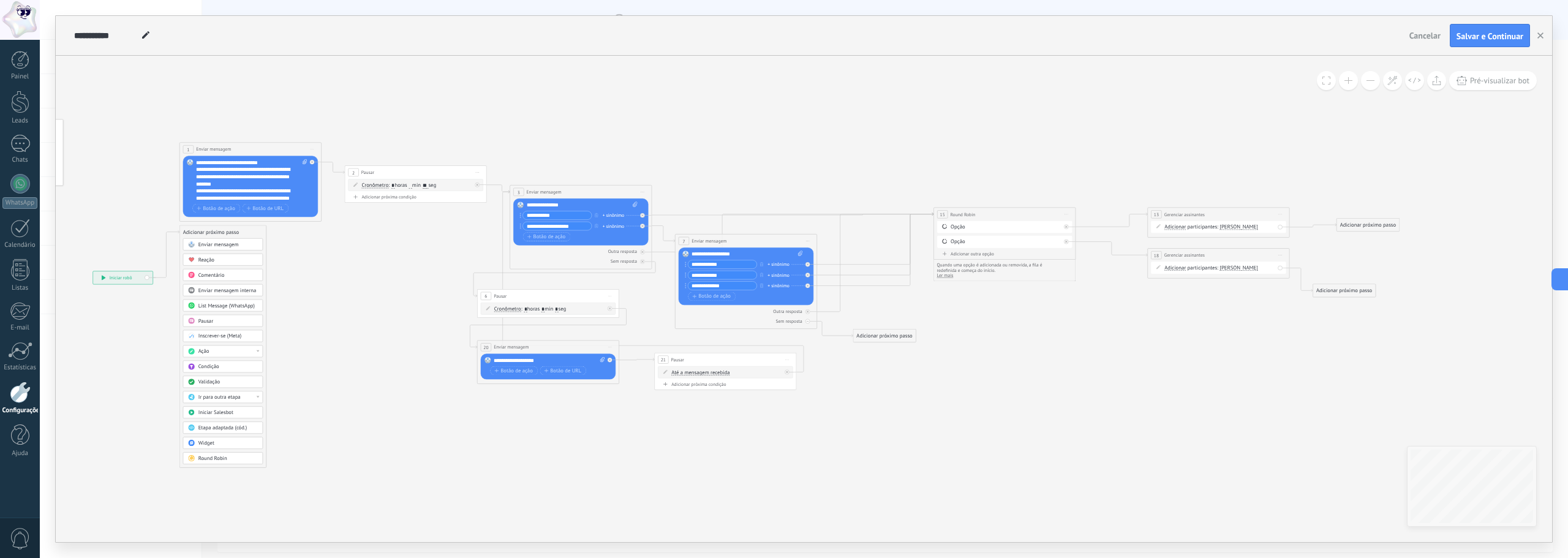
click at [131, 279] on div "**********" at bounding box center [122, 278] width 59 height 13
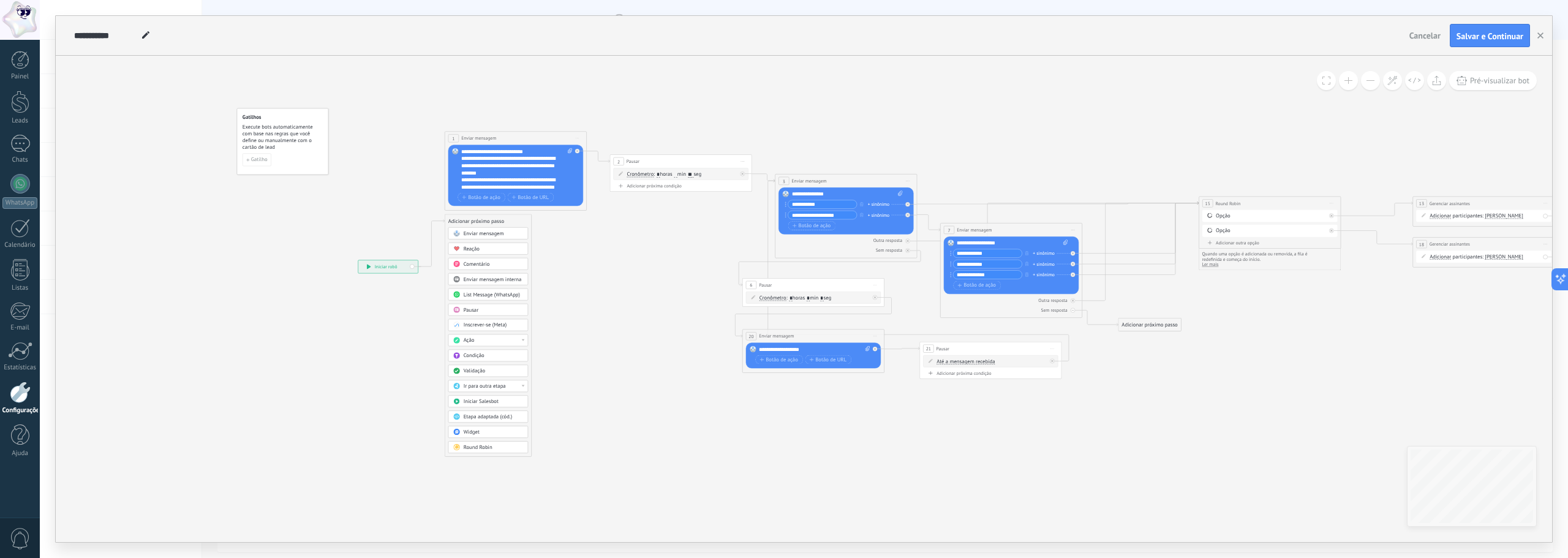
drag, startPoint x: 348, startPoint y: 277, endPoint x: 609, endPoint y: 266, distance: 261.2
click at [609, 266] on icon at bounding box center [999, 293] width 1638 height 681
drag, startPoint x: 380, startPoint y: 266, endPoint x: 358, endPoint y: 207, distance: 63.0
click at [358, 207] on div "**********" at bounding box center [367, 214] width 59 height 13
drag, startPoint x: 466, startPoint y: 219, endPoint x: 468, endPoint y: 268, distance: 49.0
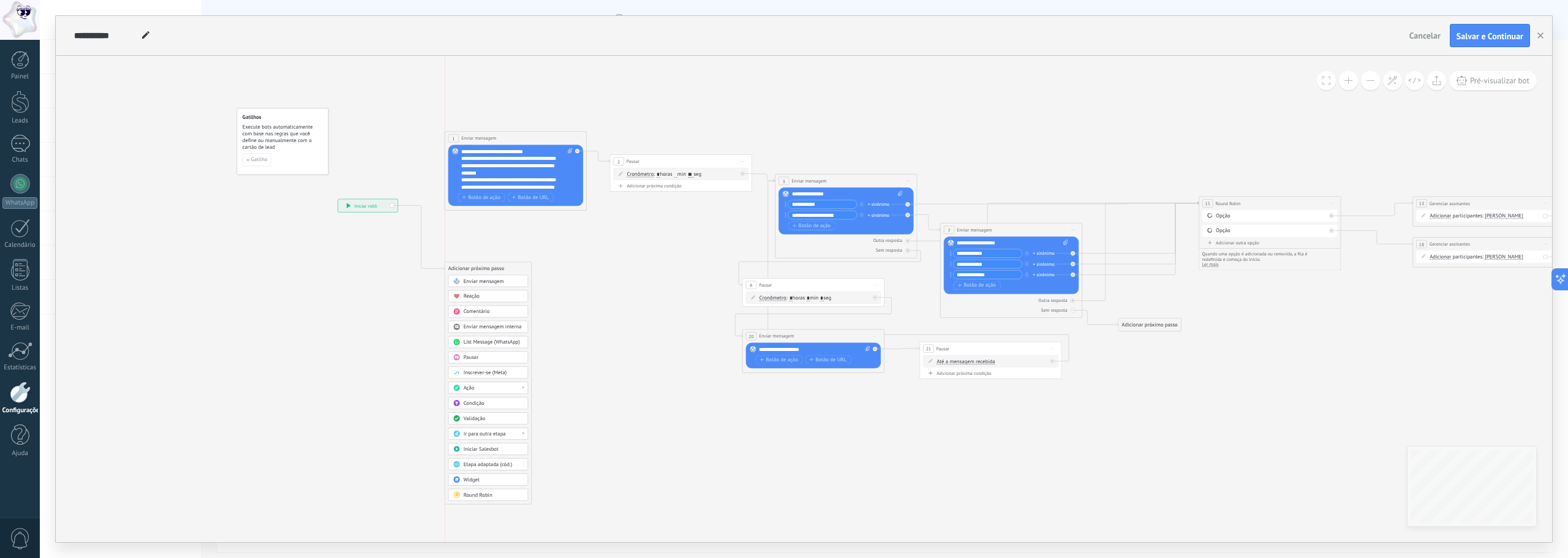
click at [468, 268] on div "Adicionar próximo passo" at bounding box center [488, 268] width 87 height 12
drag, startPoint x: 510, startPoint y: 270, endPoint x: 531, endPoint y: 270, distance: 21.0
click at [531, 270] on div "Adicionar próximo passo" at bounding box center [537, 272] width 87 height 12
click at [533, 300] on div "Reação" at bounding box center [544, 300] width 59 height 8
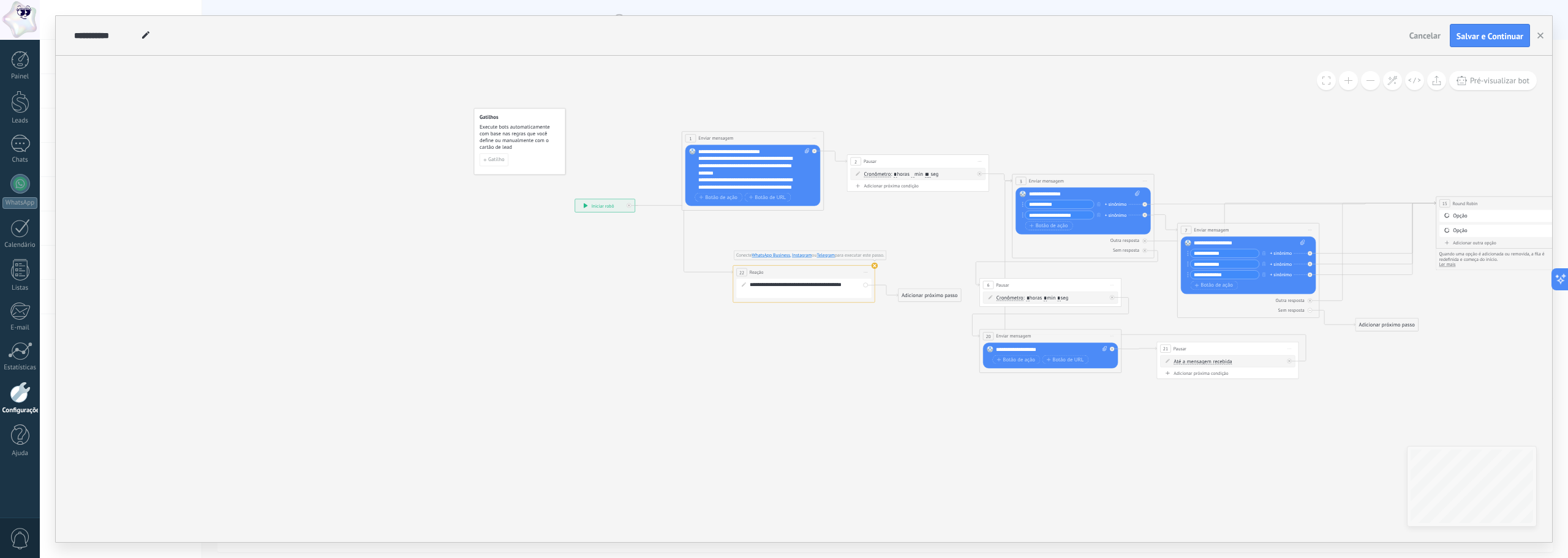
click at [866, 273] on span "Iniciar pré-visualização aqui [GEOGRAPHIC_DATA] Duplicar Excluir" at bounding box center [866, 272] width 12 height 10
click at [887, 317] on div "Excluir" at bounding box center [903, 318] width 82 height 13
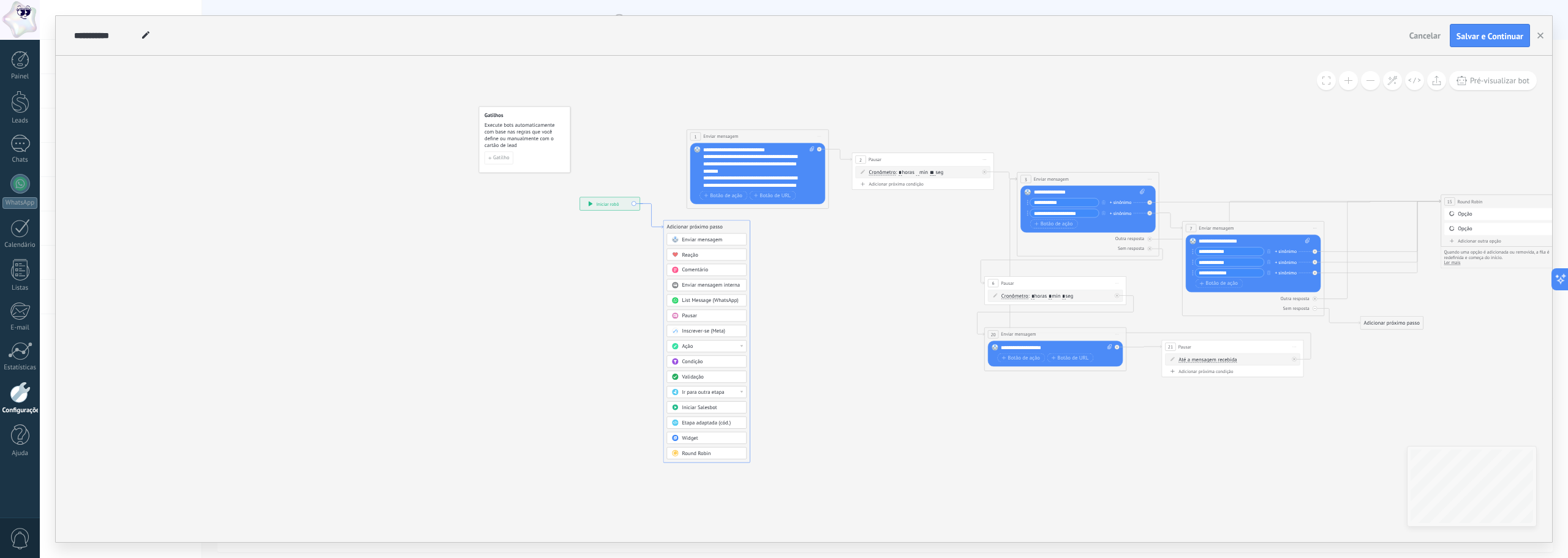
click at [646, 203] on icon at bounding box center [651, 215] width 23 height 24
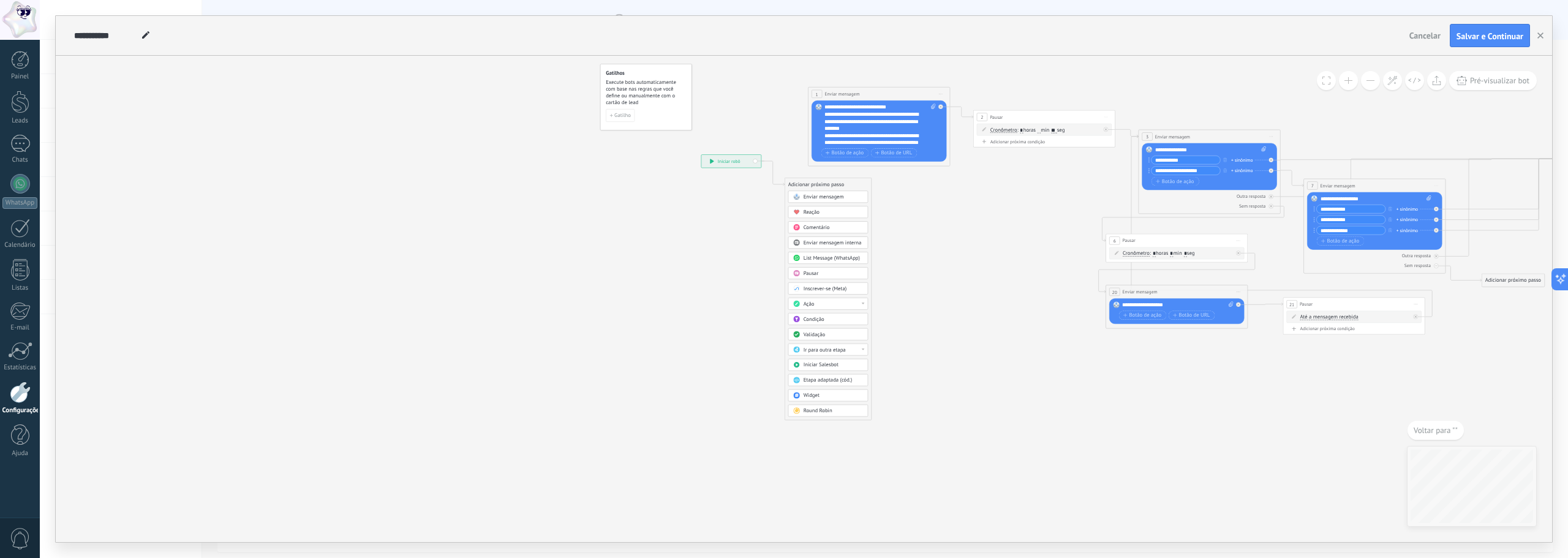
click at [757, 163] on div "**********" at bounding box center [731, 161] width 59 height 13
drag, startPoint x: 756, startPoint y: 162, endPoint x: 602, endPoint y: 182, distance: 155.3
click at [602, 182] on div "**********" at bounding box center [577, 184] width 59 height 13
click at [831, 272] on div "Pausar" at bounding box center [833, 274] width 59 height 8
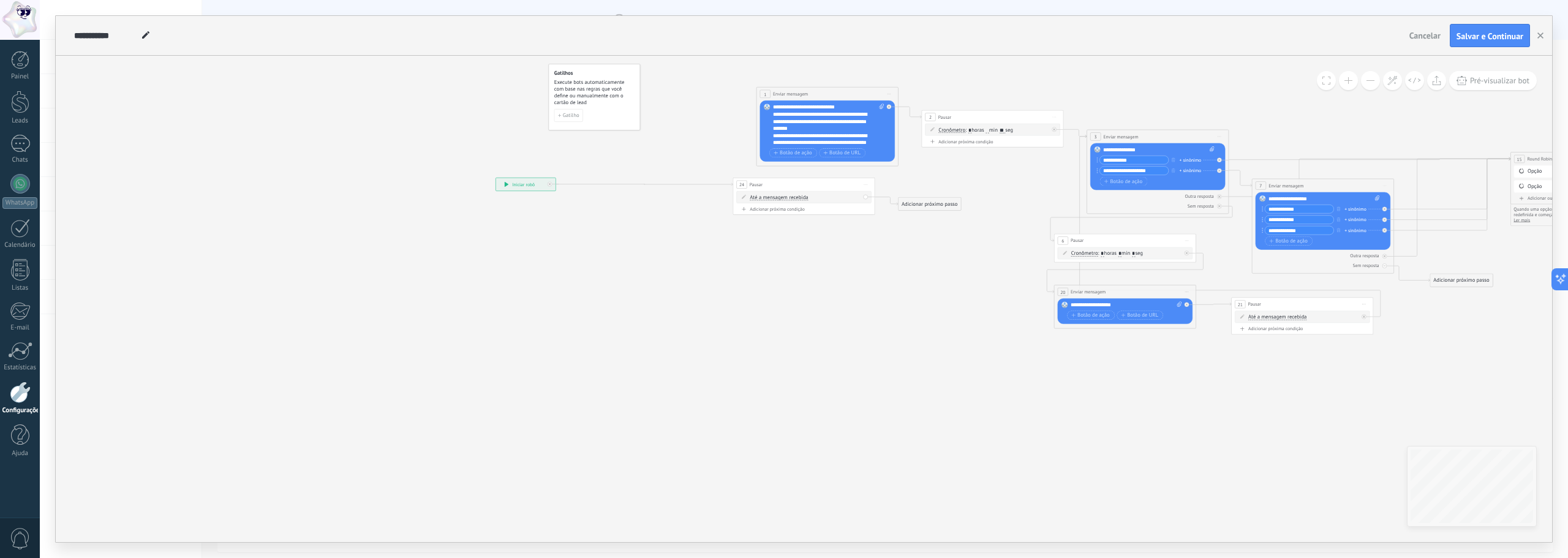
click at [799, 198] on span "Até a mensagem recebida" at bounding box center [778, 198] width 58 height 6
click at [799, 198] on button "Até a mensagem recebida" at bounding box center [791, 198] width 89 height 13
click at [779, 208] on span "Cronômetro" at bounding box center [785, 210] width 86 height 8
click at [814, 196] on input "*" at bounding box center [813, 198] width 3 height 6
type input "*"
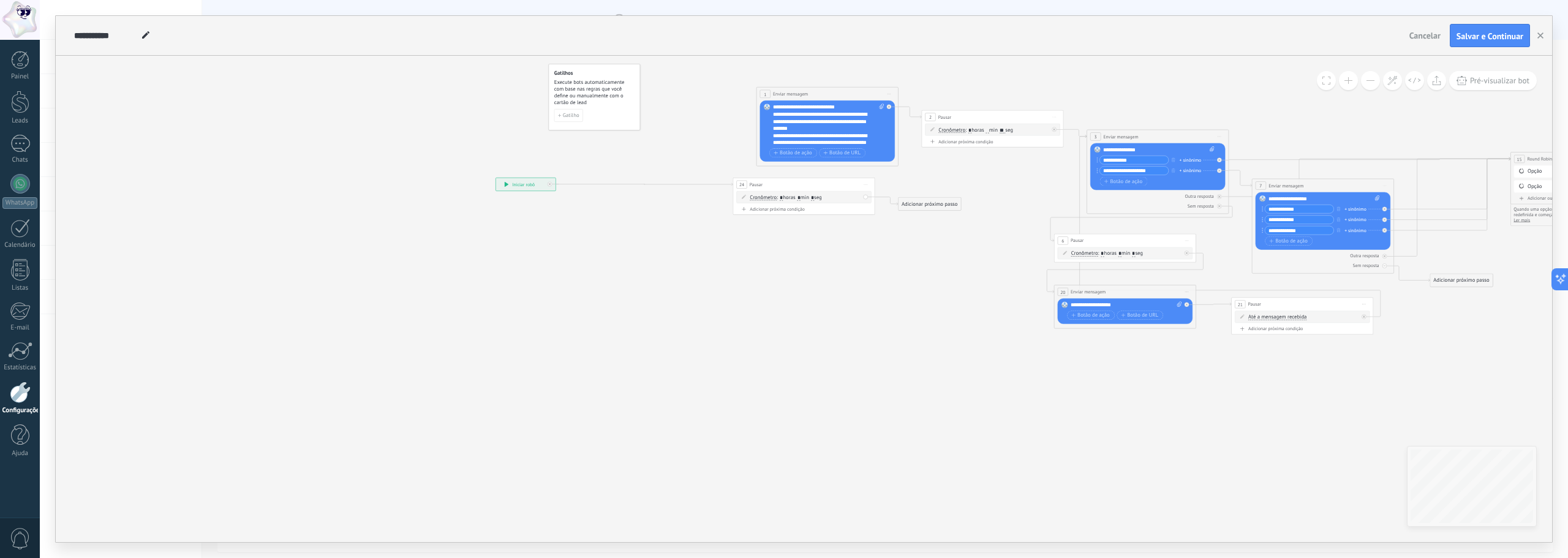
click at [801, 195] on input "*" at bounding box center [799, 198] width 3 height 6
drag, startPoint x: 916, startPoint y: 203, endPoint x: 804, endPoint y: 133, distance: 132.1
drag, startPoint x: 785, startPoint y: 183, endPoint x: 609, endPoint y: 147, distance: 179.6
click at [609, 147] on div "24 Pausar ****** Iniciar pré-visualização aqui [GEOGRAPHIC_DATA] Duplicar Exclu…" at bounding box center [628, 149] width 142 height 13
drag, startPoint x: 523, startPoint y: 182, endPoint x: 497, endPoint y: 147, distance: 43.6
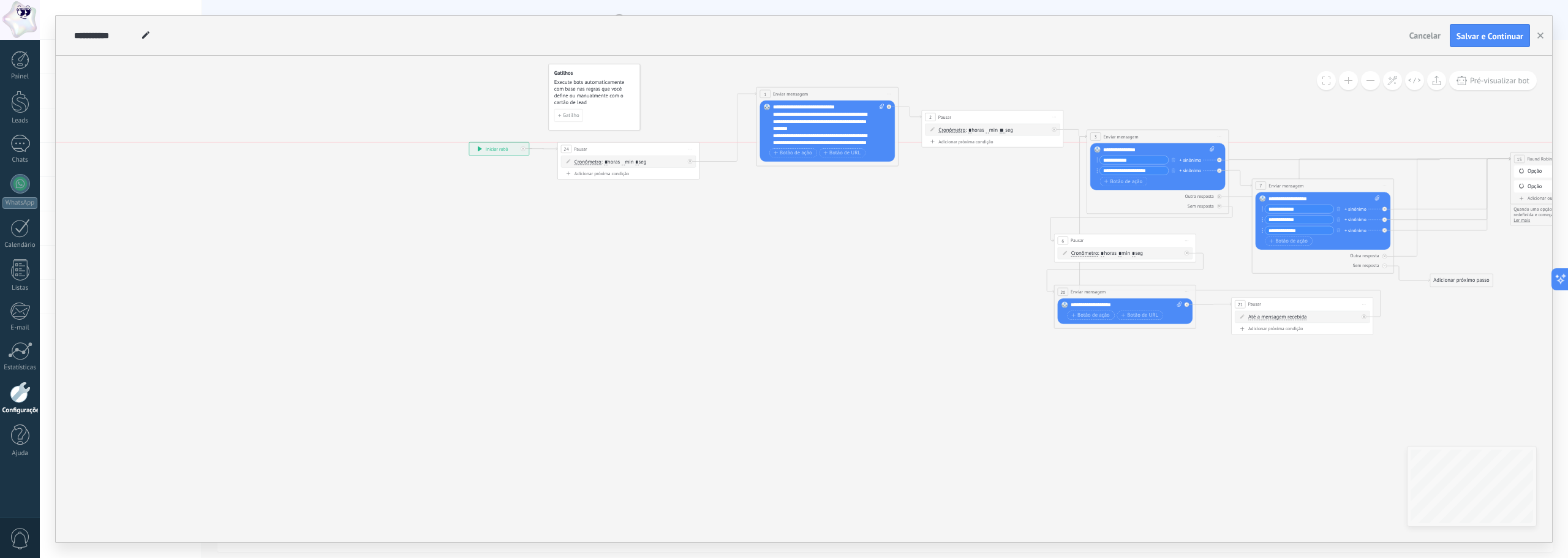
click at [497, 147] on div "**********" at bounding box center [498, 149] width 59 height 13
click at [146, 38] on icon at bounding box center [146, 35] width 8 height 8
click at [120, 38] on input "**********" at bounding box center [105, 36] width 64 height 10
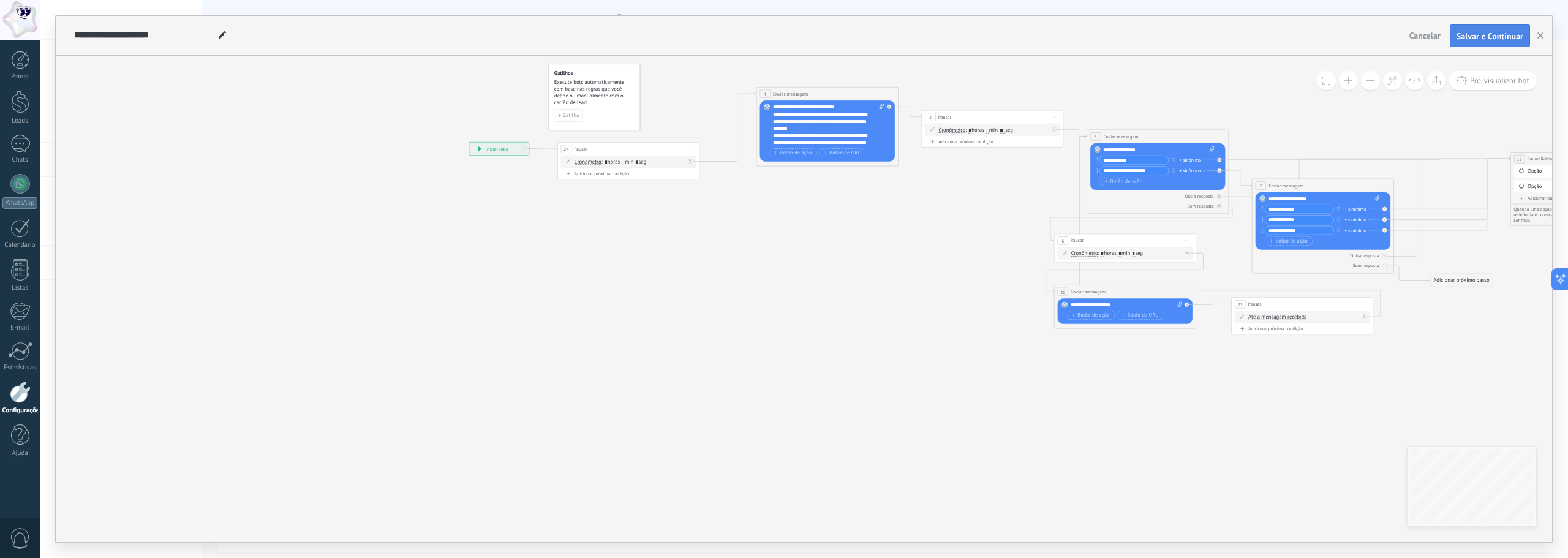
type input "**********"
click at [1481, 34] on span "Salvar e Continuar" at bounding box center [1490, 36] width 67 height 8
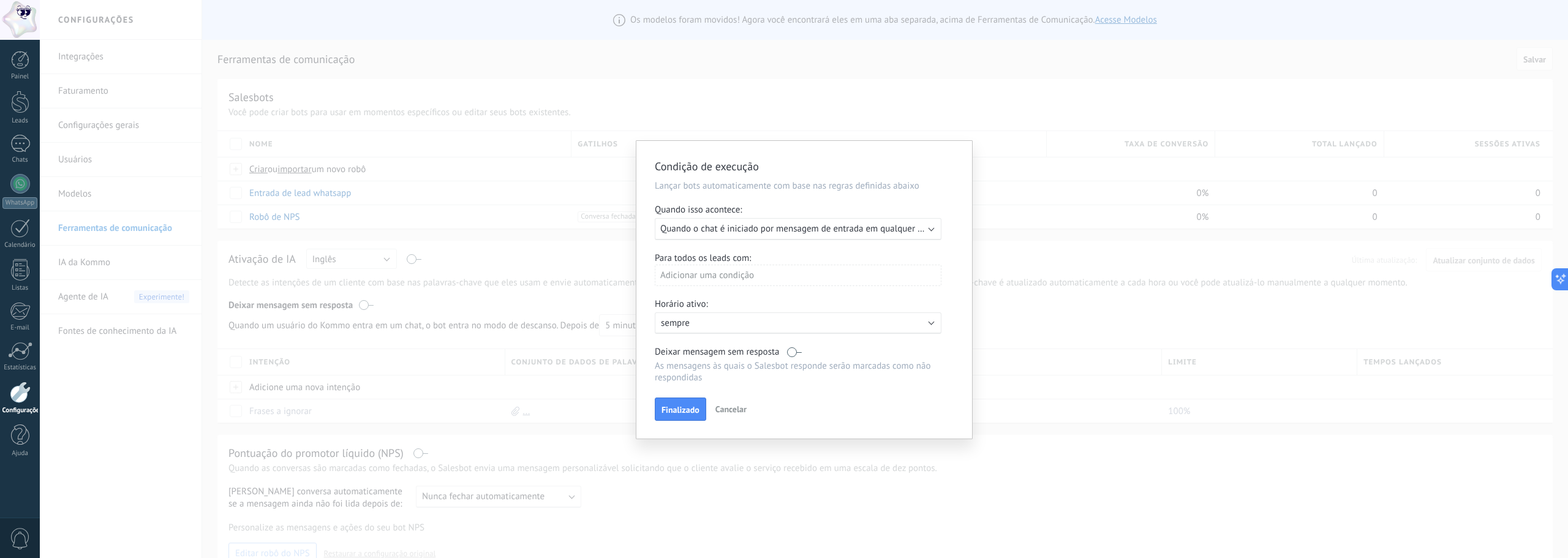
click at [931, 227] on b at bounding box center [931, 228] width 6 height 6
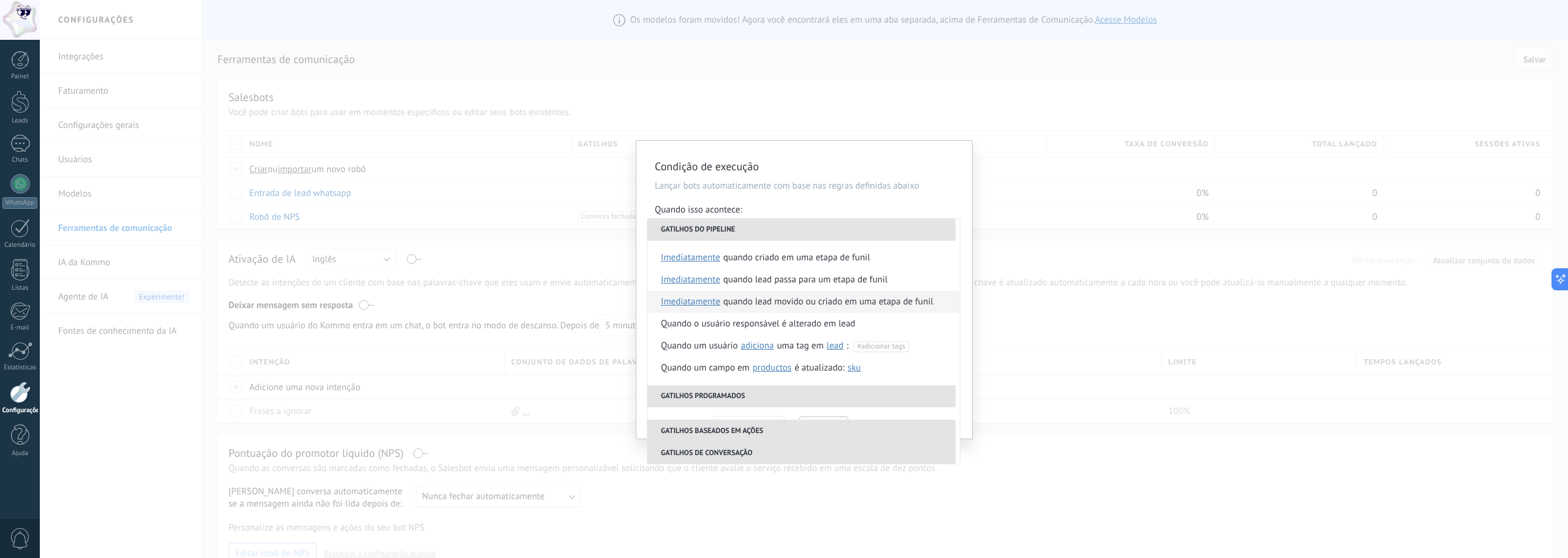
click at [912, 300] on div "Quando lead movido ou criado em uma etapa de funil" at bounding box center [828, 302] width 210 height 22
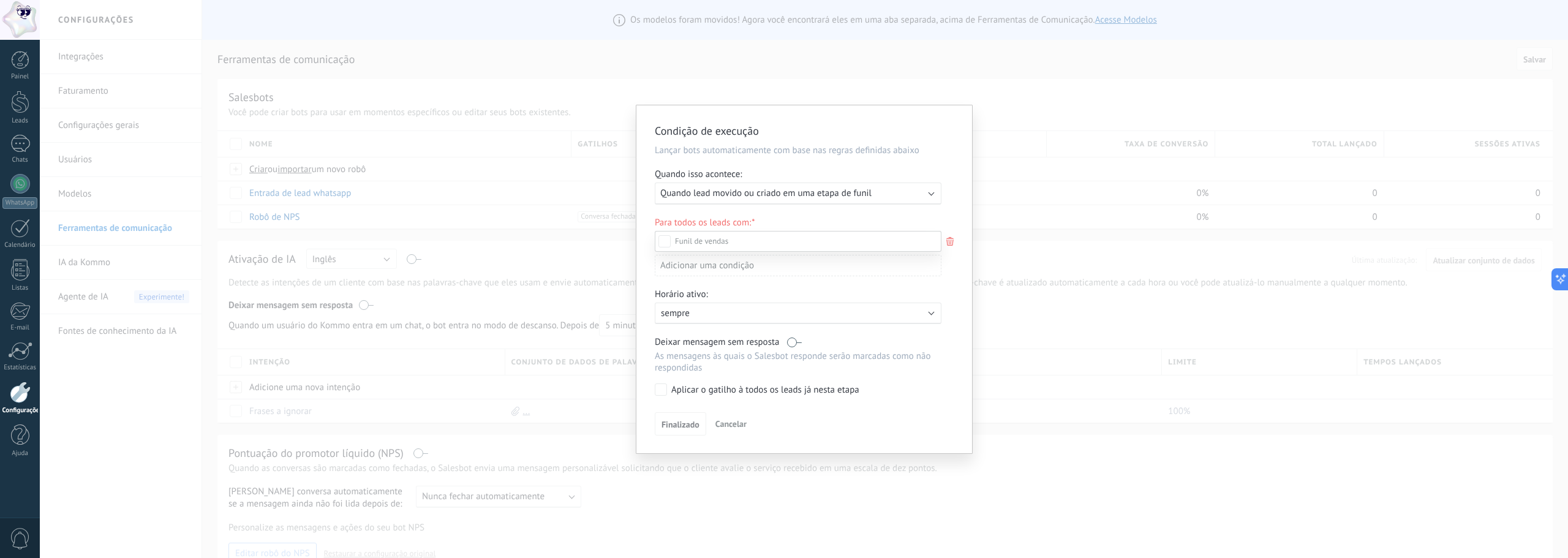
click at [686, 427] on div "Etapa de leads de entrada Nova consulta Qualificado Especialista designado Cons…" at bounding box center [798, 394] width 287 height 325
click at [683, 423] on span "Finalizado" at bounding box center [681, 427] width 38 height 8
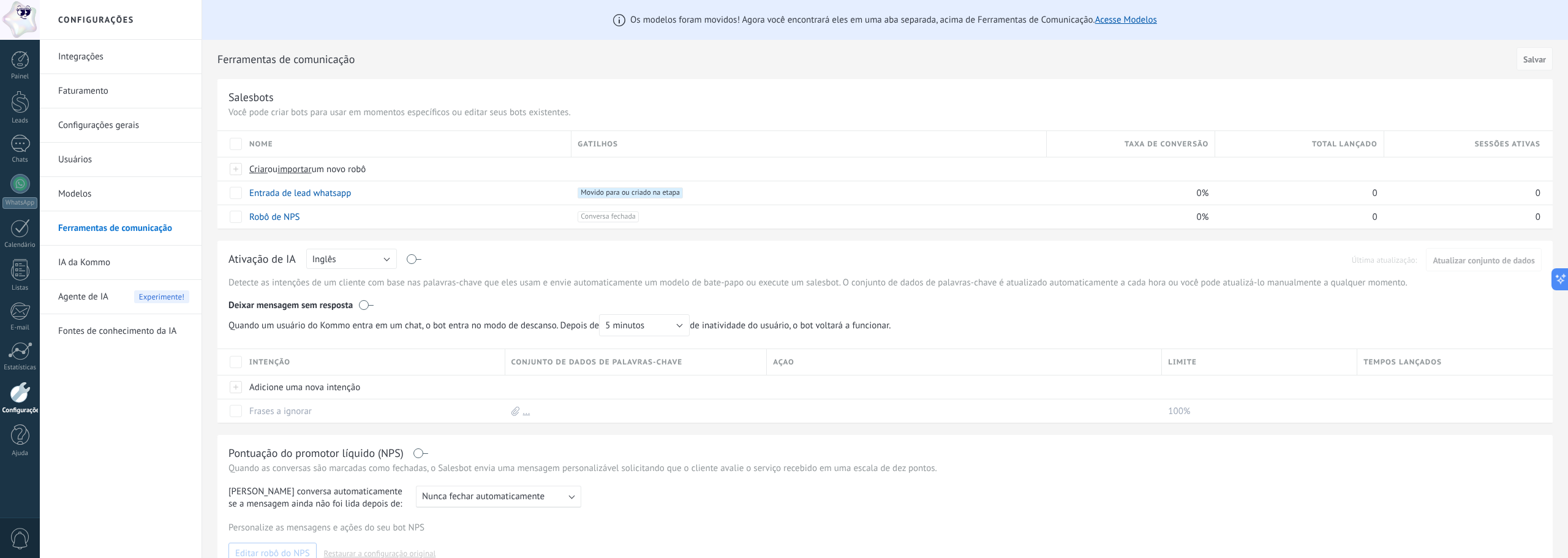
click at [24, 389] on div at bounding box center [20, 392] width 21 height 22
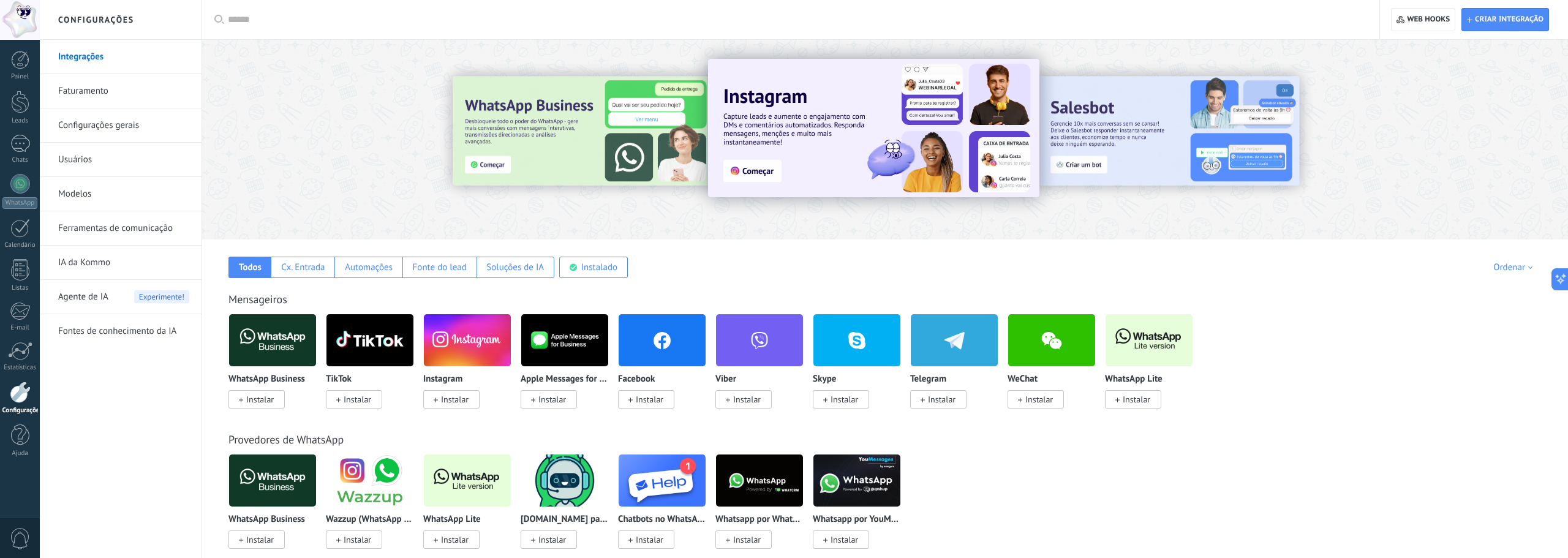
click at [1130, 399] on span "Instalar" at bounding box center [1136, 399] width 27 height 11
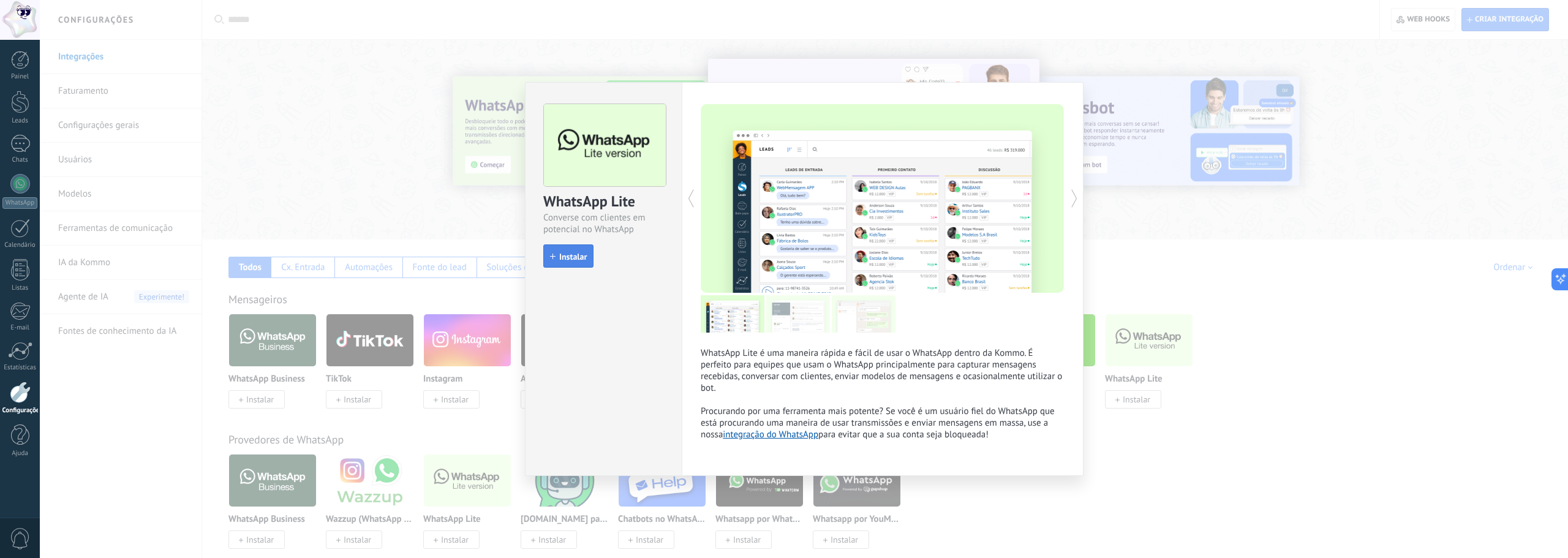
click at [580, 254] on span "Instalar" at bounding box center [572, 256] width 27 height 8
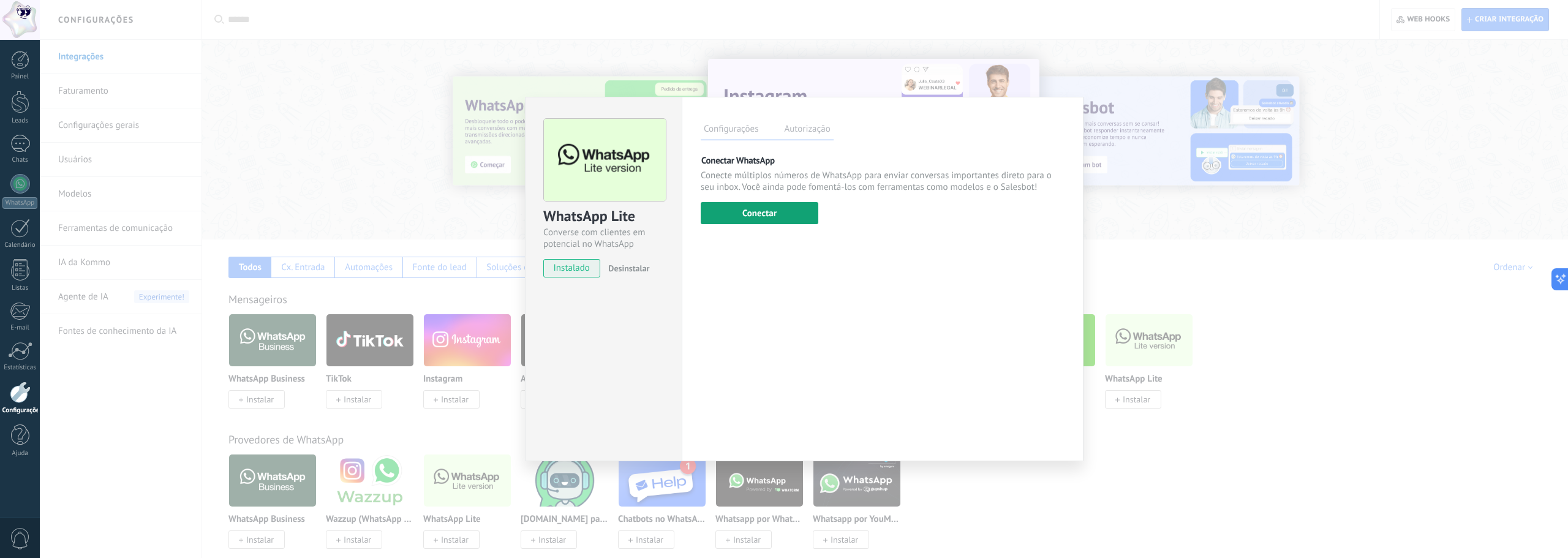
click at [776, 212] on button "Conectar" at bounding box center [760, 214] width 117 height 22
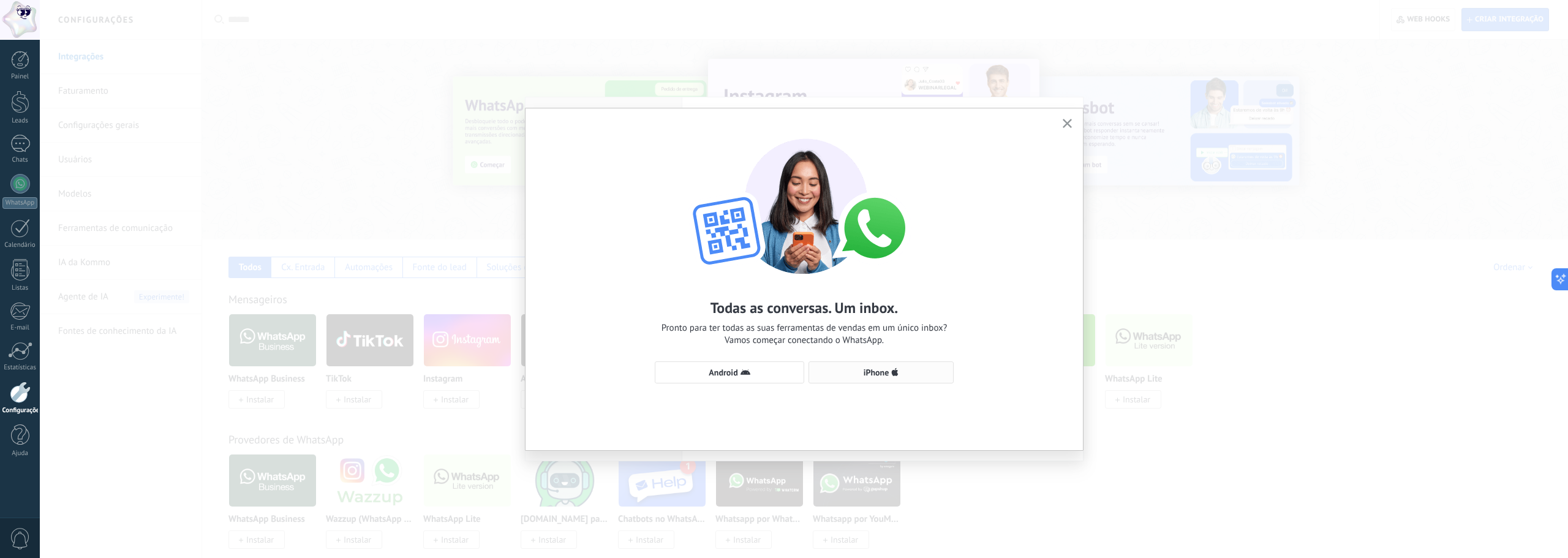
click at [915, 367] on button "iPhone" at bounding box center [881, 373] width 145 height 22
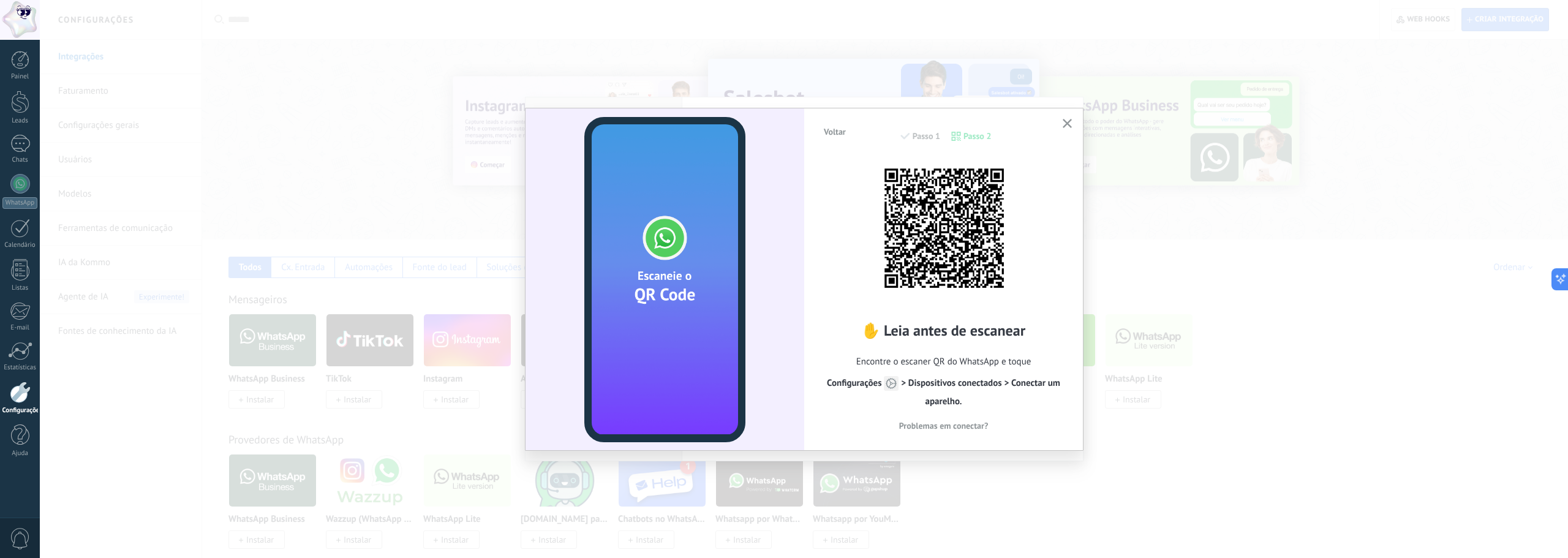
click at [1067, 126] on icon "button" at bounding box center [1067, 123] width 9 height 9
